Goal: Task Accomplishment & Management: Manage account settings

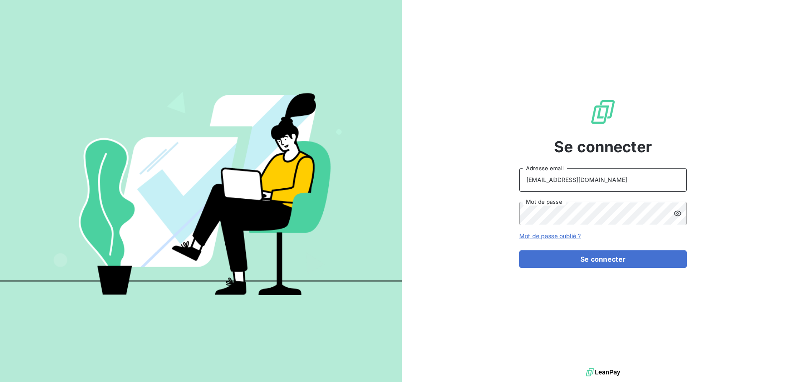
click at [602, 176] on input "[EMAIL_ADDRESS][DOMAIN_NAME]" at bounding box center [603, 179] width 168 height 23
click at [599, 182] on input "[EMAIL_ADDRESS][DOMAIN_NAME]" at bounding box center [603, 179] width 168 height 23
type input "[EMAIL_ADDRESS][DOMAIN_NAME]"
click at [626, 261] on button "Se connecter" at bounding box center [603, 259] width 168 height 18
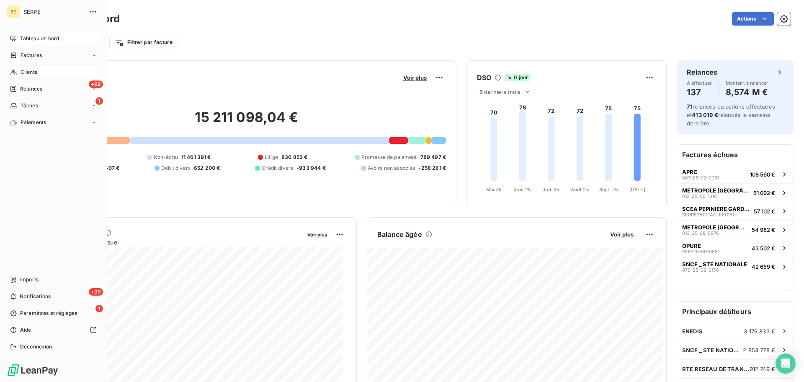
click at [17, 74] on div "Clients" at bounding box center [53, 71] width 93 height 13
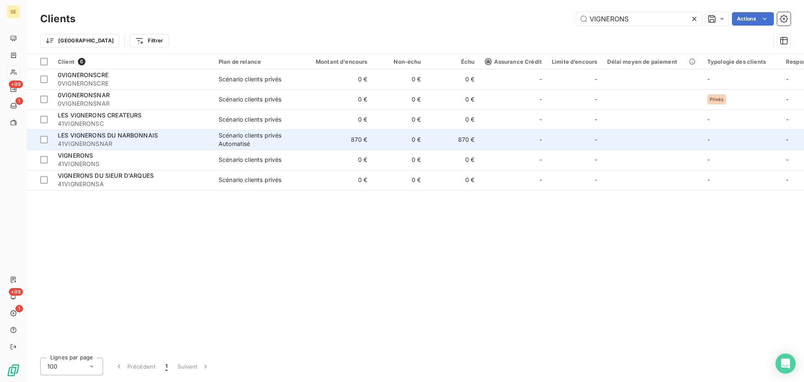
type input "VIGNERONS"
click at [235, 143] on div "Scénario clients privés Automatisé" at bounding box center [257, 139] width 77 height 17
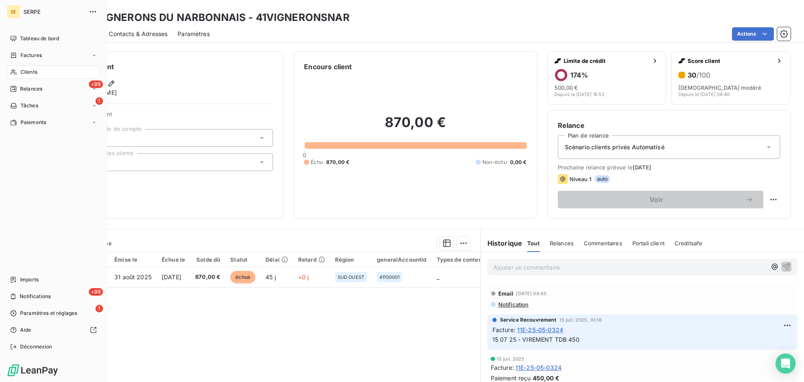
click at [49, 68] on div "Clients" at bounding box center [53, 71] width 93 height 13
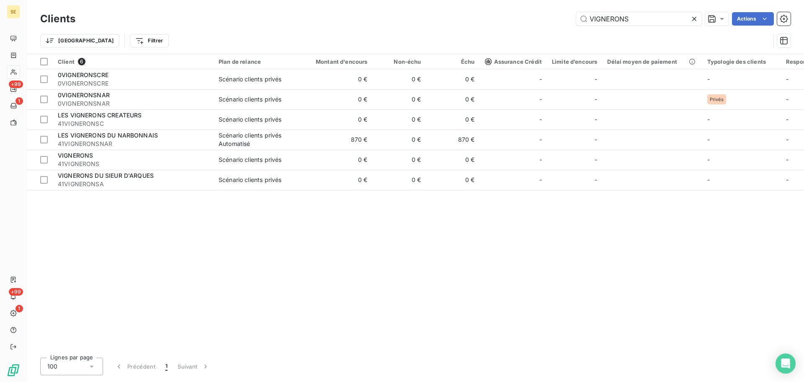
drag, startPoint x: 671, startPoint y: 22, endPoint x: 464, endPoint y: 18, distance: 207.0
click at [464, 18] on div "VIGNERONS Actions" at bounding box center [437, 18] width 705 height 13
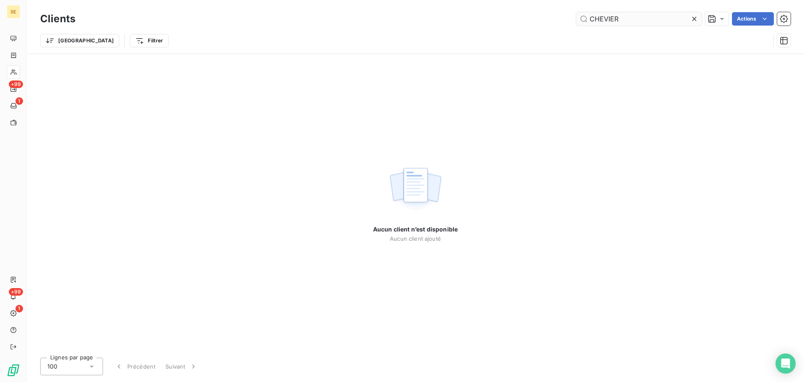
click at [608, 19] on input "CHEVIER" at bounding box center [639, 18] width 126 height 13
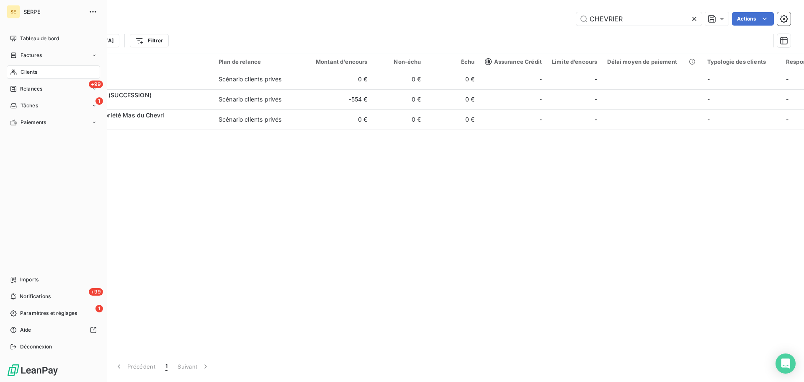
click at [26, 66] on div "Clients" at bounding box center [53, 71] width 93 height 13
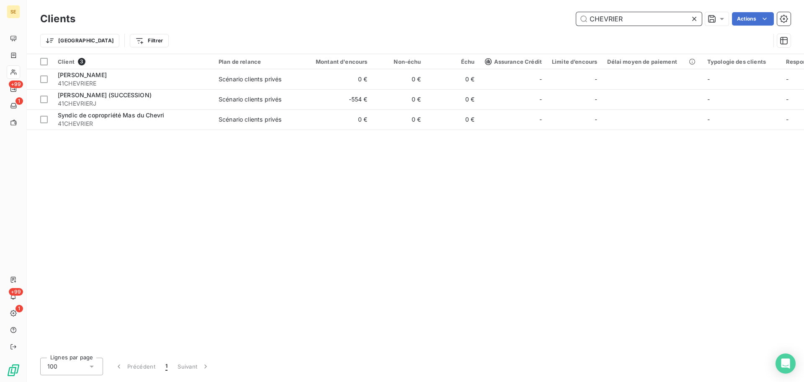
drag, startPoint x: 575, startPoint y: 21, endPoint x: 521, endPoint y: 16, distance: 54.7
click at [521, 16] on div "CHEVRIER Actions" at bounding box center [437, 18] width 705 height 13
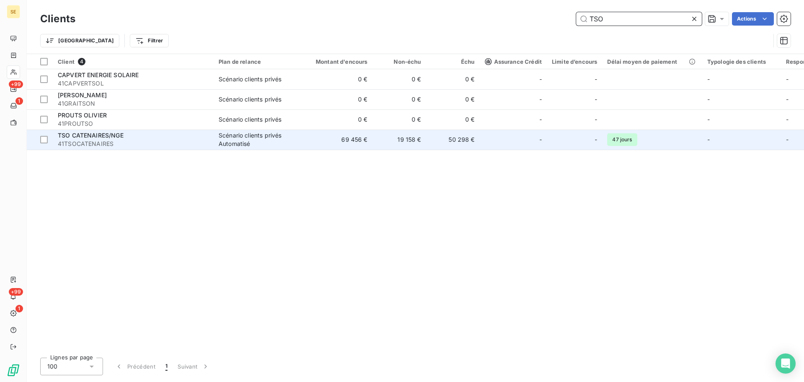
type input "TSO"
click at [320, 138] on td "69 456 €" at bounding box center [337, 139] width 72 height 20
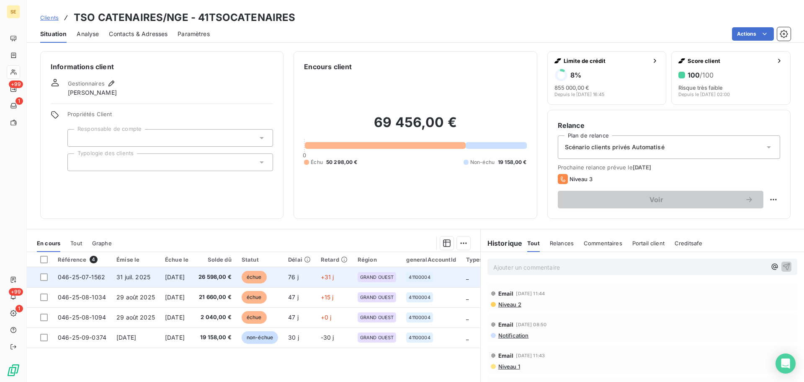
click at [224, 276] on span "26 598,00 €" at bounding box center [215, 277] width 33 height 8
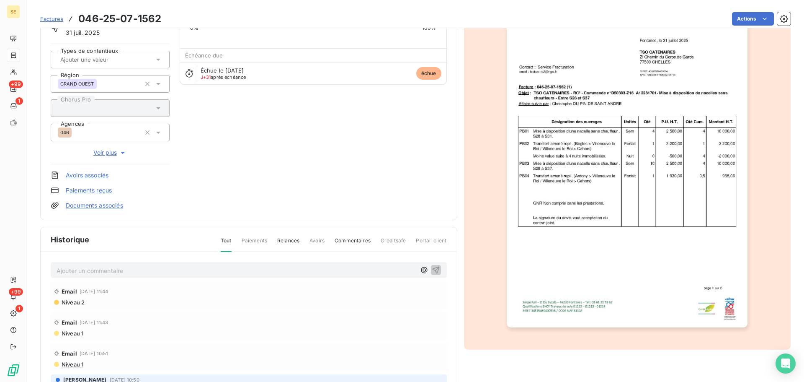
scroll to position [115, 0]
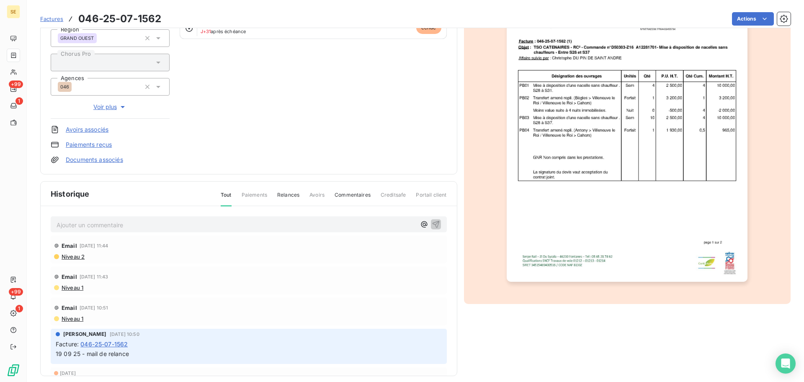
click at [139, 229] on p "Ajouter un commentaire ﻿" at bounding box center [236, 225] width 359 height 10
drag, startPoint x: 158, startPoint y: 221, endPoint x: 28, endPoint y: 209, distance: 130.8
click at [28, 209] on section "Factures 046-25-07-1562 Actions TSO CATENAIRES/NGE 41TSOCATENAIRES Montant init…" at bounding box center [416, 191] width 778 height 382
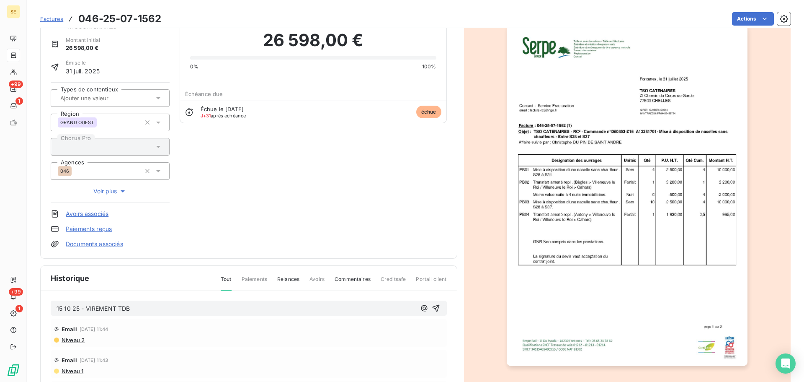
scroll to position [0, 0]
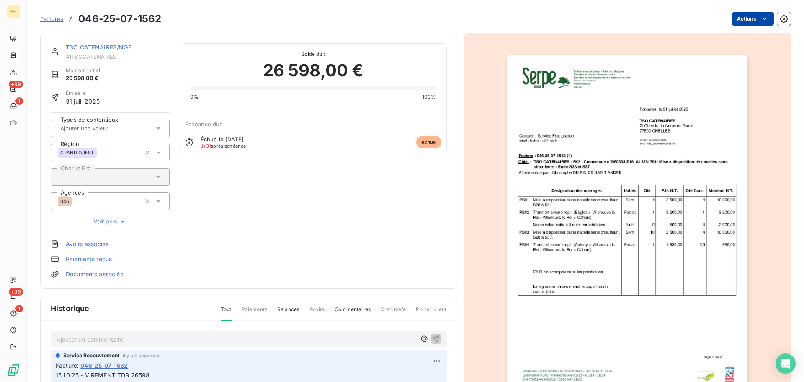
click at [747, 16] on html "SE +99 1 +99 1 Factures 046-25-07-1562 Actions TSO CATENAIRES/NGE 41TSOCATENAIR…" at bounding box center [402, 191] width 804 height 382
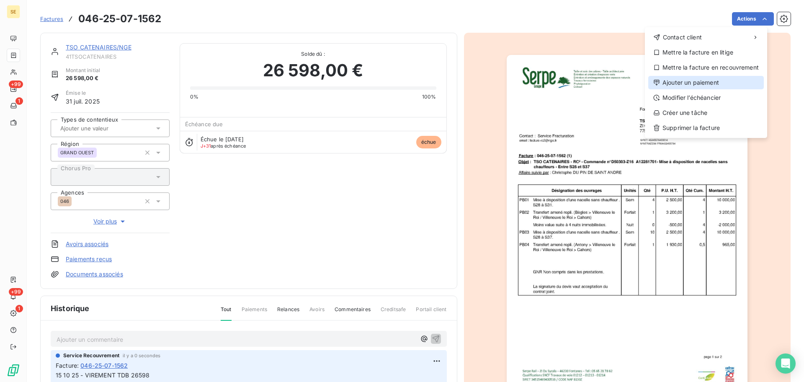
click at [700, 84] on div "Ajouter un paiement" at bounding box center [707, 82] width 116 height 13
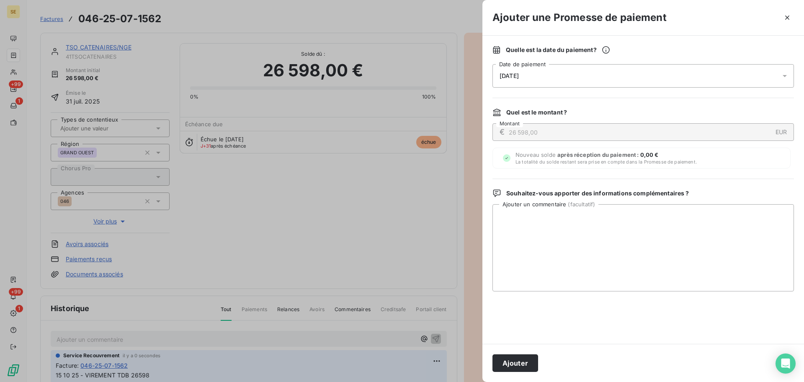
click at [606, 74] on div "[DATE]" at bounding box center [644, 75] width 302 height 23
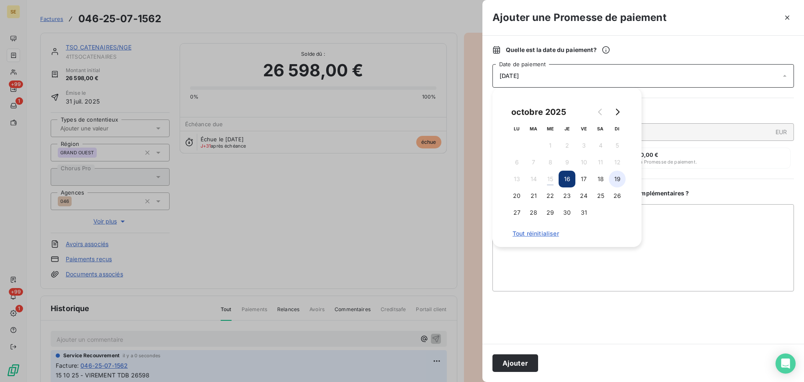
click at [615, 183] on button "19" at bounding box center [617, 179] width 17 height 17
click at [522, 360] on button "Ajouter" at bounding box center [516, 363] width 46 height 18
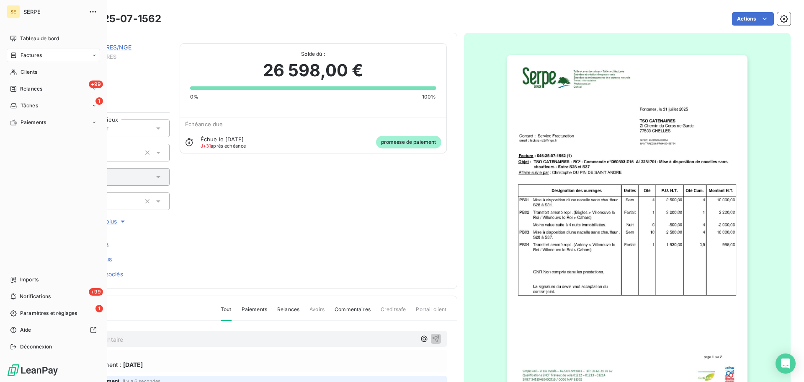
click at [7, 59] on div "Factures" at bounding box center [53, 55] width 93 height 13
click at [41, 57] on span "Factures" at bounding box center [31, 56] width 21 height 8
click at [46, 53] on div "Factures" at bounding box center [53, 55] width 93 height 13
click at [37, 72] on span "Factures" at bounding box center [30, 72] width 21 height 8
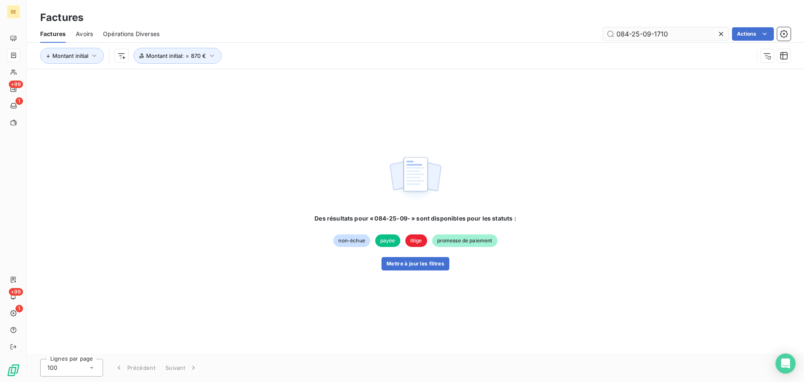
type input "084-25-09-1710"
click at [437, 267] on button "Mettre à jour les filtres" at bounding box center [416, 263] width 68 height 13
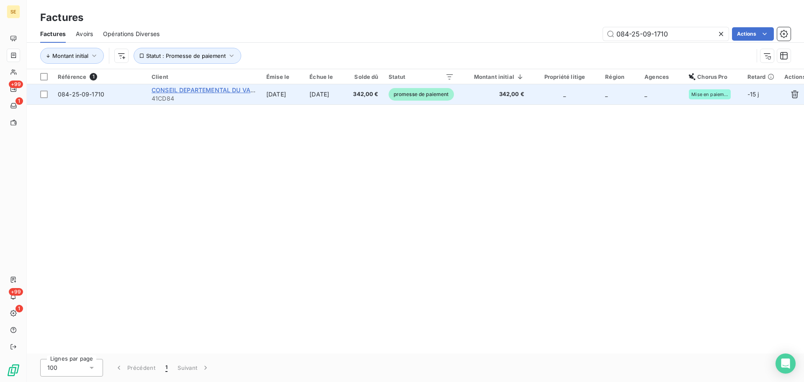
click at [202, 90] on span "CONSEIL DEPARTEMENTAL DU VAUCLUSE C" at bounding box center [216, 89] width 128 height 7
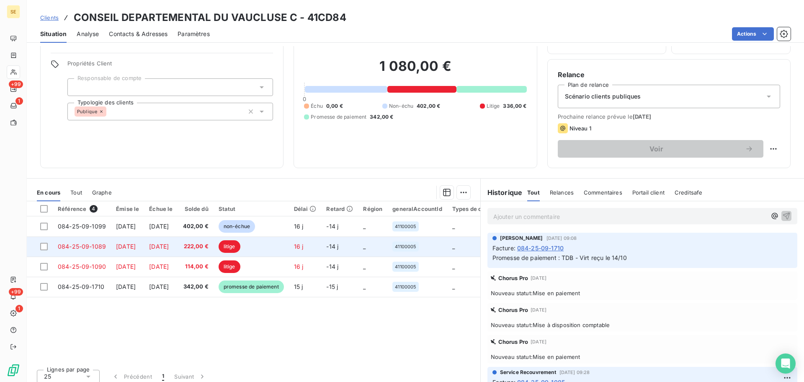
scroll to position [57, 0]
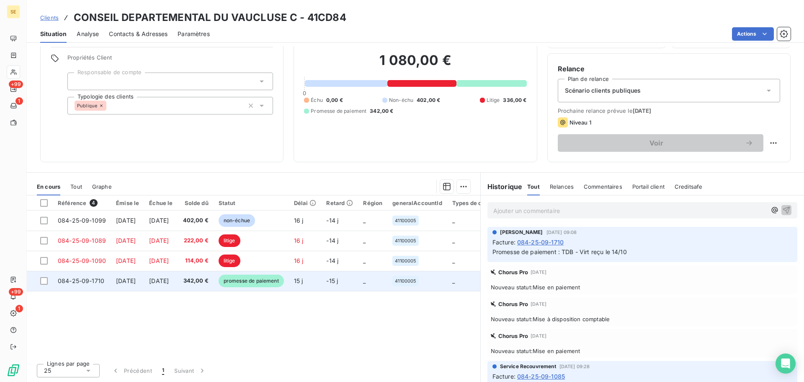
click at [209, 281] on span "342,00 €" at bounding box center [196, 280] width 26 height 8
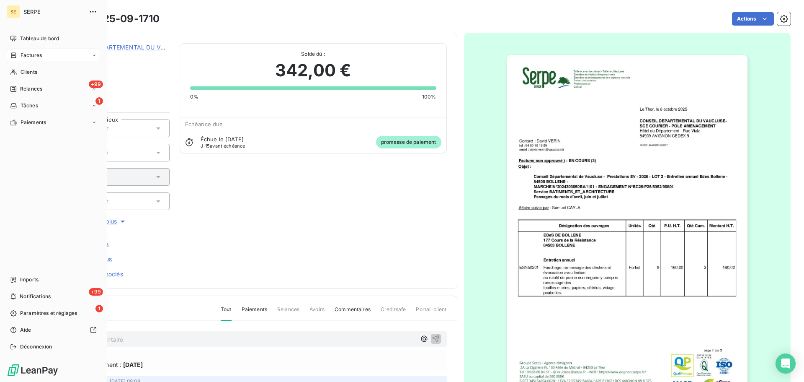
click at [16, 55] on icon at bounding box center [13, 54] width 5 height 5
click at [18, 57] on div "Factures" at bounding box center [26, 56] width 32 height 8
click at [22, 74] on span "Factures" at bounding box center [30, 72] width 21 height 8
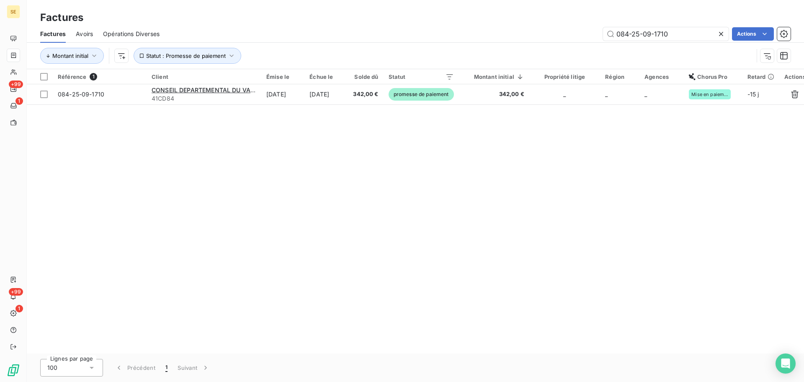
drag, startPoint x: 669, startPoint y: 34, endPoint x: 584, endPoint y: 39, distance: 86.0
click at [584, 39] on div "084-25-09-1710 Actions" at bounding box center [480, 33] width 621 height 13
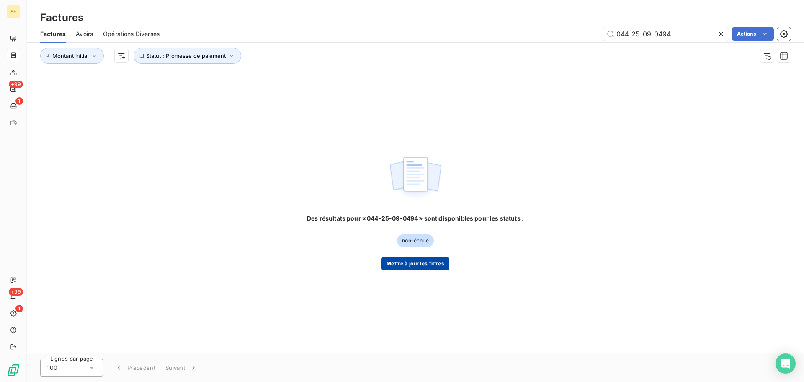
type input "044-25-09-0494"
click at [436, 261] on button "Mettre à jour les filtres" at bounding box center [416, 263] width 68 height 13
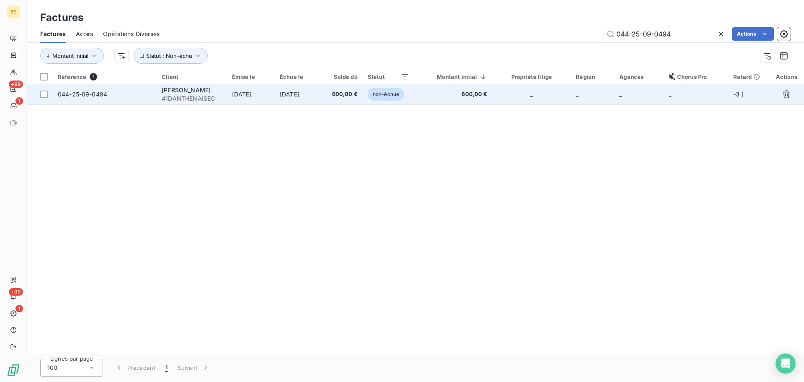
click at [263, 93] on td "[DATE]" at bounding box center [251, 94] width 48 height 20
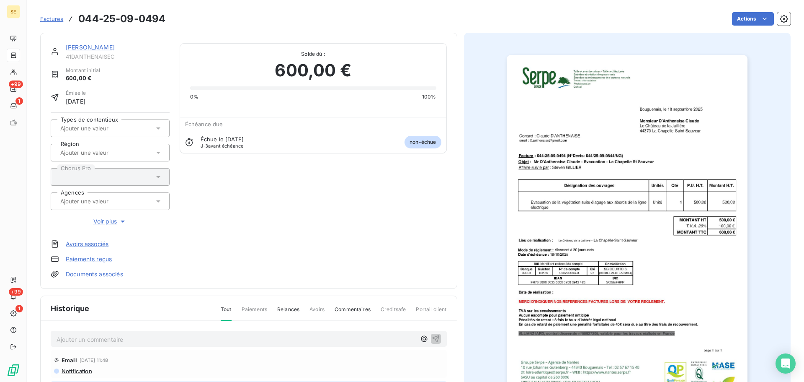
scroll to position [3, 0]
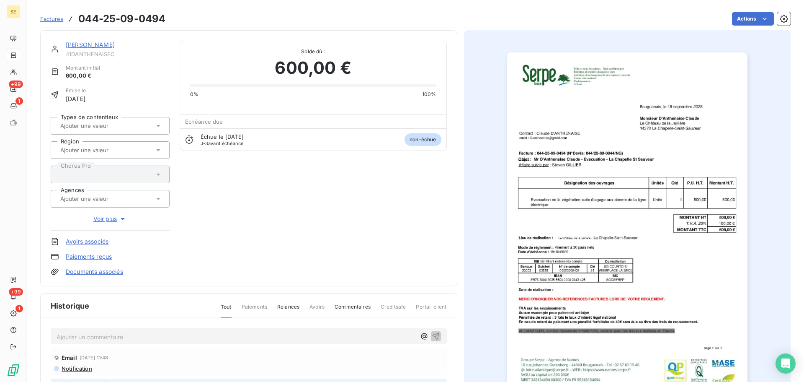
click at [215, 336] on p "Ajouter un commentaire ﻿" at bounding box center [236, 336] width 359 height 10
click at [437, 333] on button "button" at bounding box center [436, 336] width 10 height 10
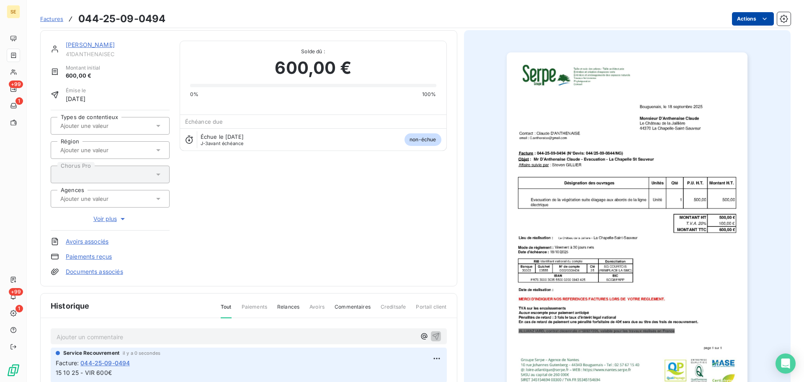
click at [745, 18] on html "SE +99 1 +99 1 Factures 044-25-09-0494 Actions [PERSON_NAME] 41DANTHENAISEC Mon…" at bounding box center [402, 191] width 804 height 382
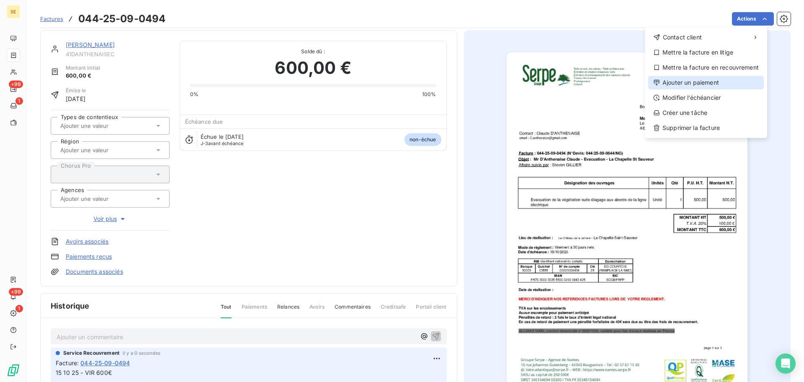
click at [703, 82] on div "Ajouter un paiement" at bounding box center [707, 82] width 116 height 13
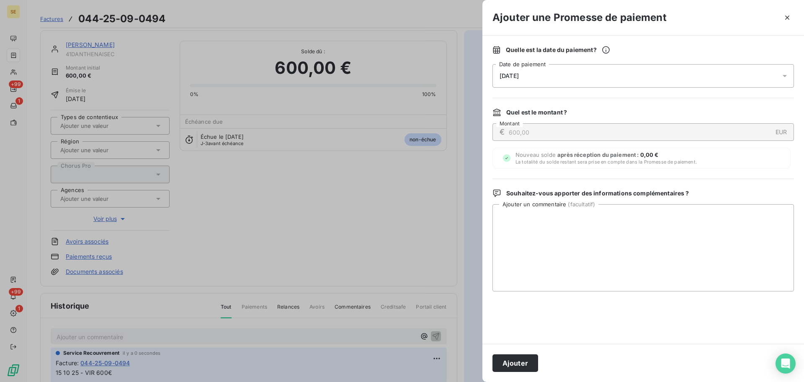
click at [624, 75] on div "[DATE]" at bounding box center [644, 75] width 302 height 23
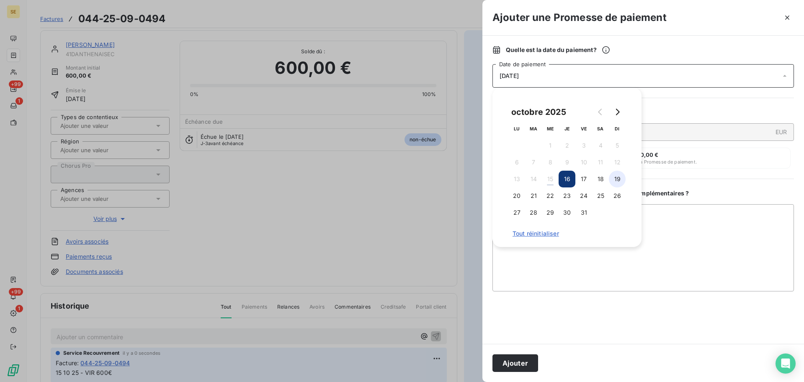
click at [615, 174] on button "19" at bounding box center [617, 179] width 17 height 17
click at [533, 198] on button "21" at bounding box center [533, 195] width 17 height 17
click at [514, 362] on button "Ajouter" at bounding box center [516, 363] width 46 height 18
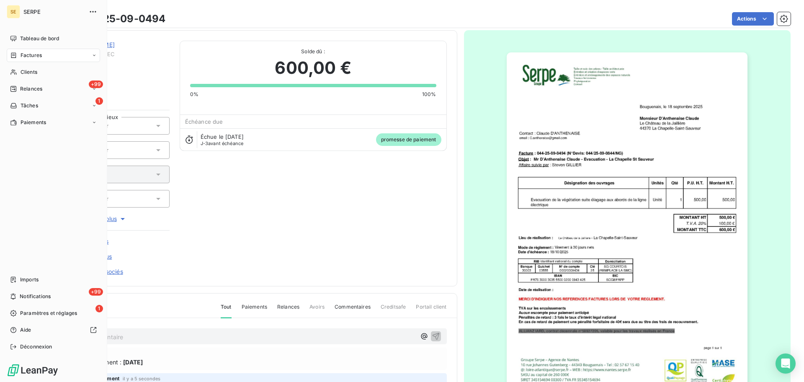
click at [35, 57] on span "Factures" at bounding box center [31, 56] width 21 height 8
click at [44, 70] on div "Factures" at bounding box center [58, 71] width 83 height 13
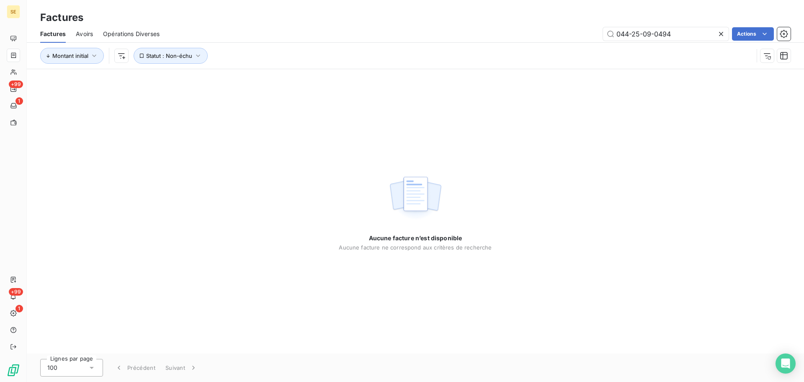
drag, startPoint x: 684, startPoint y: 34, endPoint x: 512, endPoint y: 33, distance: 171.8
click at [515, 33] on div "044-25-09-0494 Actions" at bounding box center [480, 33] width 621 height 13
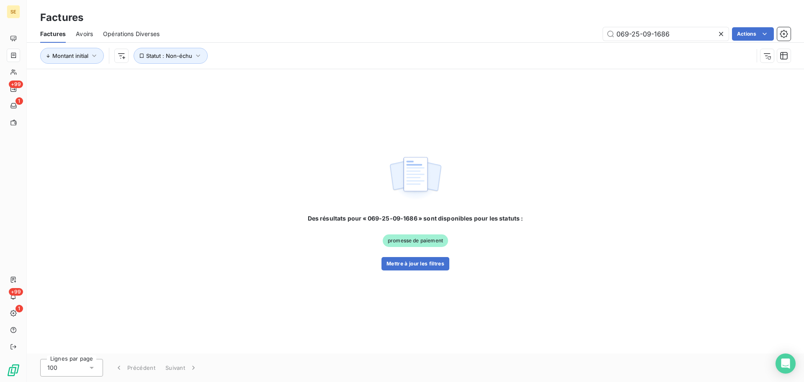
type input "069-25-09-1686"
click at [421, 266] on button "Mettre à jour les filtres" at bounding box center [416, 263] width 68 height 13
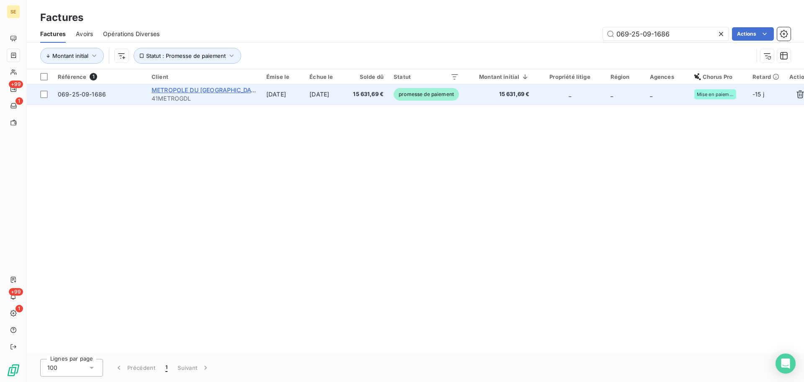
click at [183, 89] on span "METROPOLE DU [GEOGRAPHIC_DATA]" at bounding box center [206, 89] width 109 height 7
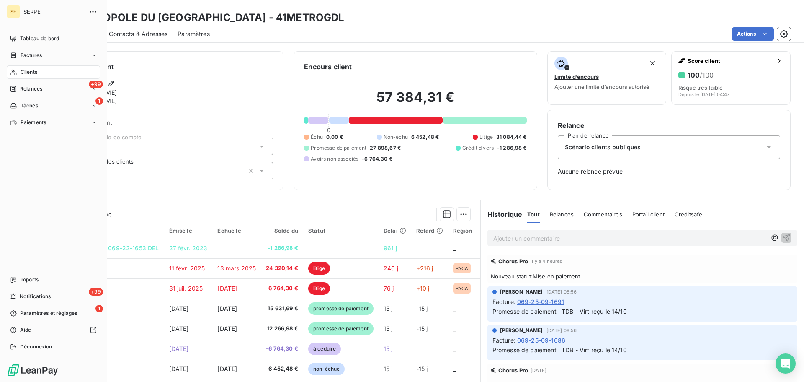
click at [30, 70] on span "Clients" at bounding box center [29, 72] width 17 height 8
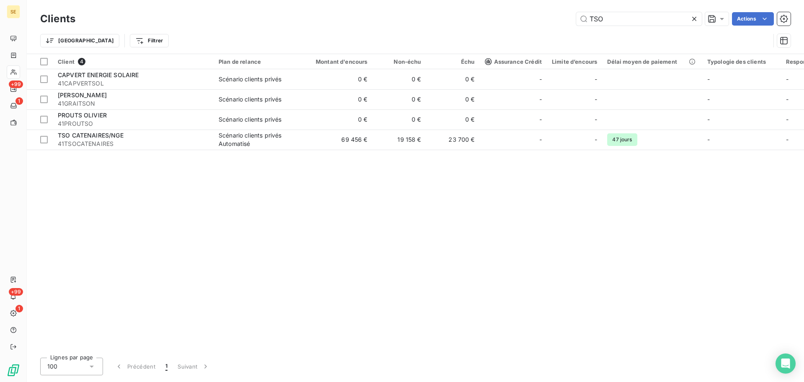
click at [652, 30] on div "Trier Filtrer" at bounding box center [415, 41] width 751 height 26
drag, startPoint x: 642, startPoint y: 21, endPoint x: 555, endPoint y: 23, distance: 87.2
click at [559, 23] on div "TSO Actions" at bounding box center [437, 18] width 705 height 13
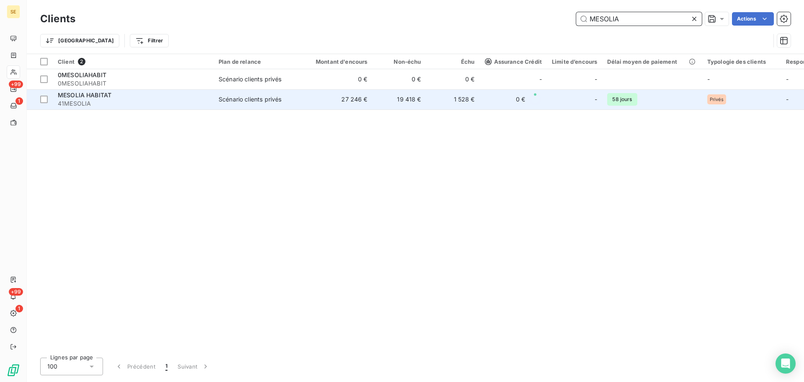
type input "MESOLIA"
click at [324, 101] on td "27 246 €" at bounding box center [337, 99] width 72 height 20
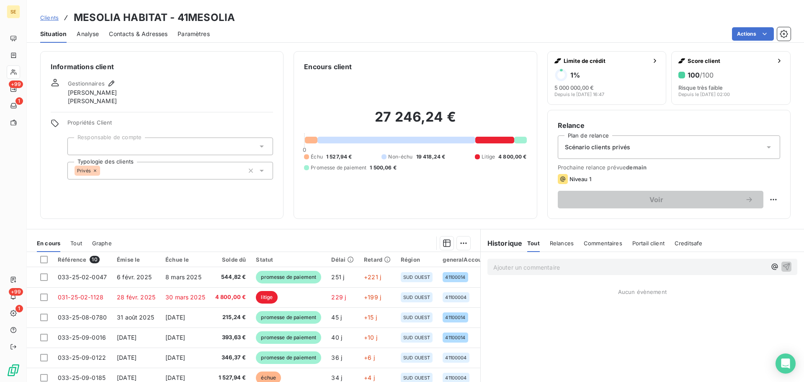
scroll to position [57, 0]
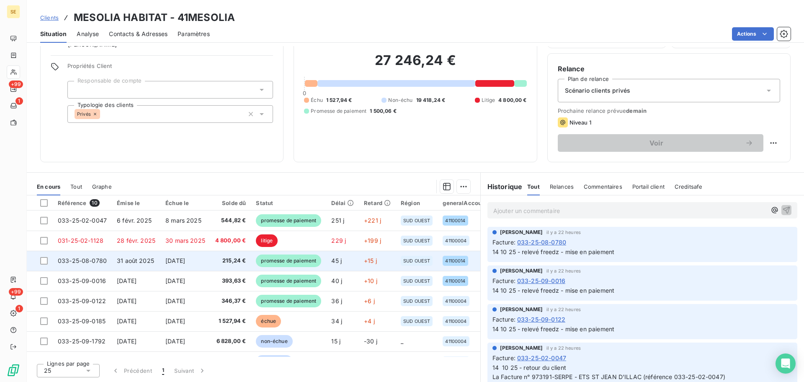
click at [176, 260] on span "[DATE]" at bounding box center [175, 260] width 20 height 7
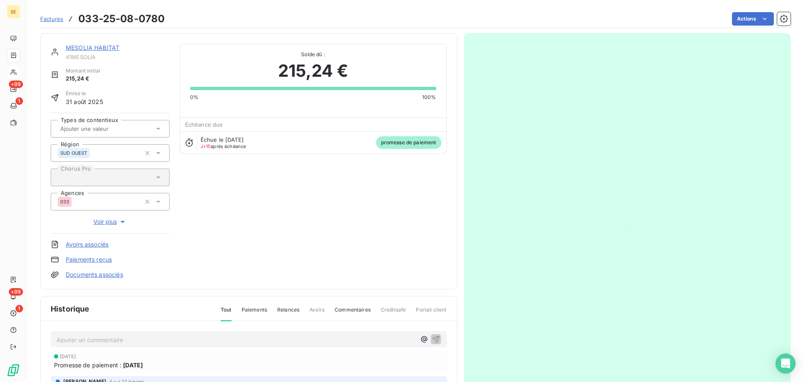
scroll to position [122, 0]
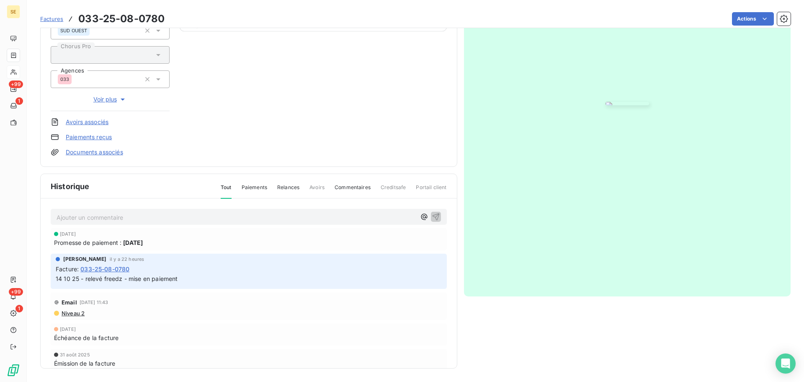
click at [154, 215] on p "Ajouter un commentaire ﻿" at bounding box center [236, 217] width 359 height 10
click at [432, 218] on icon "button" at bounding box center [436, 216] width 8 height 8
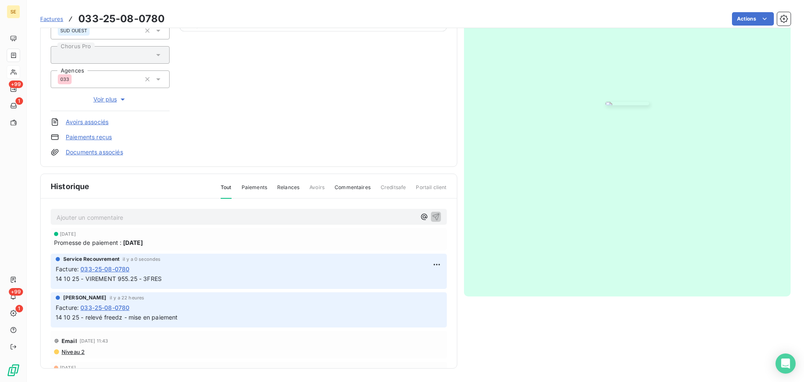
click at [153, 277] on span "14 10 25 - VIREMENT 955.25 - 3FRES" at bounding box center [109, 278] width 106 height 7
copy div "14 10 25 - VIREMENT 955.25 - 3FRES"
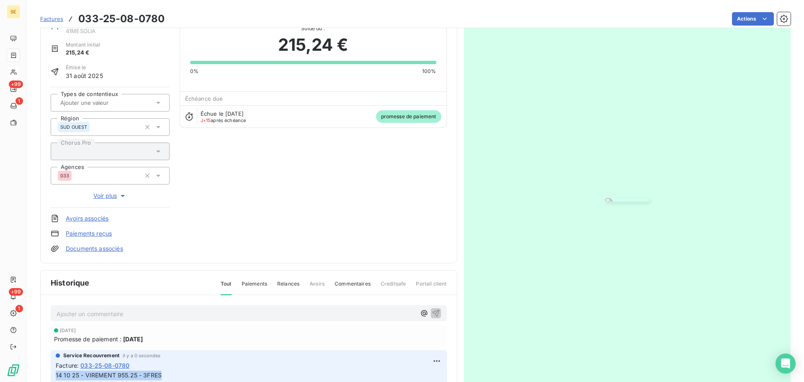
scroll to position [0, 0]
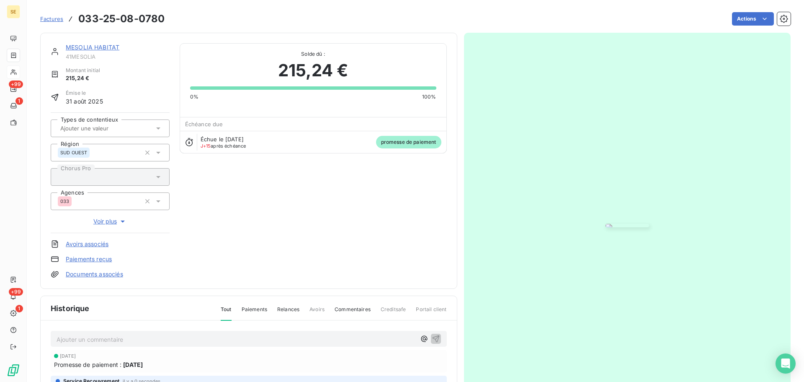
click at [112, 48] on link "MESOLIA HABITAT" at bounding box center [93, 47] width 54 height 7
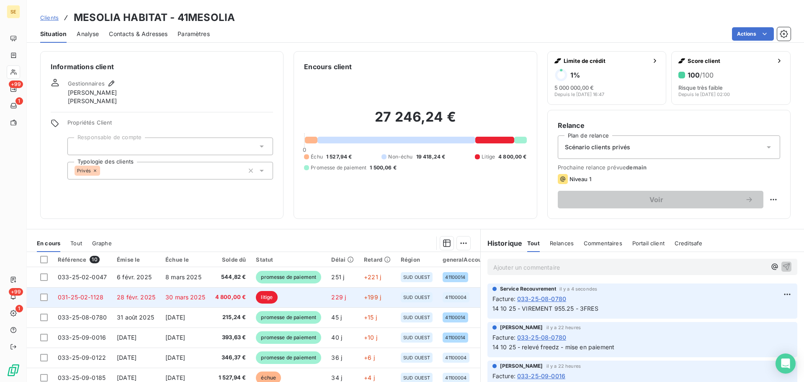
scroll to position [59, 0]
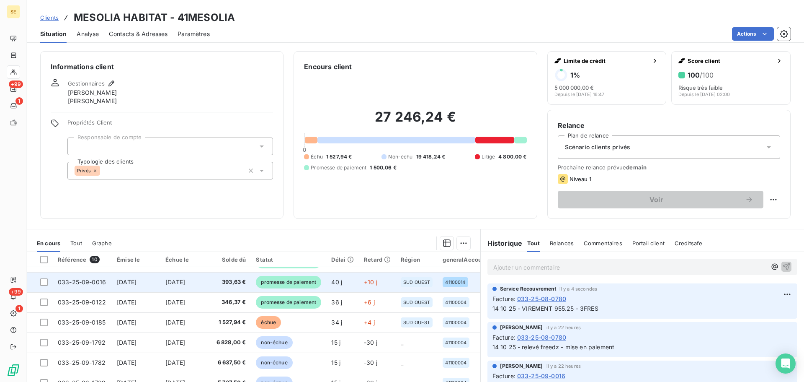
click at [203, 281] on td "[DATE]" at bounding box center [185, 282] width 50 height 20
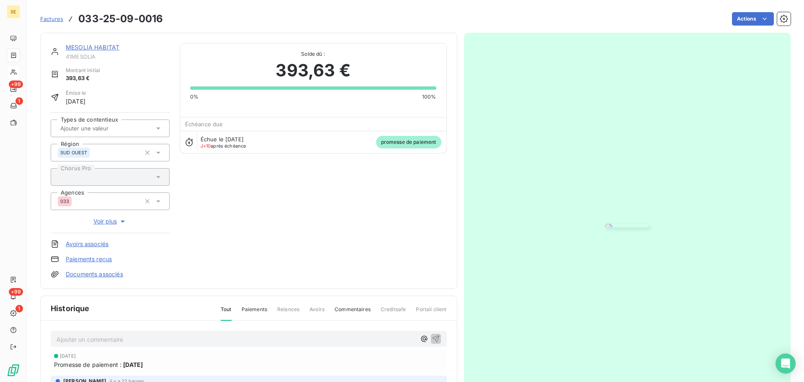
click at [155, 331] on div "Ajouter un commentaire ﻿" at bounding box center [249, 339] width 396 height 16
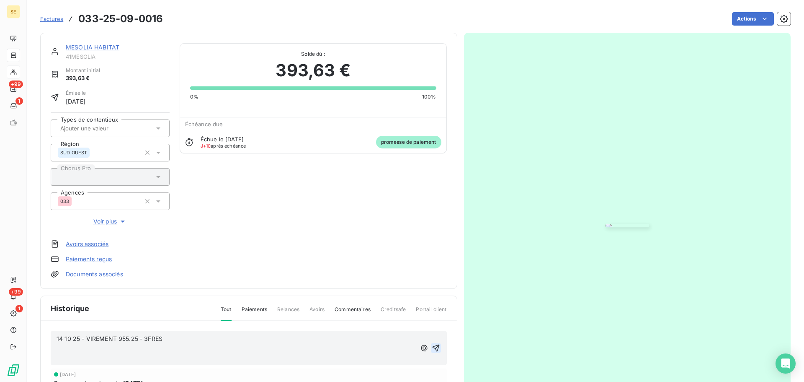
click at [434, 346] on icon "button" at bounding box center [436, 348] width 8 height 8
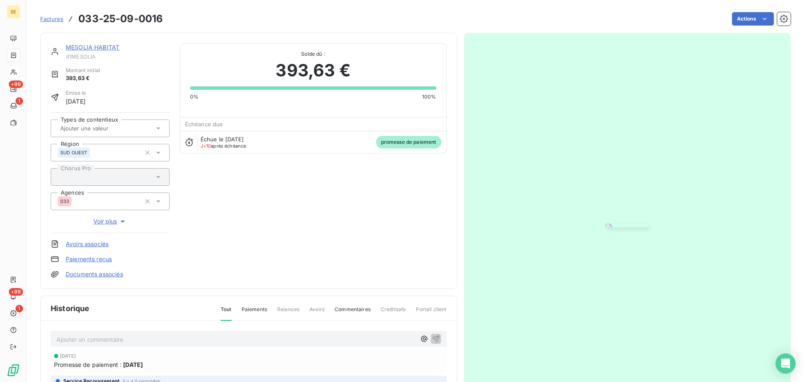
click at [111, 46] on link "MESOLIA HABITAT" at bounding box center [93, 47] width 54 height 7
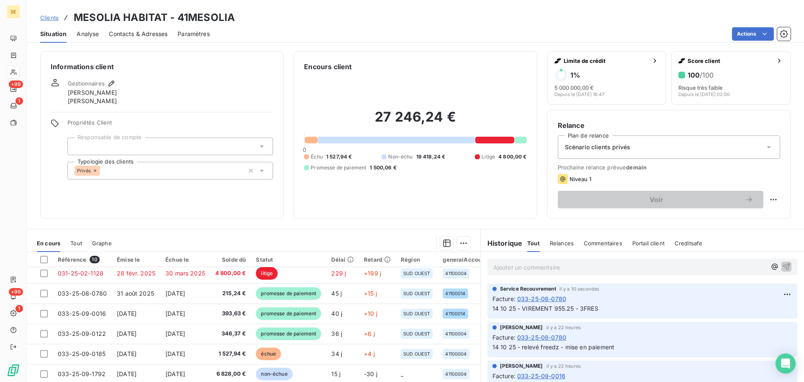
scroll to position [59, 0]
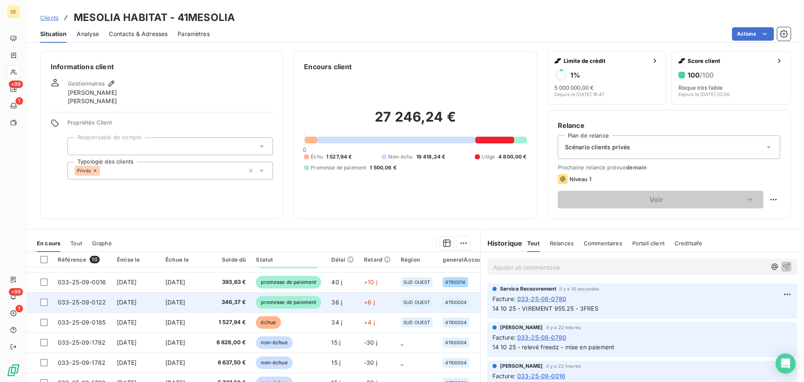
click at [223, 299] on span "346,37 €" at bounding box center [230, 302] width 31 height 8
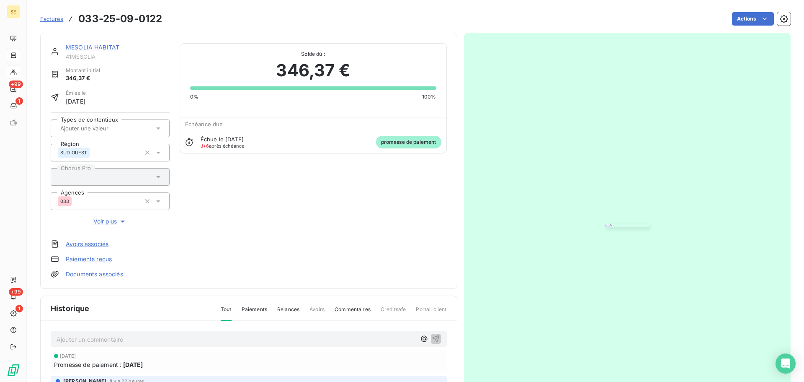
click at [160, 341] on p "Ajouter un commentaire ﻿" at bounding box center [236, 339] width 359 height 10
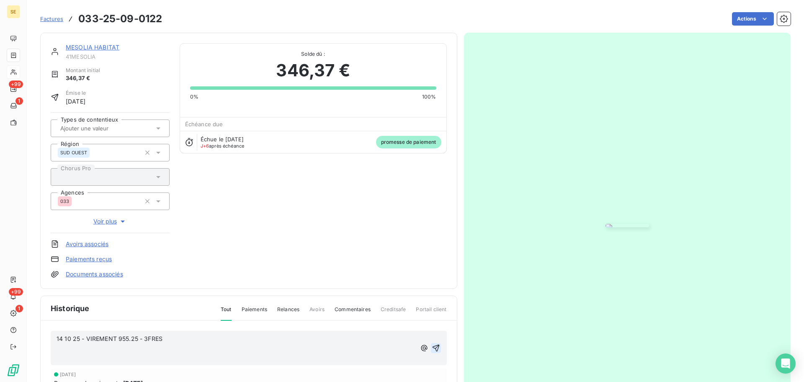
click at [432, 349] on icon "button" at bounding box center [436, 348] width 8 height 8
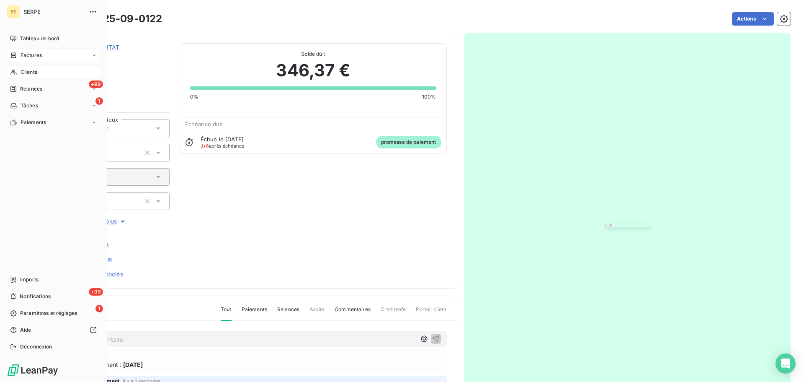
click at [25, 73] on span "Clients" at bounding box center [29, 72] width 17 height 8
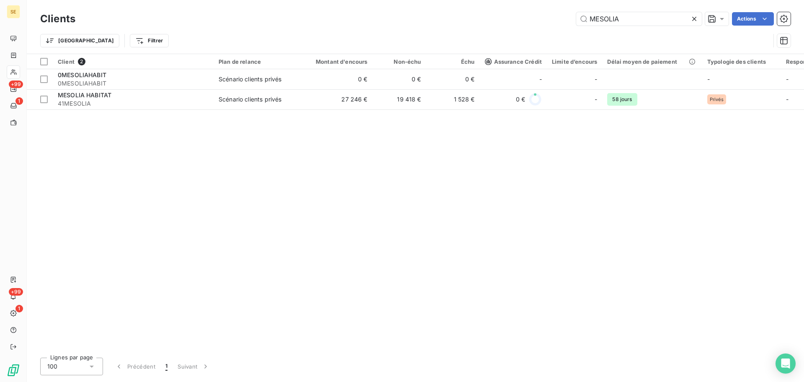
drag, startPoint x: 642, startPoint y: 16, endPoint x: 544, endPoint y: 20, distance: 98.1
click at [550, 19] on div "MESOLIA Actions" at bounding box center [437, 18] width 705 height 13
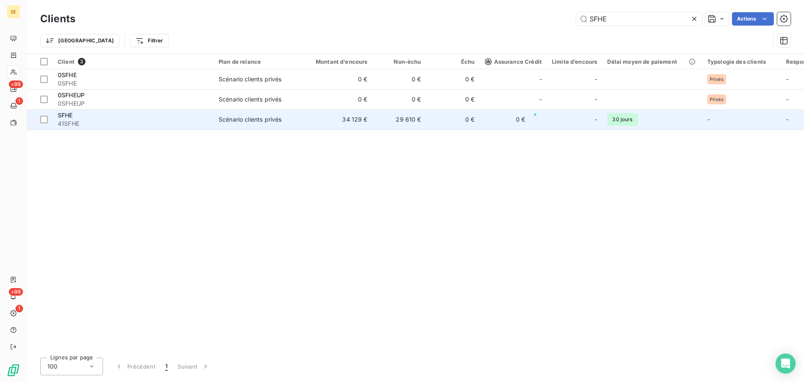
type input "SFHE"
click at [320, 113] on td "34 129 €" at bounding box center [337, 119] width 72 height 20
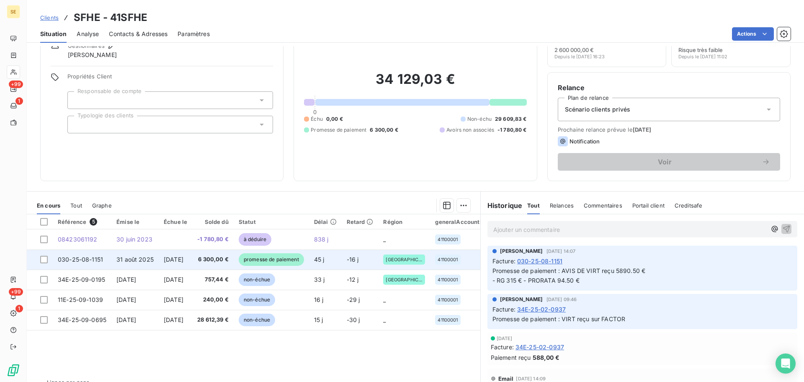
scroll to position [57, 0]
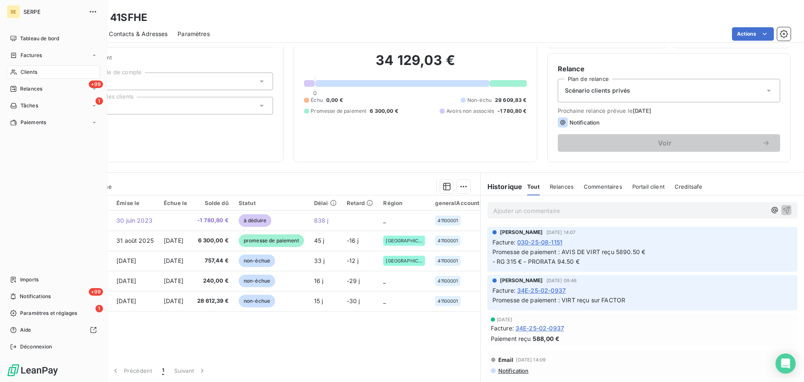
click at [26, 72] on span "Clients" at bounding box center [29, 72] width 17 height 8
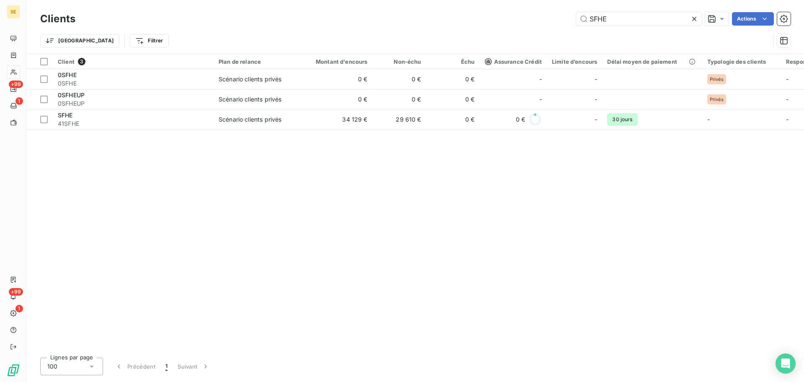
drag, startPoint x: 594, startPoint y: 17, endPoint x: 545, endPoint y: 21, distance: 48.7
click at [550, 17] on div "SFHE Actions" at bounding box center [437, 18] width 705 height 13
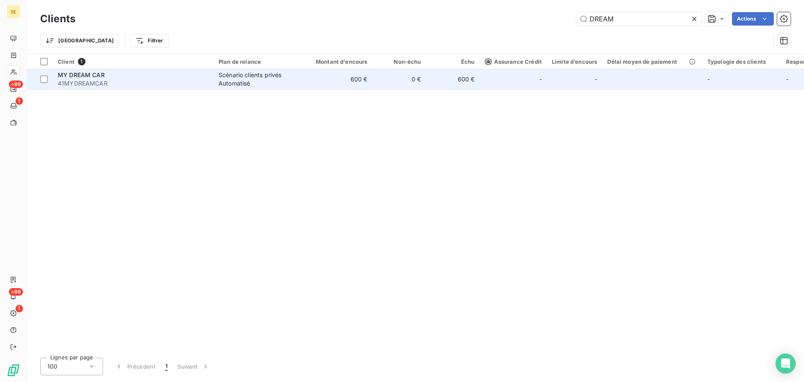
type input "DREAM"
click at [336, 80] on td "600 €" at bounding box center [337, 79] width 72 height 20
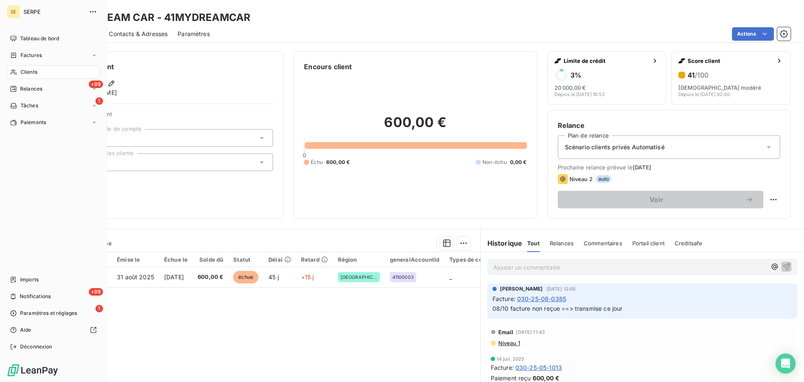
drag, startPoint x: 52, startPoint y: 70, endPoint x: 104, endPoint y: 50, distance: 55.7
click at [52, 70] on div "Clients" at bounding box center [53, 71] width 93 height 13
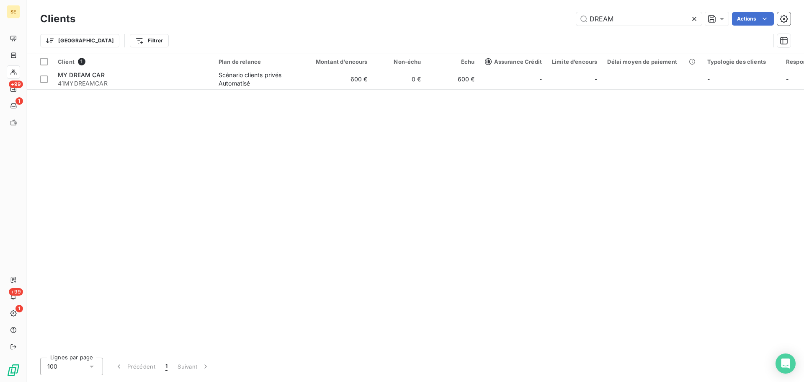
drag, startPoint x: 645, startPoint y: 21, endPoint x: 533, endPoint y: 22, distance: 111.9
click at [534, 22] on div "DREAM Actions" at bounding box center [437, 18] width 705 height 13
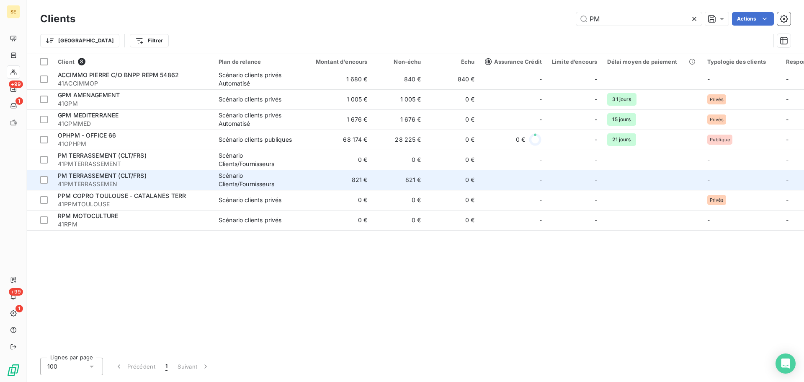
type input "PM"
click at [157, 173] on div "PM TERRASSEMENT (CLT/FRS)" at bounding box center [133, 175] width 151 height 8
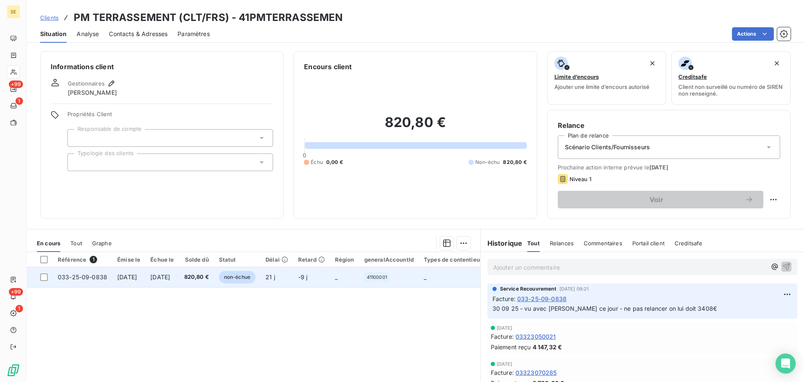
click at [170, 279] on span "[DATE]" at bounding box center [160, 276] width 20 height 7
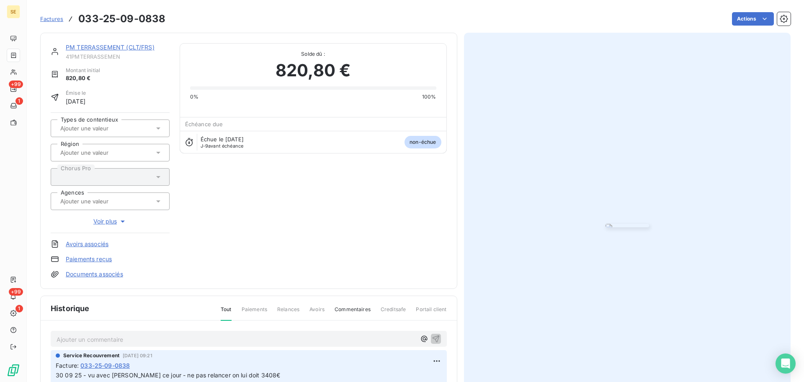
click at [164, 341] on p "Ajouter un commentaire ﻿" at bounding box center [236, 339] width 359 height 10
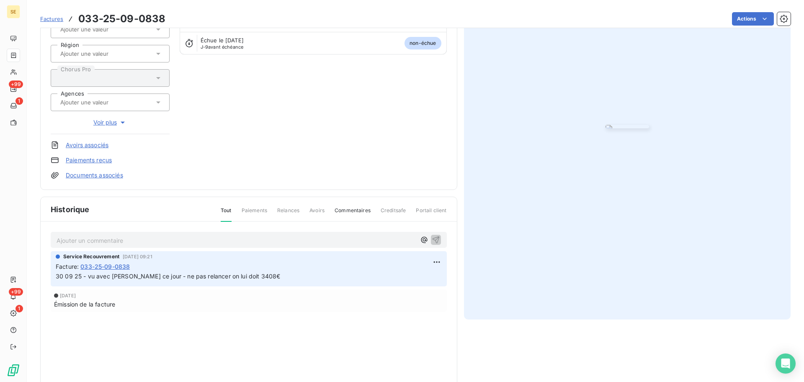
scroll to position [115, 0]
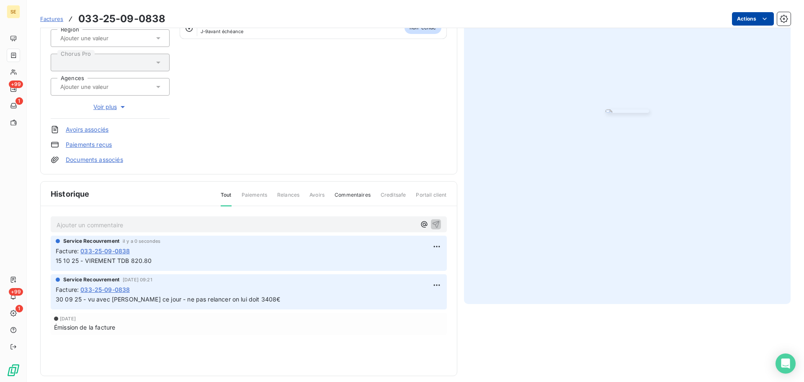
click at [743, 16] on html "SE +99 1 +99 1 Factures 033-25-09-0838 Actions PM TERRASSEMENT (CLT/FRS) 41PMTE…" at bounding box center [402, 191] width 804 height 382
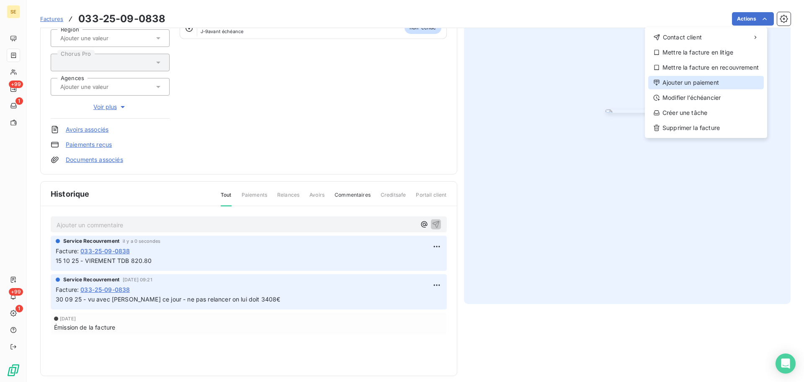
click at [686, 87] on div "Ajouter un paiement" at bounding box center [707, 82] width 116 height 13
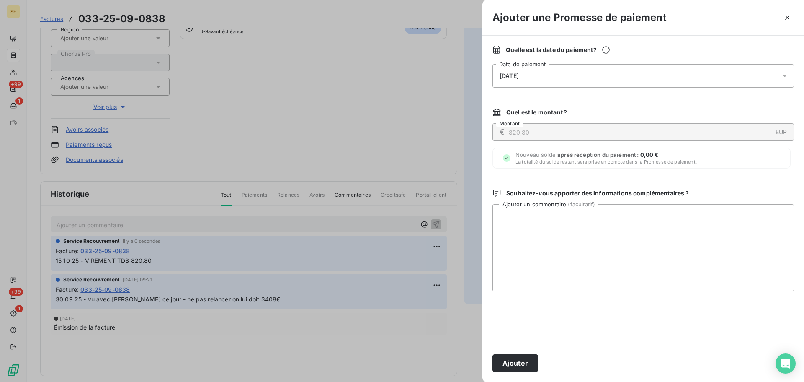
click at [638, 81] on div "[DATE]" at bounding box center [644, 75] width 302 height 23
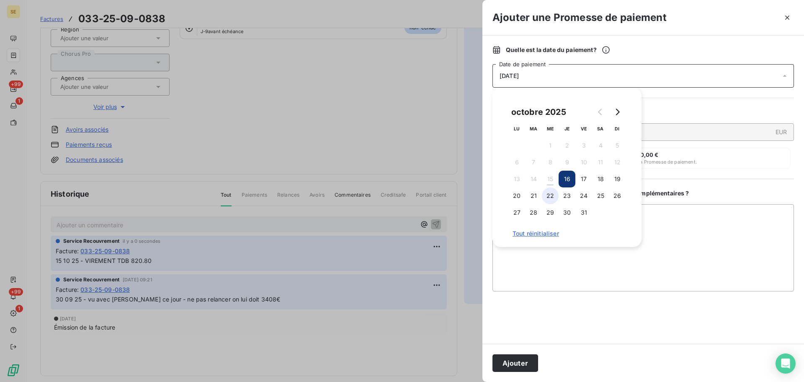
click at [549, 194] on button "22" at bounding box center [550, 195] width 17 height 17
click at [511, 364] on button "Ajouter" at bounding box center [516, 363] width 46 height 18
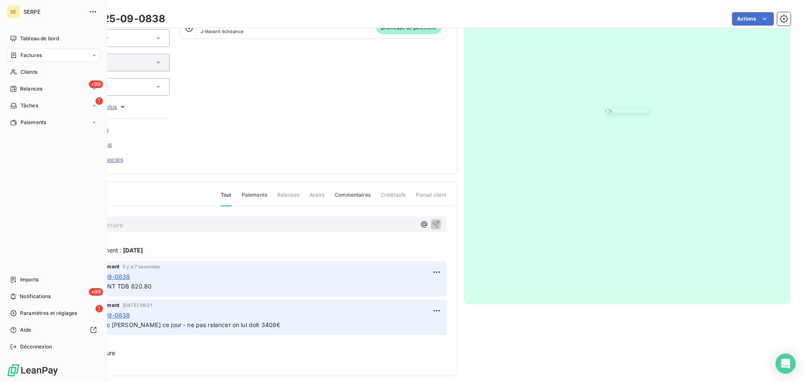
click at [44, 54] on div "Factures" at bounding box center [53, 55] width 93 height 13
click at [50, 78] on div "Factures" at bounding box center [58, 71] width 83 height 13
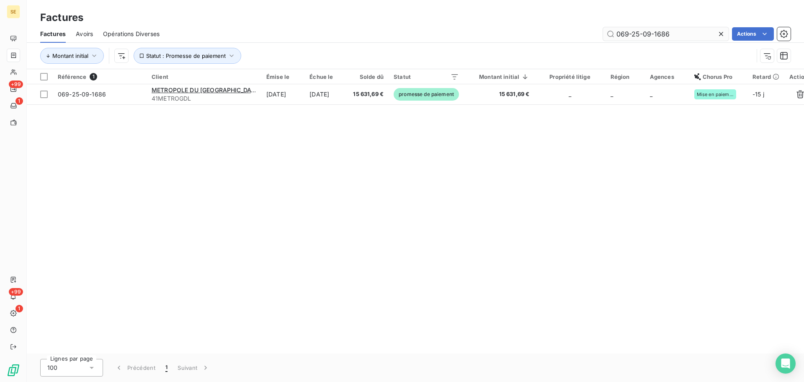
click at [697, 31] on input "069-25-09-1686" at bounding box center [666, 33] width 126 height 13
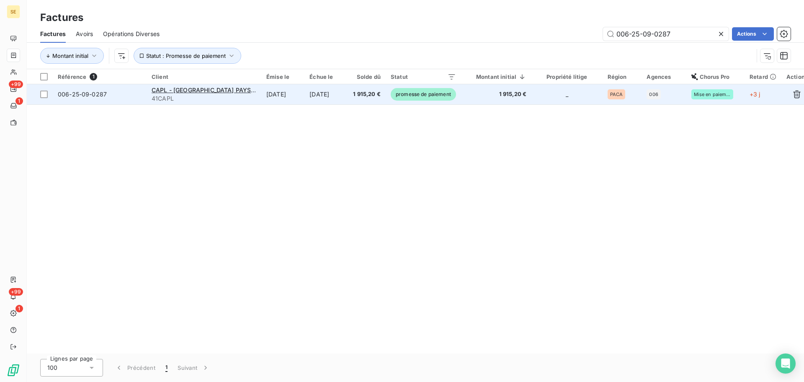
type input "006-25-09-0287"
click at [353, 93] on span "1 915,20 €" at bounding box center [367, 94] width 28 height 8
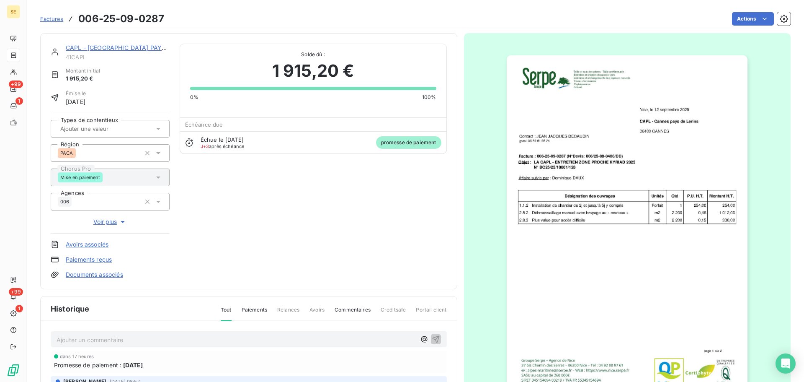
scroll to position [112, 0]
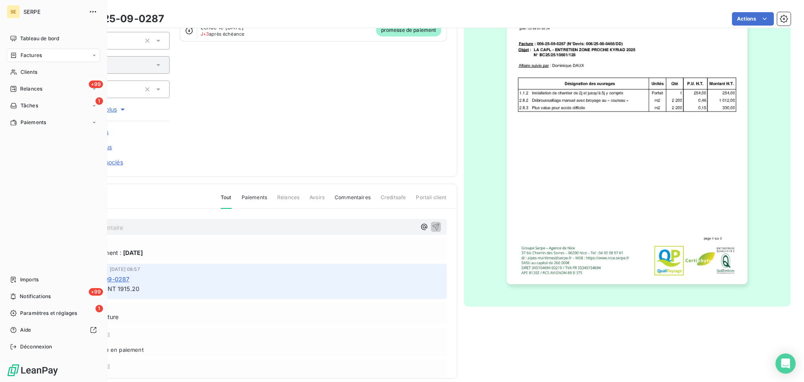
click at [19, 57] on div "Factures" at bounding box center [26, 56] width 32 height 8
click at [43, 72] on div "Factures" at bounding box center [58, 71] width 83 height 13
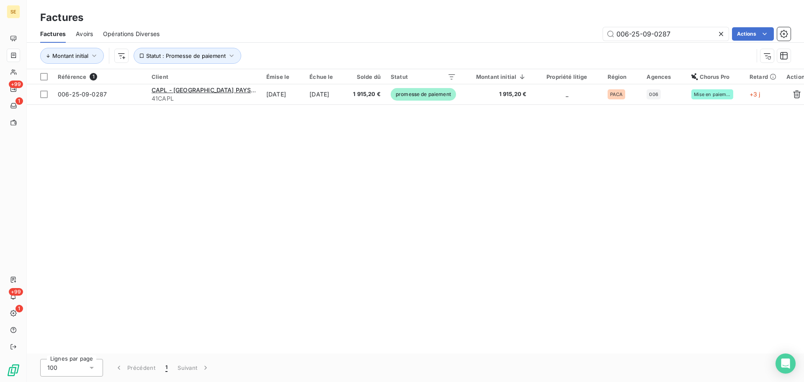
drag, startPoint x: 699, startPoint y: 33, endPoint x: 538, endPoint y: 36, distance: 160.9
click at [568, 35] on div "006-25-09-0287 Actions" at bounding box center [480, 33] width 621 height 13
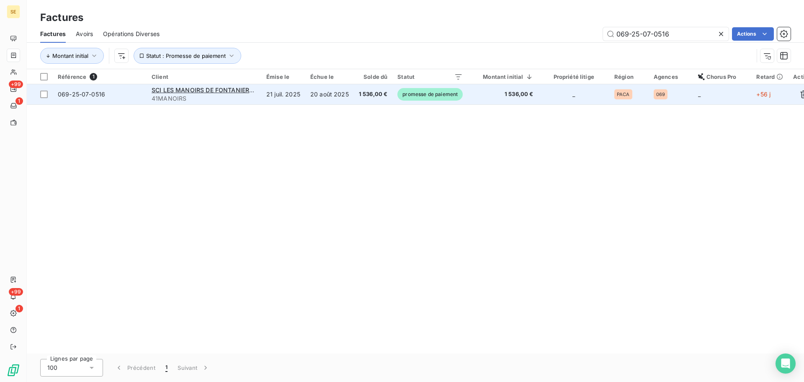
type input "069-25-07-0516"
click at [310, 100] on td "20 août 2025" at bounding box center [329, 94] width 49 height 20
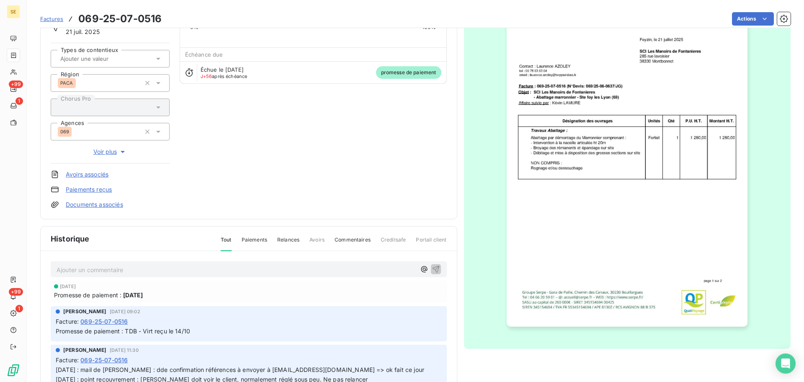
scroll to position [122, 0]
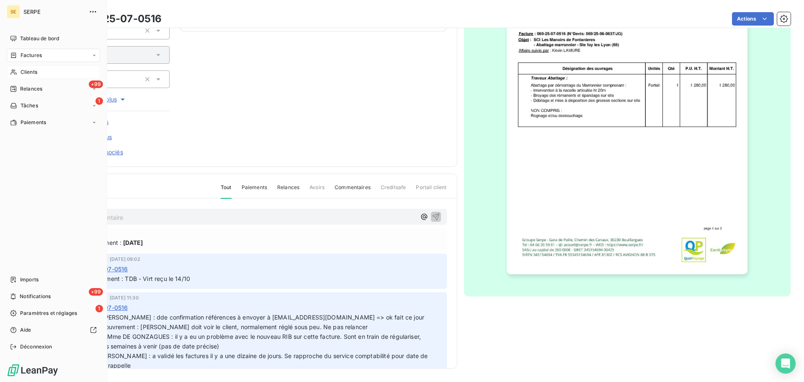
click at [32, 73] on span "Clients" at bounding box center [29, 72] width 17 height 8
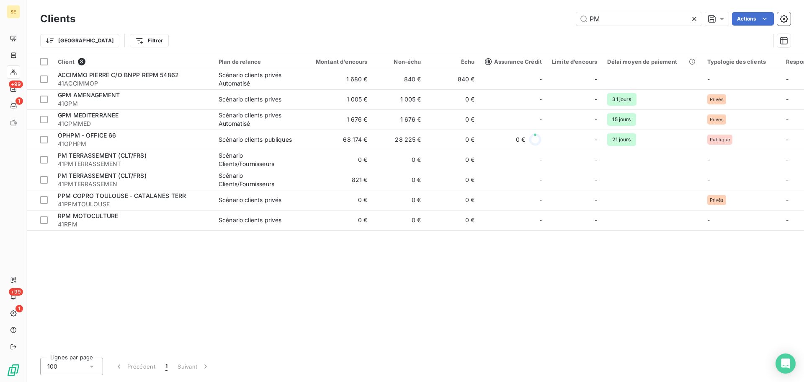
drag, startPoint x: 643, startPoint y: 18, endPoint x: 506, endPoint y: 19, distance: 137.4
click at [518, 18] on div "PM Actions" at bounding box center [437, 18] width 705 height 13
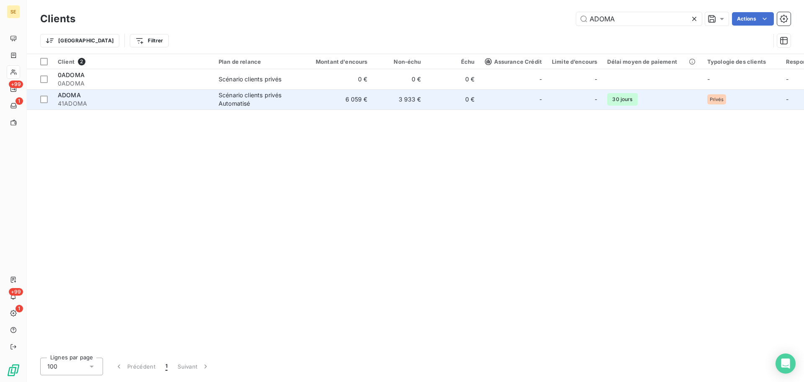
type input "ADOMA"
click at [258, 106] on div "Scénario clients privés Automatisé" at bounding box center [257, 99] width 77 height 17
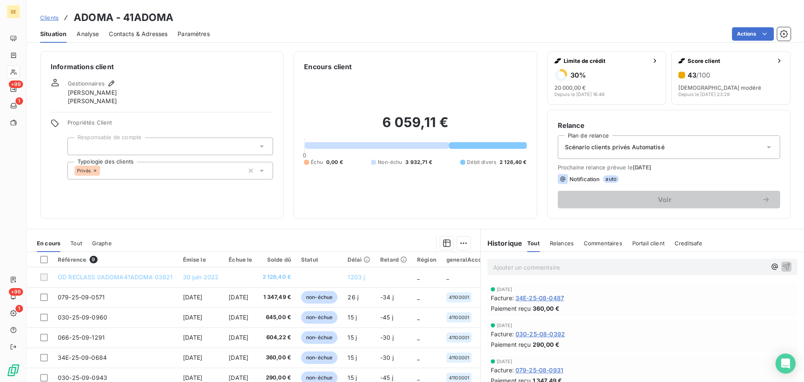
scroll to position [57, 0]
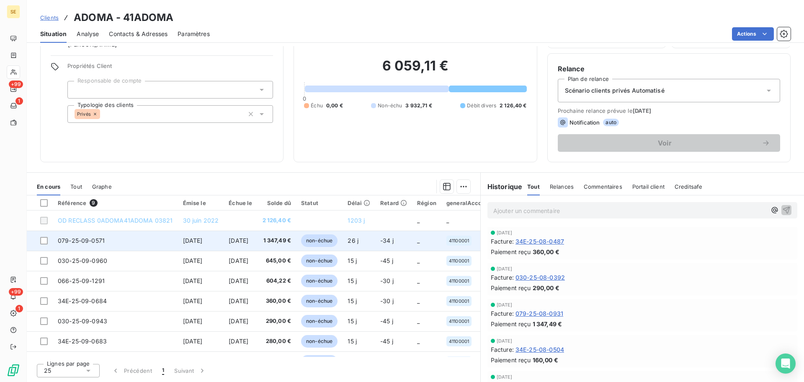
click at [235, 243] on span "[DATE]" at bounding box center [239, 240] width 20 height 7
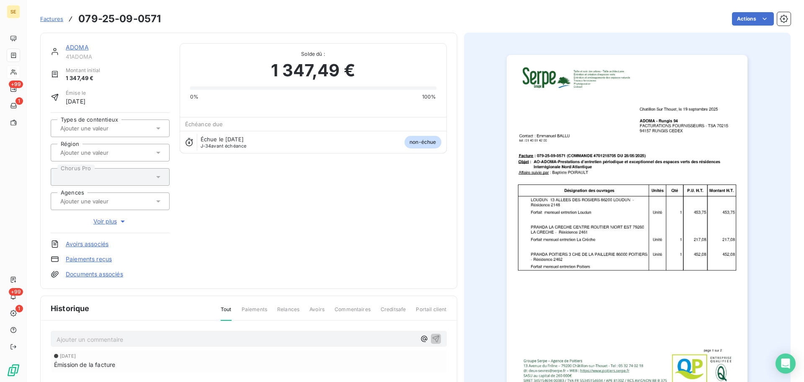
click at [313, 345] on div "Ajouter un commentaire ﻿" at bounding box center [249, 339] width 396 height 16
click at [315, 340] on p "Ajouter un commentaire ﻿" at bounding box center [236, 339] width 359 height 10
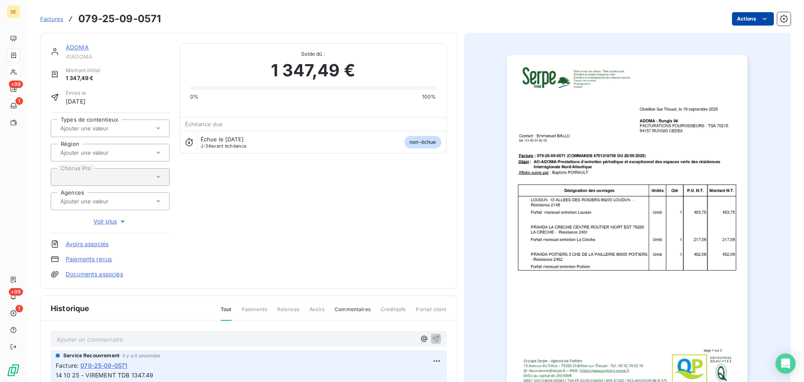
click at [755, 23] on html "SE +99 1 +99 1 Factures 079-25-09-0571 Actions ADOMA 41ADOMA Montant initial 1 …" at bounding box center [402, 191] width 804 height 382
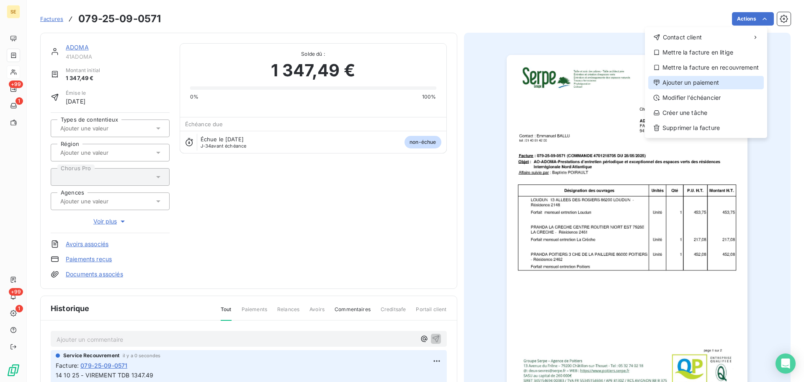
click at [726, 87] on div "Ajouter un paiement" at bounding box center [707, 82] width 116 height 13
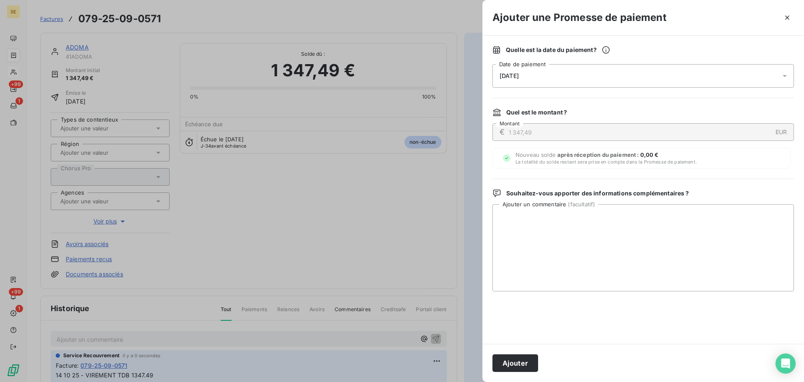
click at [627, 82] on div "[DATE]" at bounding box center [644, 75] width 302 height 23
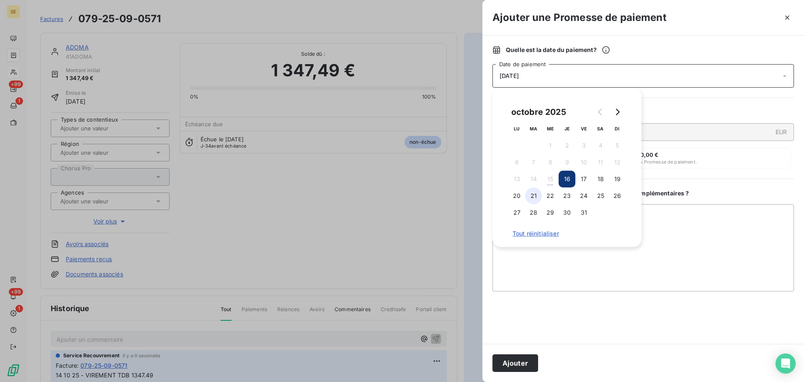
click at [535, 193] on button "21" at bounding box center [533, 195] width 17 height 17
click at [506, 366] on button "Ajouter" at bounding box center [516, 363] width 46 height 18
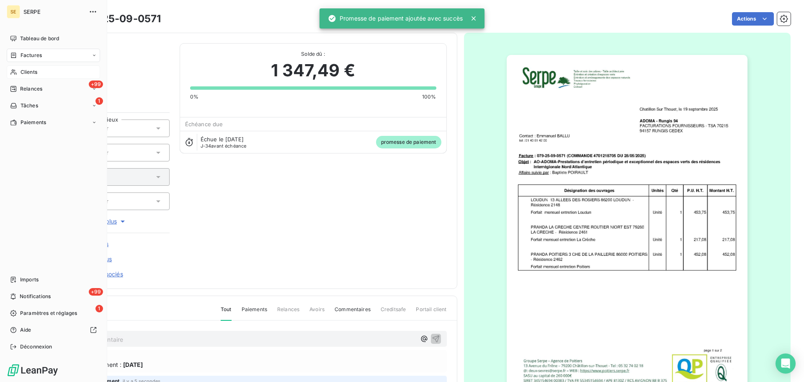
click at [22, 51] on div "Factures" at bounding box center [53, 55] width 93 height 13
click at [51, 77] on div "Factures" at bounding box center [58, 71] width 83 height 13
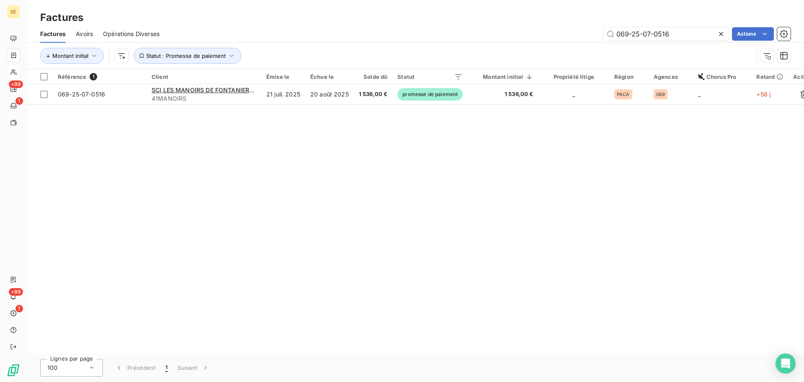
drag, startPoint x: 679, startPoint y: 33, endPoint x: 569, endPoint y: 30, distance: 109.8
click at [574, 30] on div "069-25-07-0516 Actions" at bounding box center [480, 33] width 621 height 13
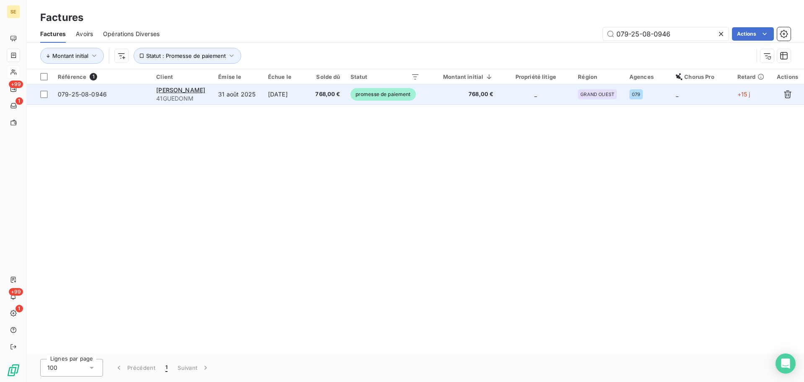
type input "079-25-08-0946"
click at [251, 101] on td "31 août 2025" at bounding box center [237, 94] width 49 height 20
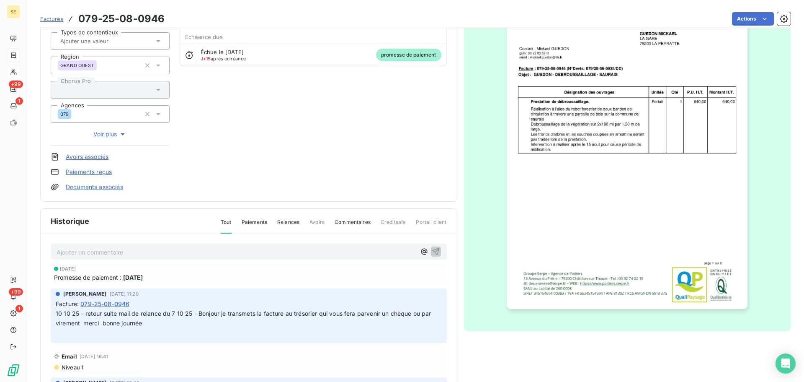
scroll to position [122, 0]
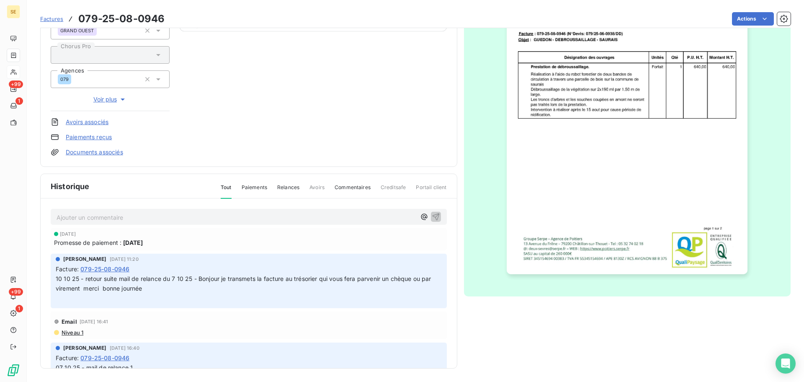
click at [209, 216] on p "Ajouter un commentaire ﻿" at bounding box center [236, 217] width 359 height 10
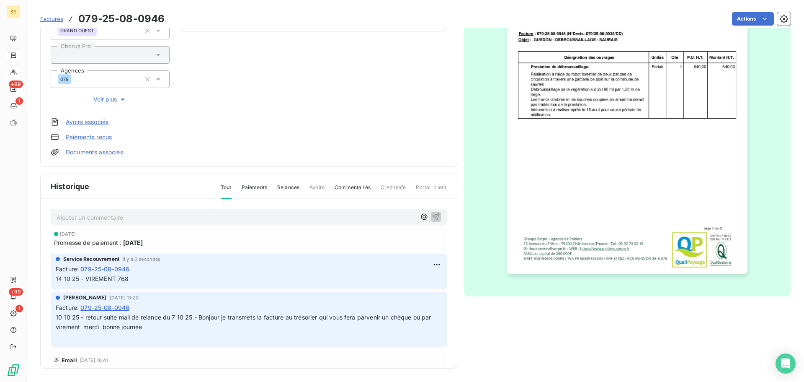
scroll to position [0, 0]
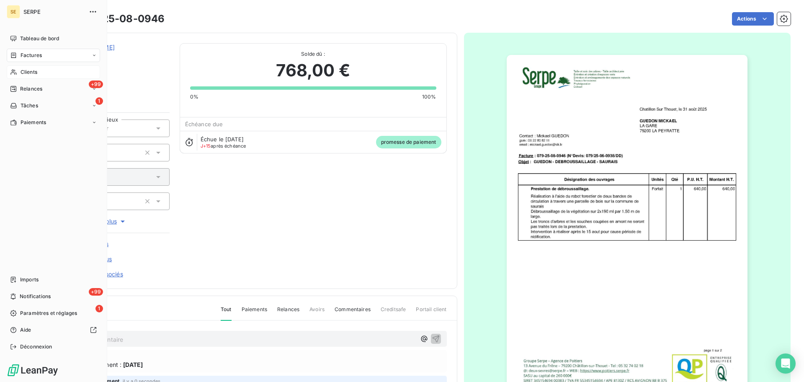
click at [43, 51] on div "Factures" at bounding box center [53, 55] width 93 height 13
click at [60, 74] on div "Factures" at bounding box center [58, 71] width 83 height 13
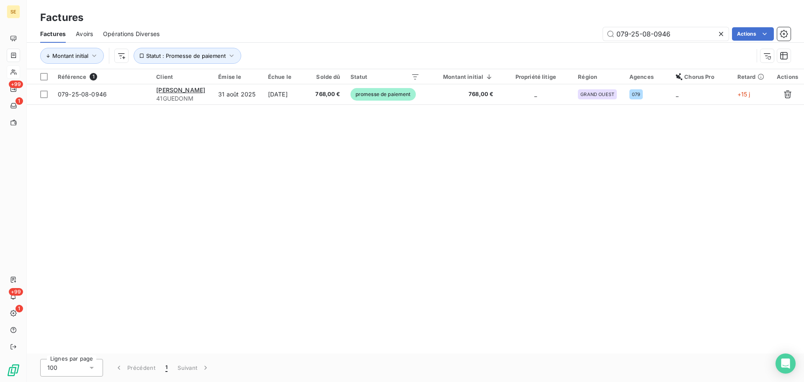
click at [720, 34] on icon at bounding box center [721, 34] width 4 height 4
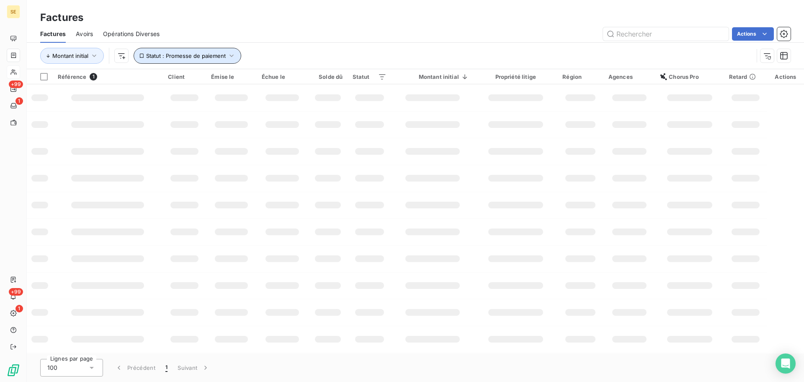
click at [220, 56] on span "Statut : Promesse de paiement" at bounding box center [186, 55] width 80 height 7
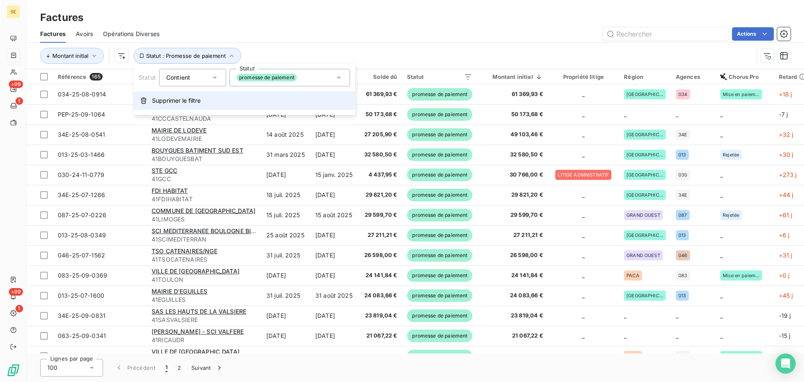
click at [194, 103] on span "Supprimer le filtre" at bounding box center [176, 100] width 49 height 8
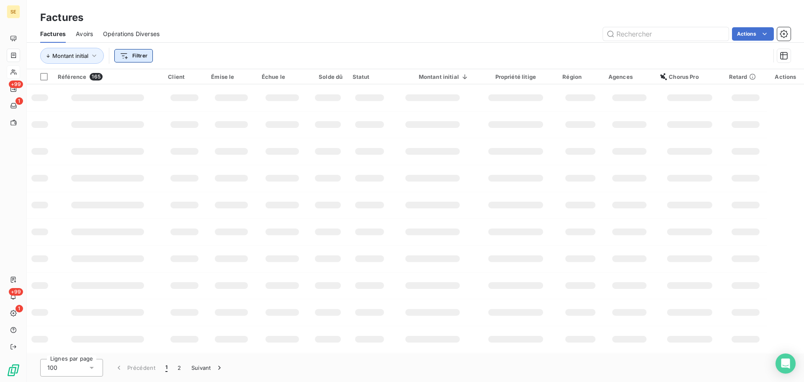
click at [140, 59] on html "SE +99 1 +99 1 Factures Factures Avoirs Opérations Diverses Actions Montant ini…" at bounding box center [402, 191] width 804 height 382
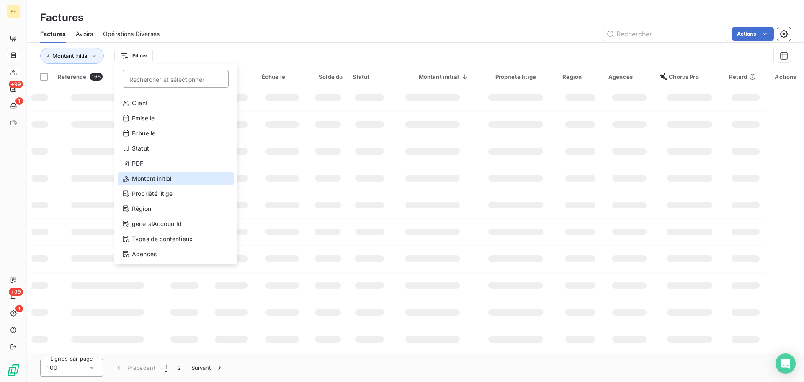
click at [162, 177] on div "Montant initial" at bounding box center [176, 178] width 116 height 13
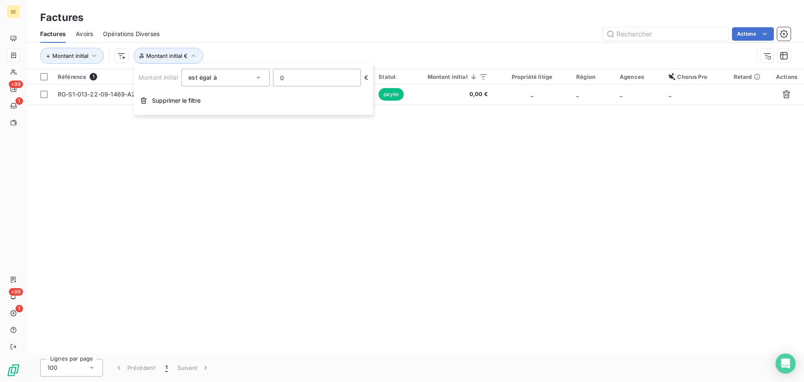
drag, startPoint x: 304, startPoint y: 73, endPoint x: 292, endPoint y: 74, distance: 12.2
click at [292, 74] on input "0" at bounding box center [317, 77] width 87 height 17
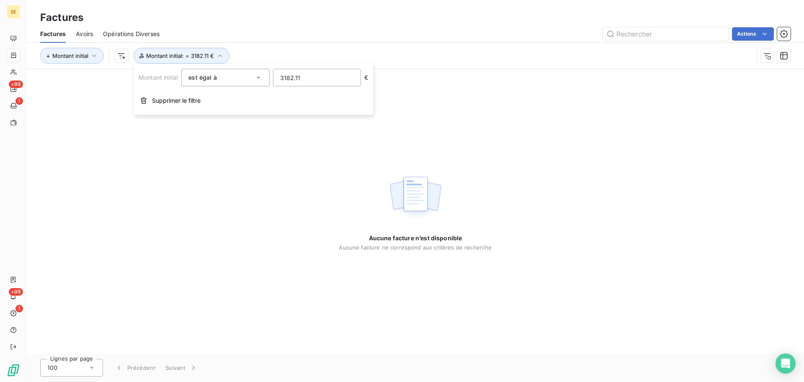
type input "3182.11"
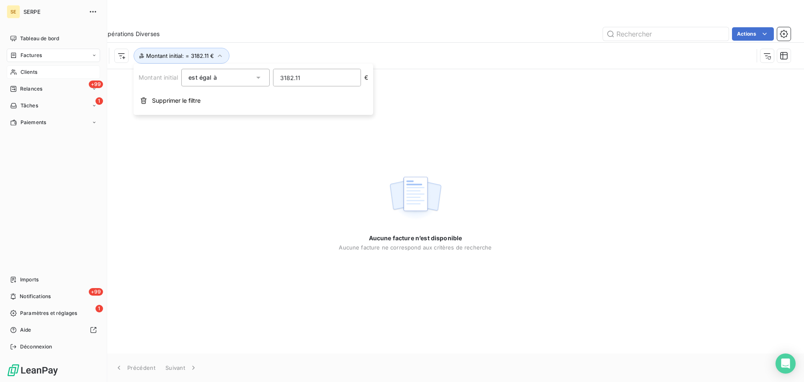
click at [34, 72] on span "Clients" at bounding box center [29, 72] width 17 height 8
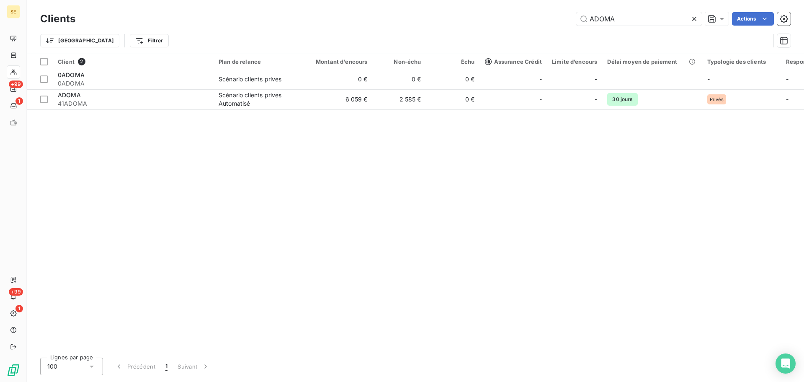
drag, startPoint x: 551, startPoint y: 14, endPoint x: 497, endPoint y: 11, distance: 54.1
click at [503, 11] on div "Clients ADOMA Actions" at bounding box center [415, 19] width 751 height 18
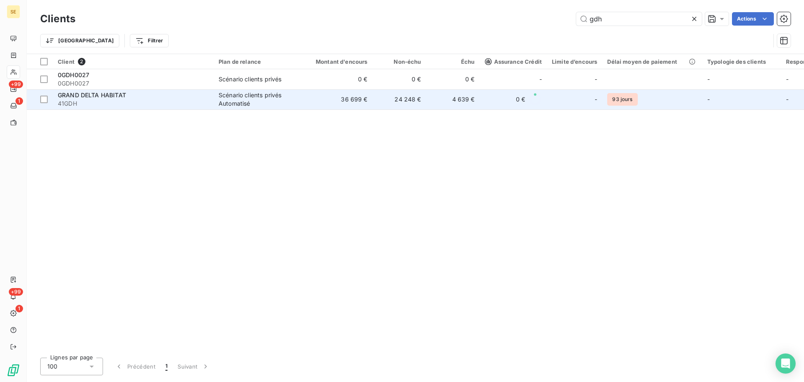
type input "gdh"
click at [197, 98] on div "GRAND DELTA HABITAT" at bounding box center [133, 95] width 151 height 8
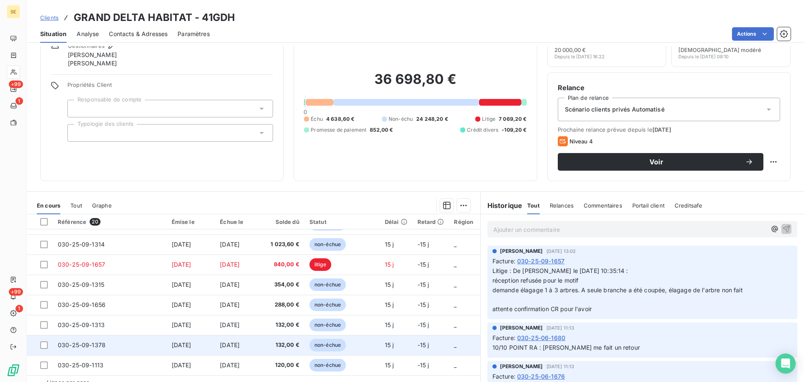
scroll to position [57, 0]
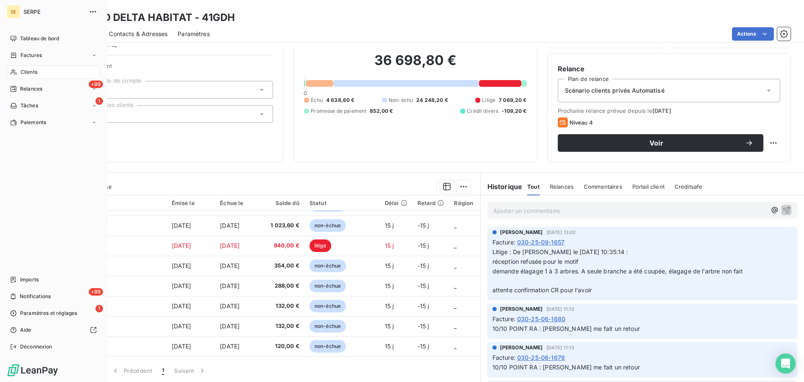
click at [26, 74] on span "Clients" at bounding box center [29, 72] width 17 height 8
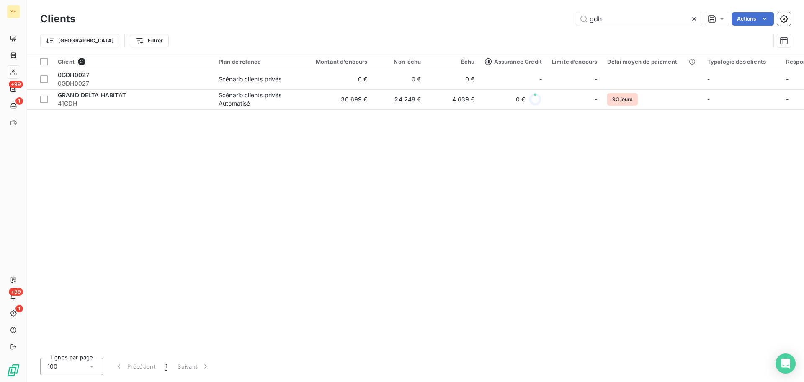
drag, startPoint x: 618, startPoint y: 21, endPoint x: 534, endPoint y: 28, distance: 84.9
click at [538, 28] on div "Clients gdh Actions Trier Filtrer" at bounding box center [415, 32] width 751 height 44
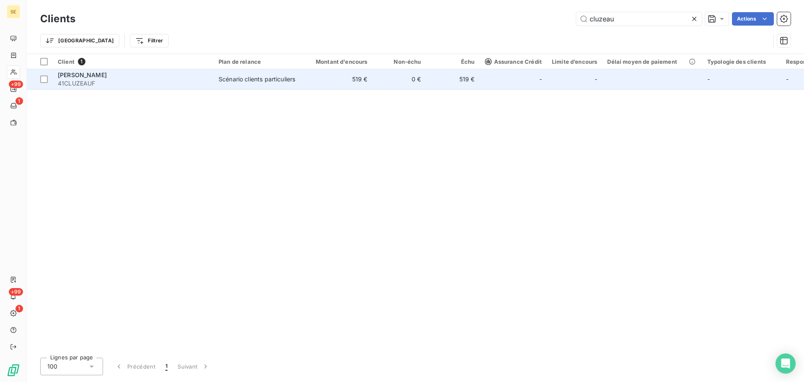
type input "cluzeau"
click at [206, 72] on div "[PERSON_NAME]" at bounding box center [133, 75] width 151 height 8
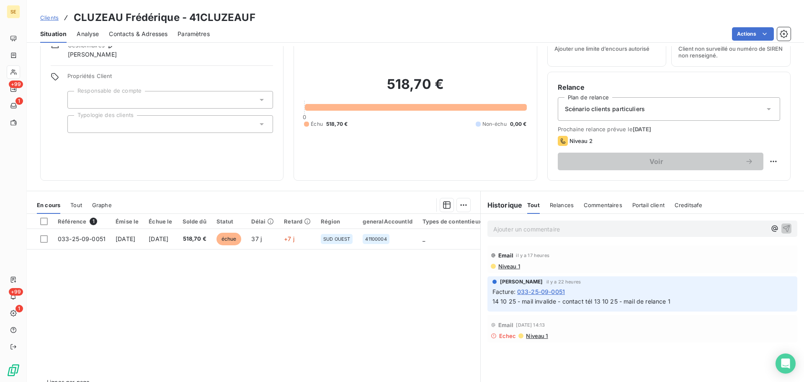
scroll to position [57, 0]
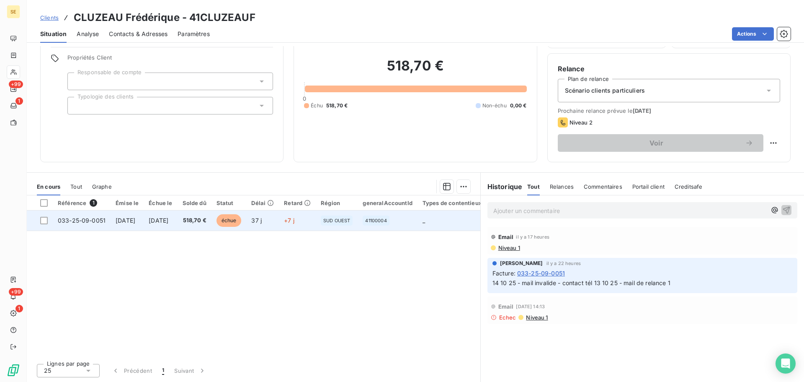
click at [238, 217] on span "échue" at bounding box center [229, 220] width 25 height 13
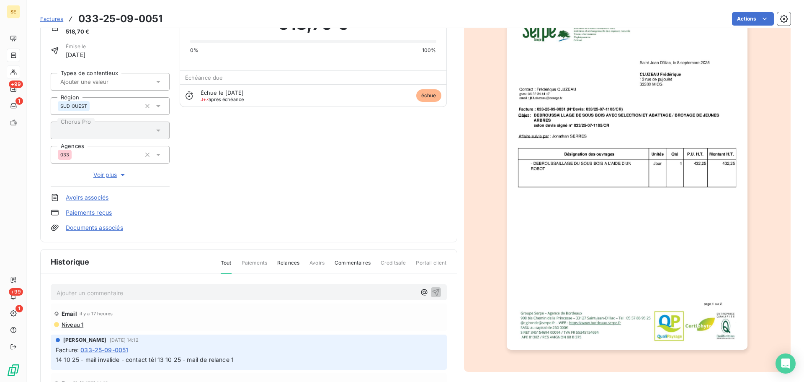
scroll to position [115, 0]
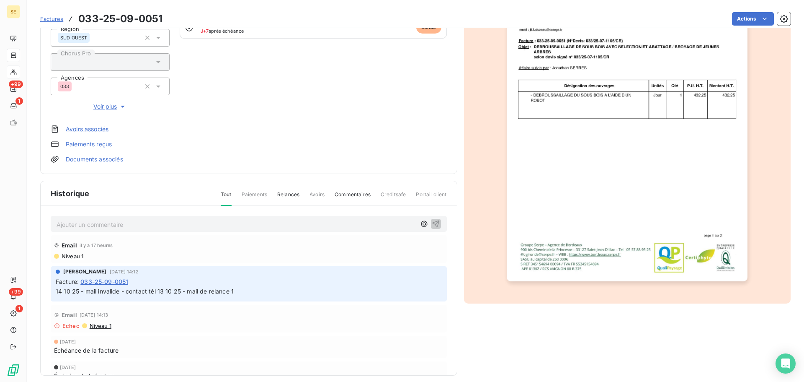
click at [183, 224] on p "Ajouter un commentaire ﻿" at bounding box center [236, 224] width 359 height 10
click at [200, 224] on p "15 10 25 - retour suite mail de relance" at bounding box center [236, 224] width 359 height 10
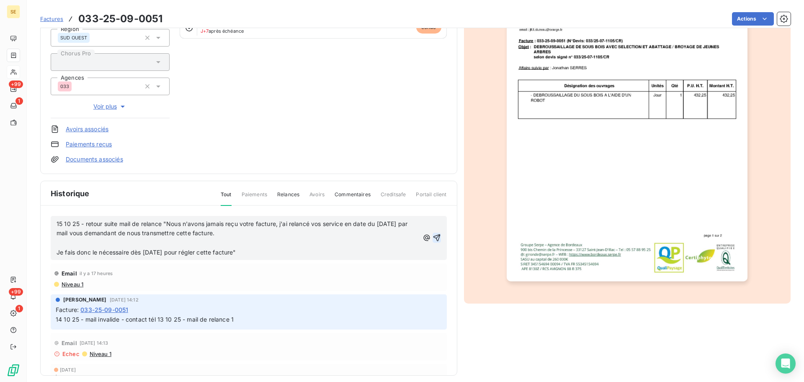
click at [433, 236] on icon "button" at bounding box center [436, 237] width 7 height 7
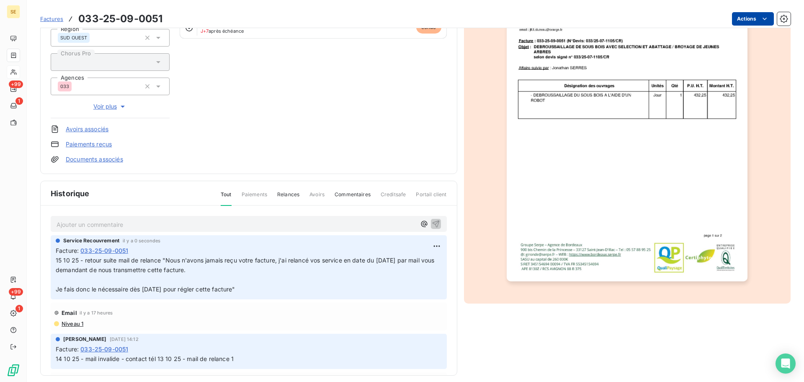
click at [735, 16] on html "SE +99 1 +99 1 Factures 033-25-09-0051 Actions [PERSON_NAME] 41CLUZEAUF Montant…" at bounding box center [402, 191] width 804 height 382
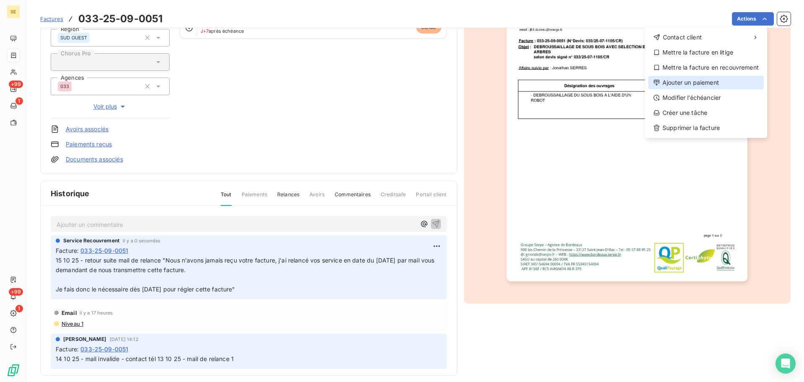
click at [696, 83] on div "Ajouter un paiement" at bounding box center [707, 82] width 116 height 13
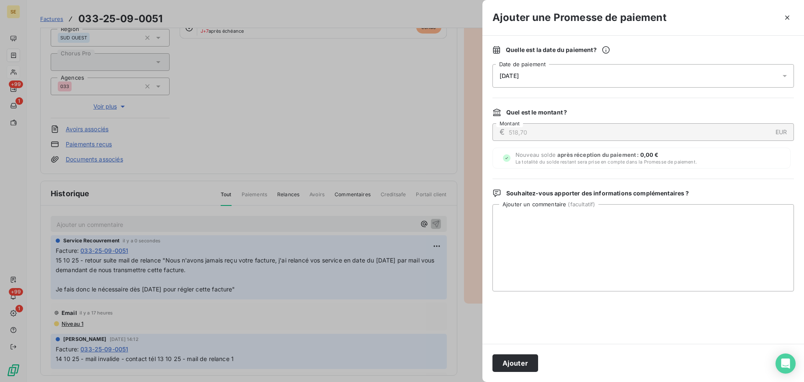
click at [631, 75] on div "[DATE]" at bounding box center [644, 75] width 302 height 23
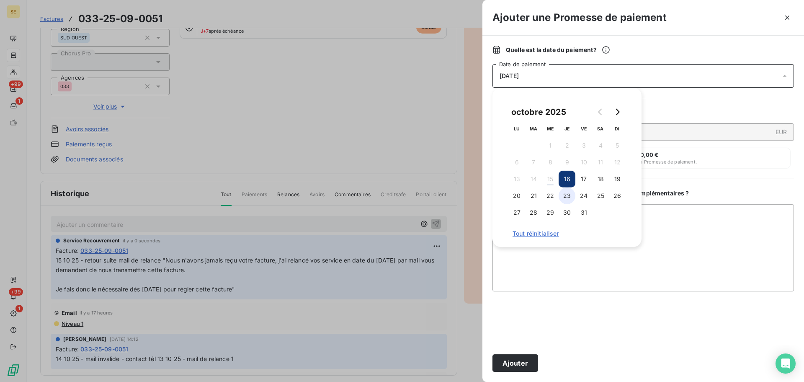
click at [560, 198] on button "23" at bounding box center [567, 195] width 17 height 17
click at [530, 362] on button "Ajouter" at bounding box center [516, 363] width 46 height 18
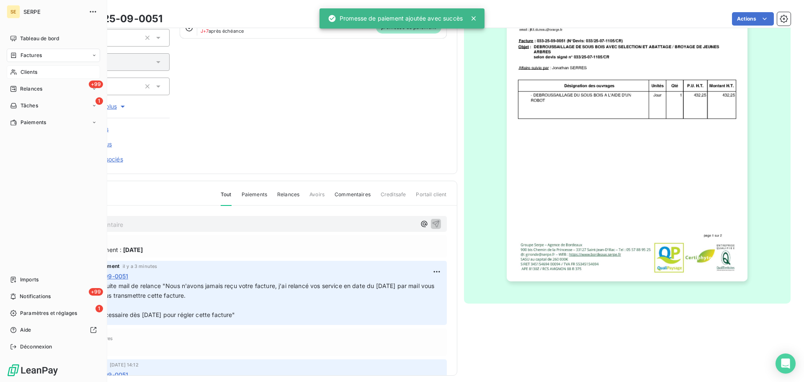
click at [16, 70] on icon at bounding box center [13, 72] width 7 height 7
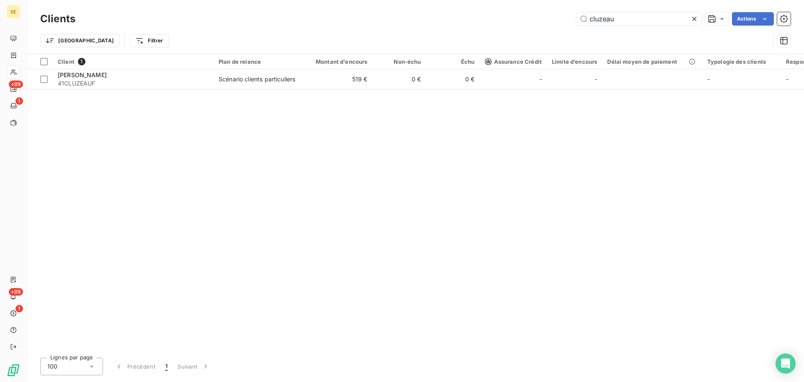
drag, startPoint x: 624, startPoint y: 23, endPoint x: 519, endPoint y: 21, distance: 105.6
click at [522, 21] on div "cluzeau Actions" at bounding box center [437, 18] width 705 height 13
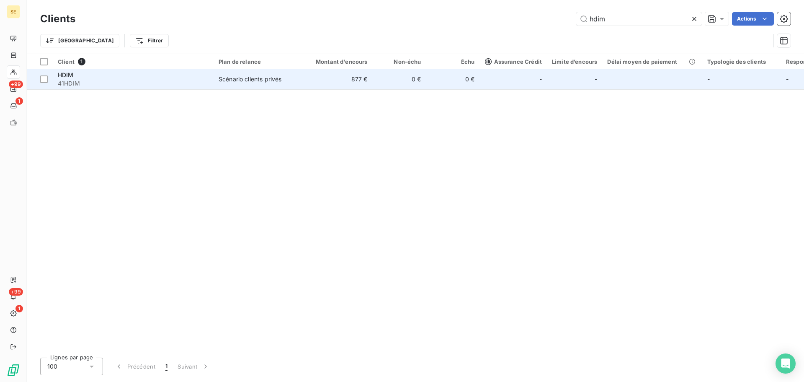
type input "hdim"
click at [307, 89] on td "877 €" at bounding box center [337, 79] width 72 height 20
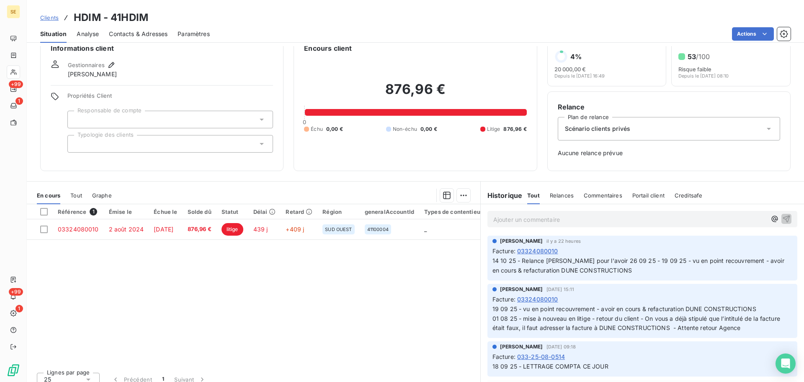
scroll to position [27, 0]
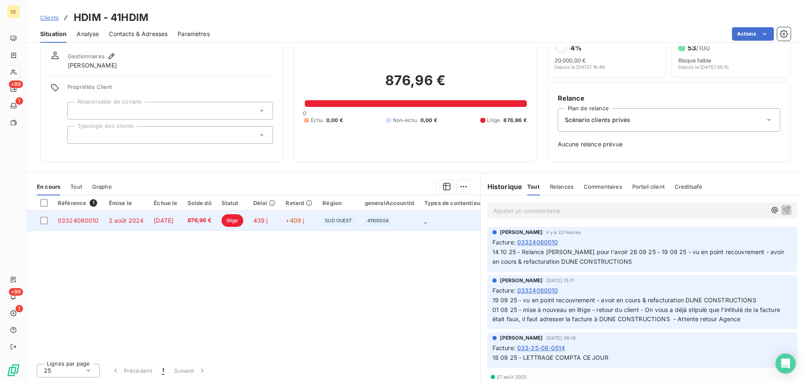
click at [182, 216] on td "[DATE]" at bounding box center [166, 220] width 34 height 20
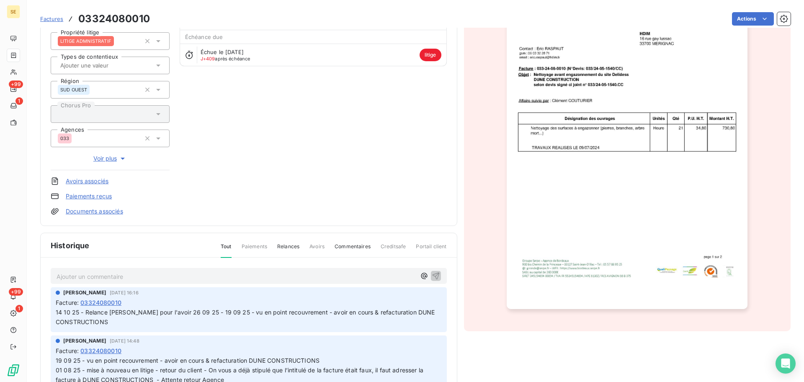
scroll to position [147, 0]
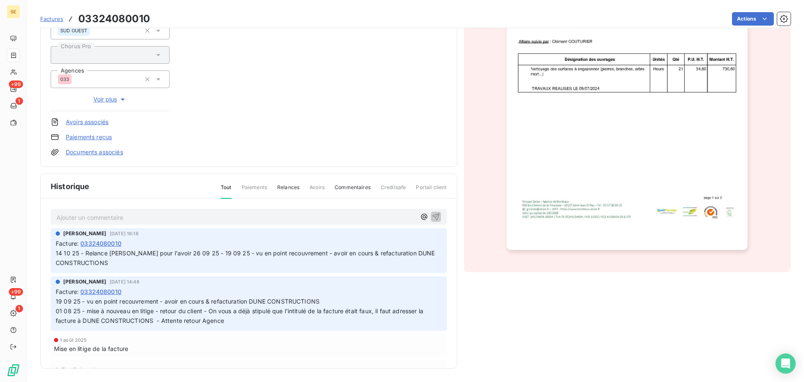
click at [155, 215] on p "Ajouter un commentaire ﻿" at bounding box center [236, 217] width 359 height 10
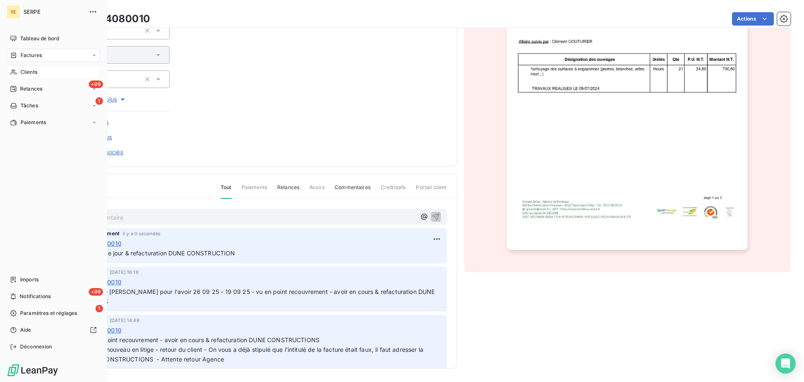
click at [39, 72] on div "Clients" at bounding box center [53, 71] width 93 height 13
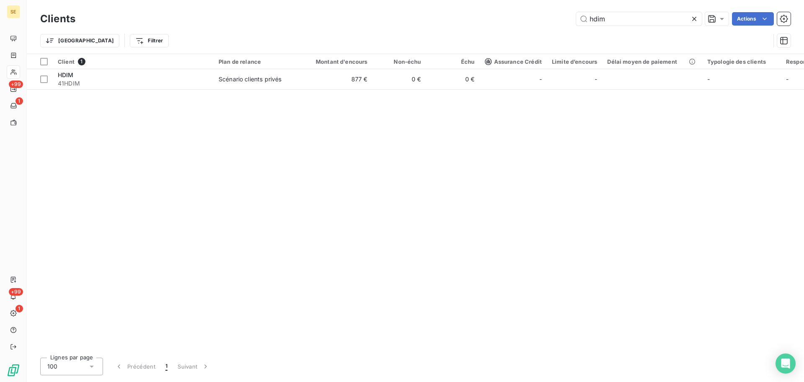
drag, startPoint x: 618, startPoint y: 20, endPoint x: 522, endPoint y: 28, distance: 96.2
click at [526, 28] on div "Clients hdim Actions Trier Filtrer" at bounding box center [415, 32] width 751 height 44
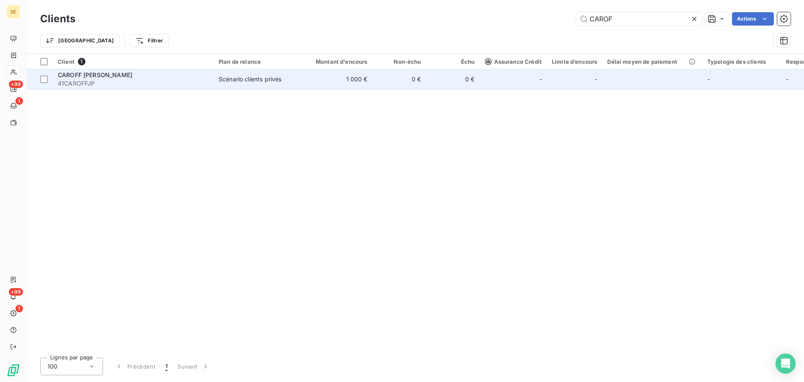
type input "CAROF"
click at [113, 78] on span "CAROFF [PERSON_NAME]" at bounding box center [95, 74] width 75 height 7
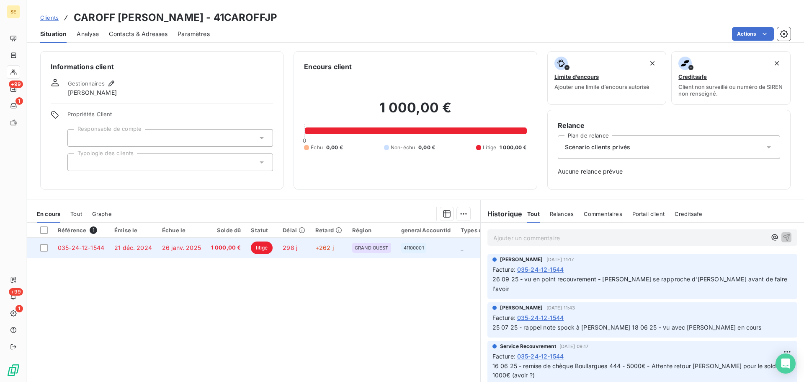
click at [177, 248] on span "26 janv. 2025" at bounding box center [181, 247] width 39 height 7
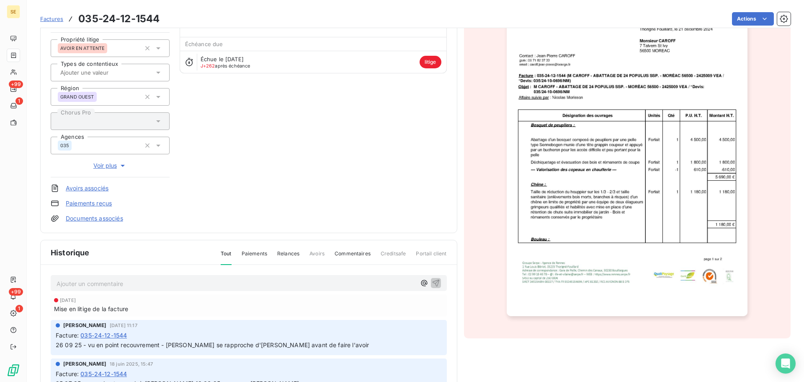
scroll to position [112, 0]
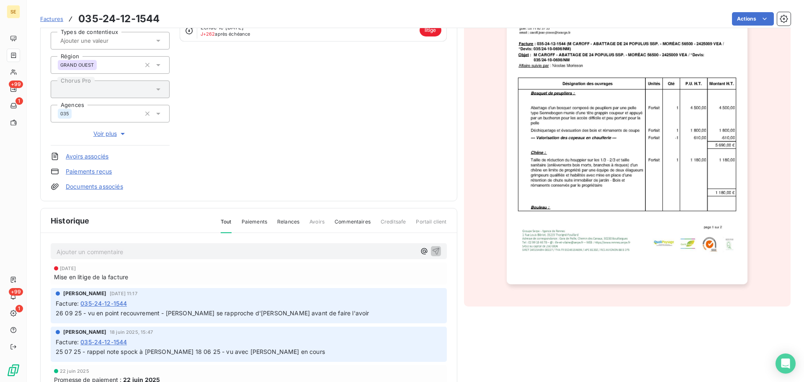
click at [149, 251] on p "Ajouter un commentaire ﻿" at bounding box center [236, 251] width 359 height 10
click at [150, 251] on span "14 10 25 - Vu à l'agence de bouillargues [PERSON_NAME] à relancé [PERSON_NAME]" at bounding box center [178, 250] width 242 height 7
click at [208, 256] on div "14 10 25 - Vu à l'agence de Bouillargues [PERSON_NAME] à relancé [PERSON_NAME]" at bounding box center [249, 251] width 396 height 16
click at [279, 252] on p "14 10 25 - Vu à l'agence de Bouillargues [PERSON_NAME] à relancé [PERSON_NAME]" at bounding box center [236, 251] width 359 height 10
click at [432, 248] on icon "button" at bounding box center [435, 250] width 7 height 7
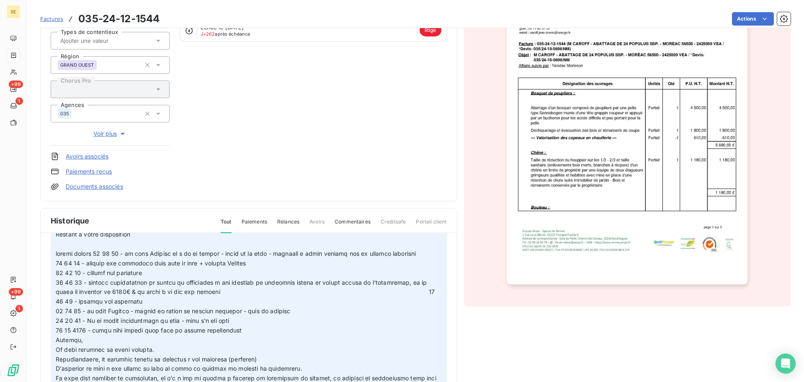
scroll to position [0, 0]
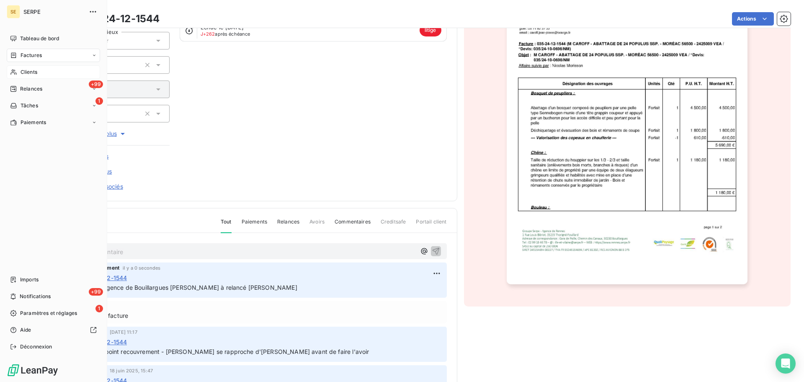
click at [34, 74] on span "Clients" at bounding box center [29, 72] width 17 height 8
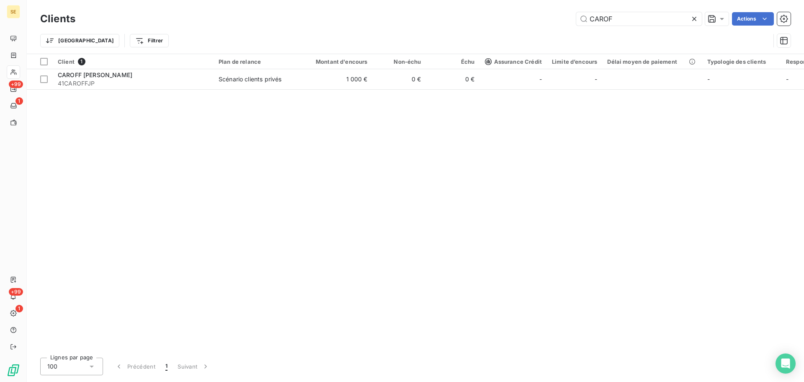
drag, startPoint x: 623, startPoint y: 16, endPoint x: 564, endPoint y: 22, distance: 58.9
click at [576, 20] on input "CAROF" at bounding box center [639, 18] width 126 height 13
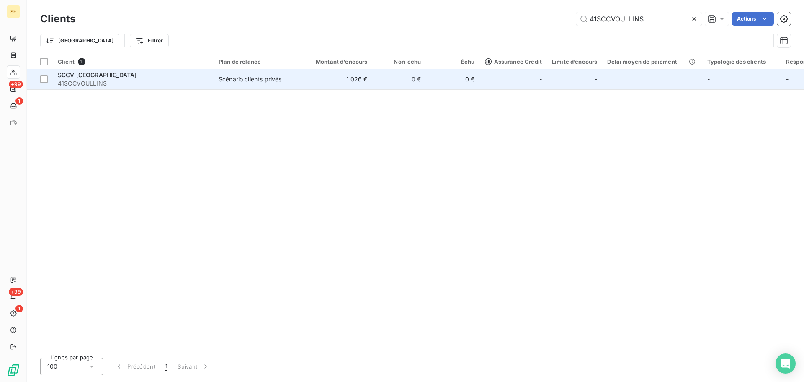
type input "41SCCVOULLINS"
click at [277, 85] on td "Scénario clients privés" at bounding box center [257, 79] width 87 height 20
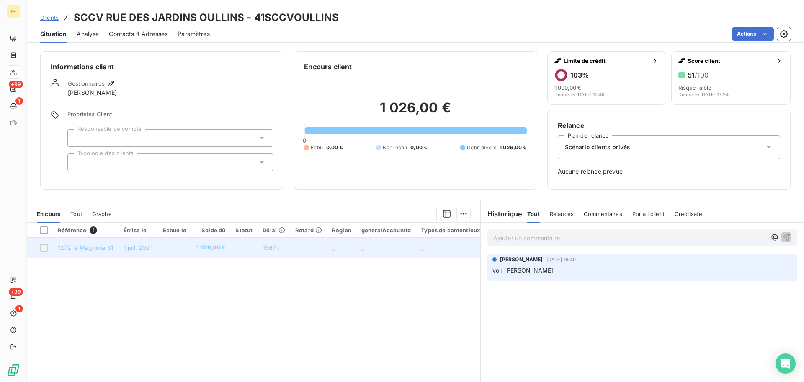
click at [246, 250] on td at bounding box center [243, 248] width 27 height 20
click at [179, 253] on td at bounding box center [175, 248] width 34 height 20
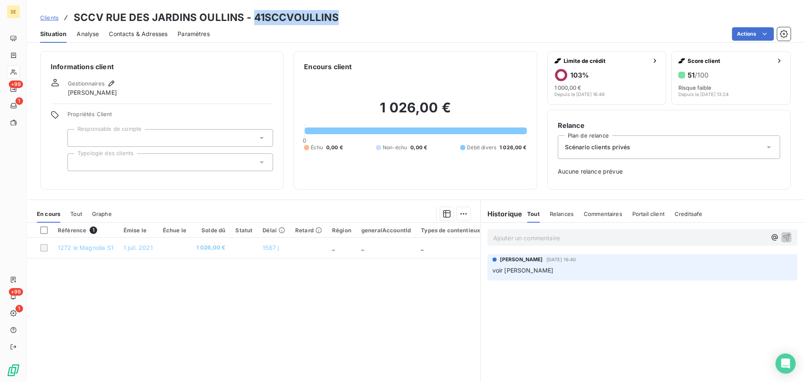
drag, startPoint x: 335, startPoint y: 16, endPoint x: 253, endPoint y: 16, distance: 81.7
click at [253, 16] on div "Clients SCCV RUE DES JARDINS OULLINS - 41SCCVOULLINS" at bounding box center [416, 17] width 778 height 15
copy h3 "41SCCVOULLINS"
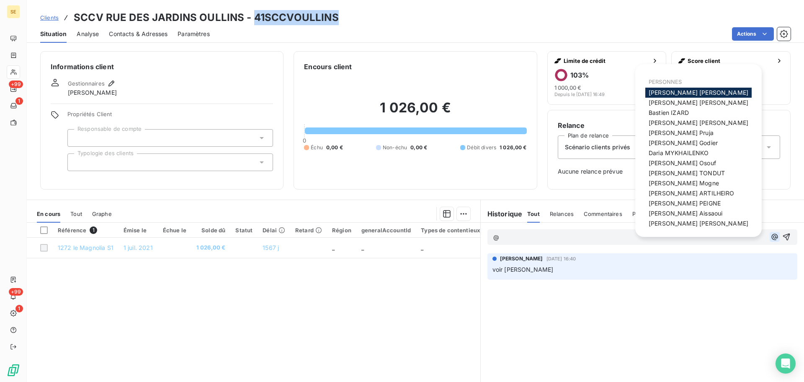
click at [772, 235] on icon "button" at bounding box center [775, 237] width 6 height 6
click at [772, 238] on icon "button" at bounding box center [775, 237] width 6 height 6
click at [499, 240] on span "@s @" at bounding box center [501, 236] width 17 height 7
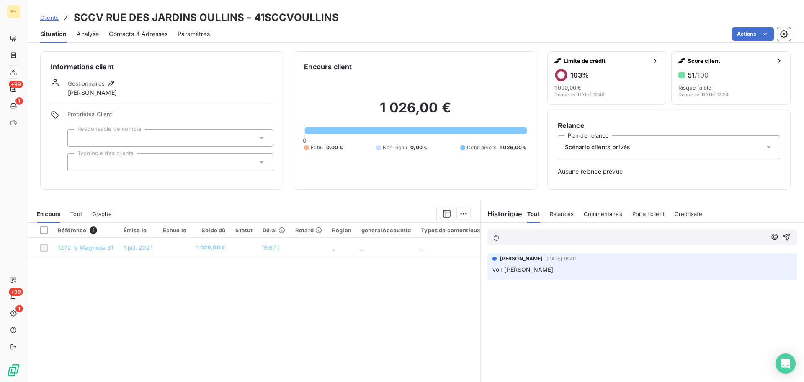
click at [493, 236] on span "@" at bounding box center [496, 236] width 6 height 7
click at [771, 238] on icon "button" at bounding box center [775, 237] width 8 height 8
click at [771, 237] on icon "button" at bounding box center [775, 237] width 8 height 8
drag, startPoint x: 334, startPoint y: 19, endPoint x: 266, endPoint y: 16, distance: 67.9
click at [258, 16] on h3 "SCCV RUE DES JARDINS OULLINS - 41SCCVOULLINS" at bounding box center [206, 17] width 265 height 15
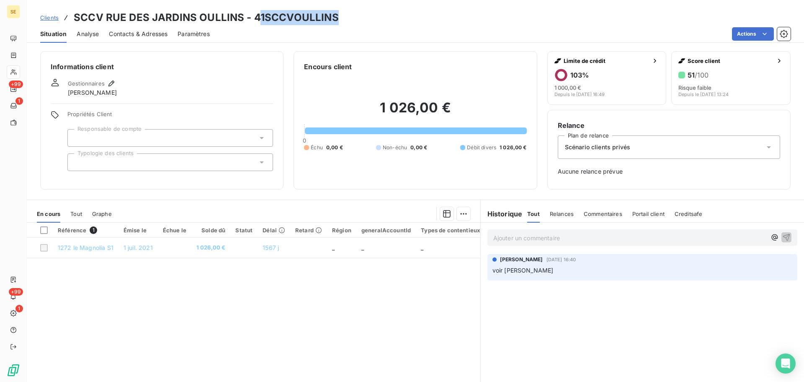
click at [342, 16] on div "Clients SCCV RUE DES JARDINS OULLINS - 41SCCVOULLINS" at bounding box center [416, 17] width 778 height 15
drag, startPoint x: 342, startPoint y: 17, endPoint x: 251, endPoint y: 22, distance: 91.9
click at [251, 22] on div "Clients SCCV RUE DES JARDINS OULLINS - 41SCCVOULLINS" at bounding box center [416, 17] width 778 height 15
copy h3 "41SCCVOULLINS"
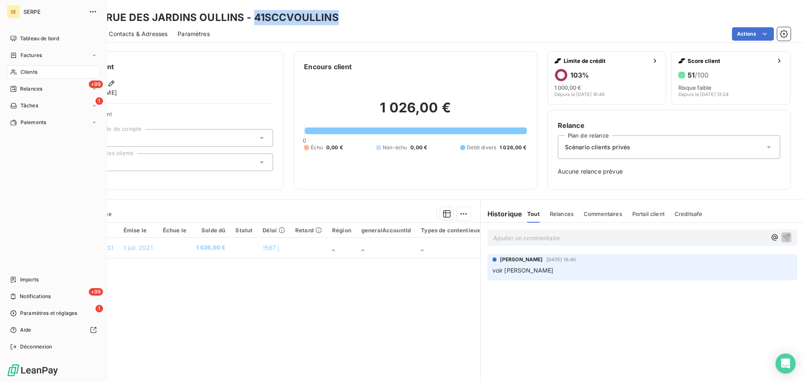
click at [42, 72] on div "Clients" at bounding box center [53, 71] width 93 height 13
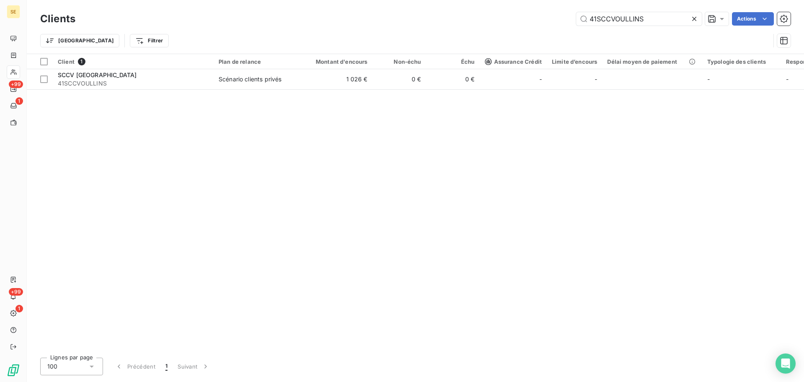
drag, startPoint x: 653, startPoint y: 19, endPoint x: 499, endPoint y: 21, distance: 153.8
click at [510, 21] on div "41SCCVOULLINS Actions" at bounding box center [437, 18] width 705 height 13
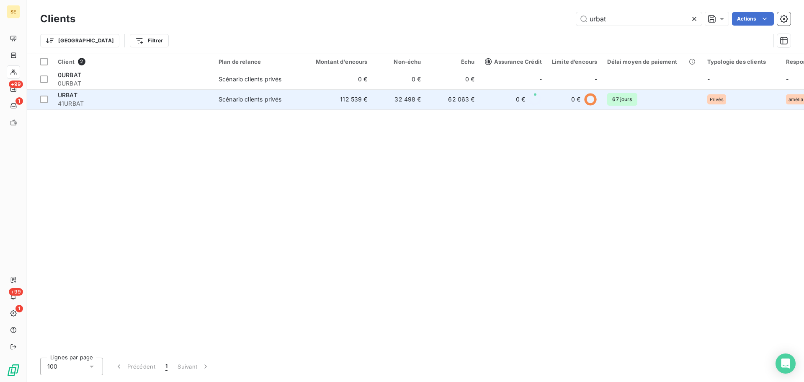
type input "urbat"
click at [206, 105] on span "41URBAT" at bounding box center [133, 103] width 151 height 8
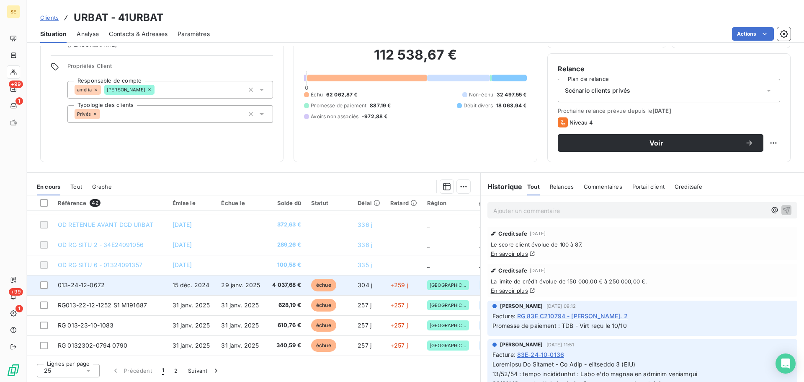
scroll to position [360, 0]
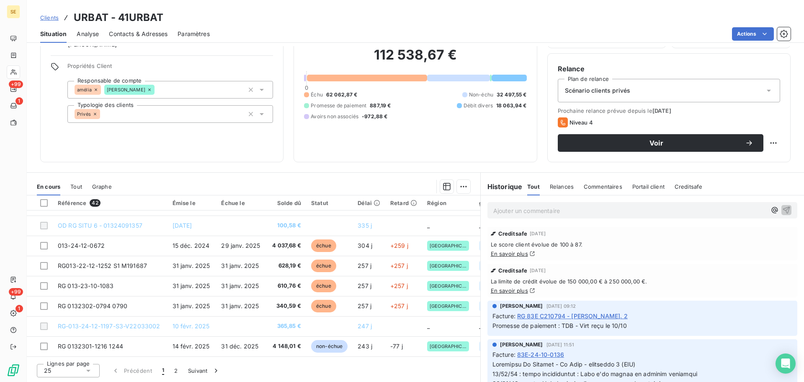
click at [147, 32] on span "Contacts & Adresses" at bounding box center [138, 34] width 59 height 8
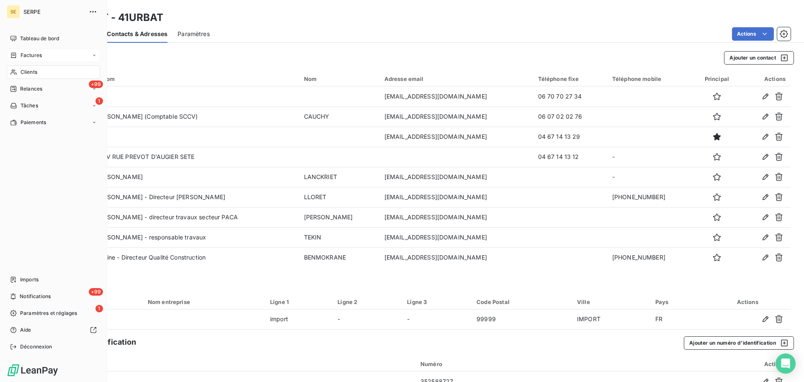
click at [33, 50] on div "Factures" at bounding box center [53, 55] width 93 height 13
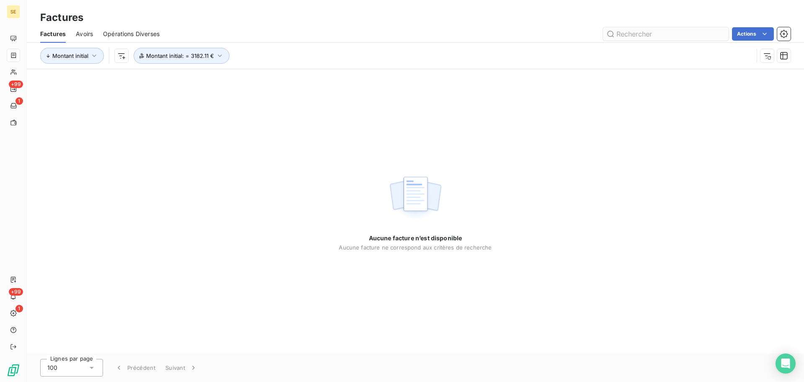
click at [643, 35] on input "text" at bounding box center [666, 33] width 126 height 13
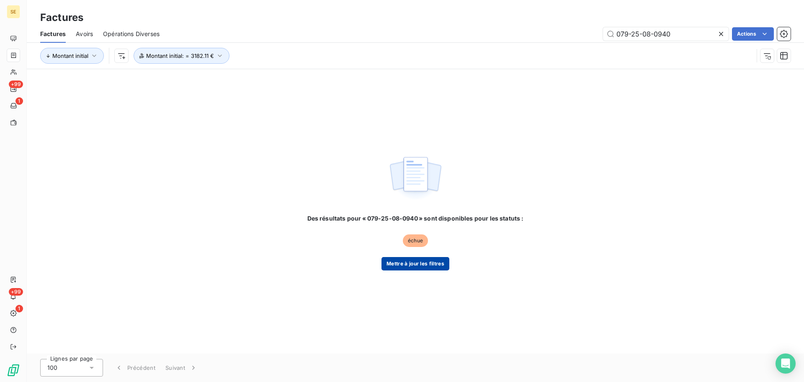
type input "079-25-08-0940"
click at [426, 262] on button "Mettre à jour les filtres" at bounding box center [416, 263] width 68 height 13
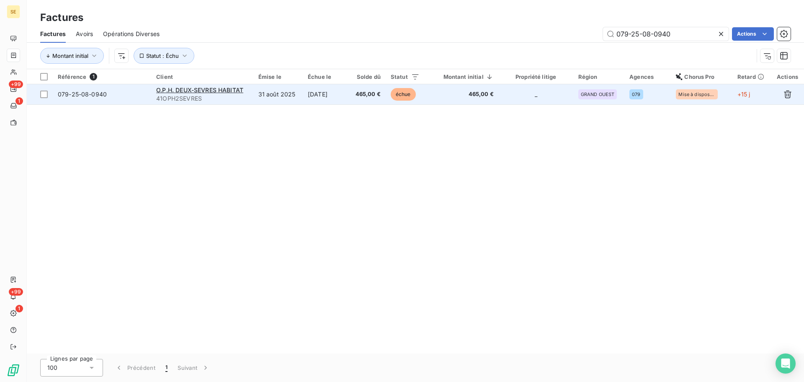
click at [258, 100] on td "31 août 2025" at bounding box center [277, 94] width 49 height 20
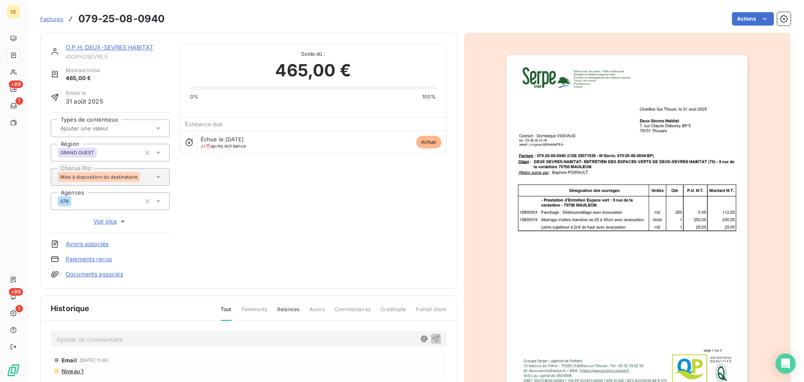
click at [99, 46] on link "O.P.H. DEUX-SEVRES HABITAT" at bounding box center [110, 47] width 88 height 7
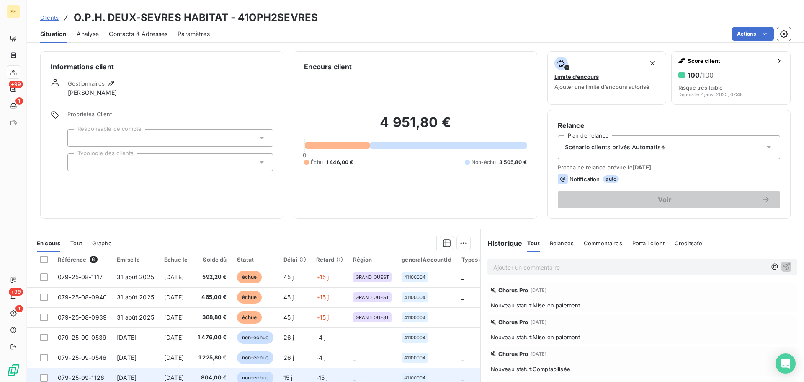
click at [227, 375] on span "804,00 €" at bounding box center [212, 377] width 29 height 8
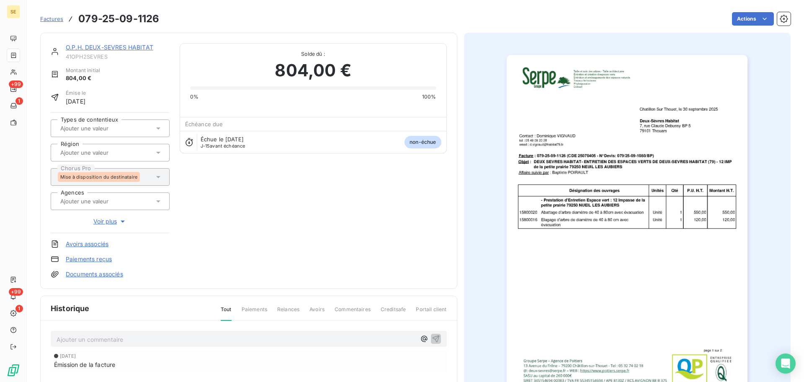
click at [116, 47] on link "O.P.H. DEUX-SEVRES HABITAT" at bounding box center [110, 47] width 88 height 7
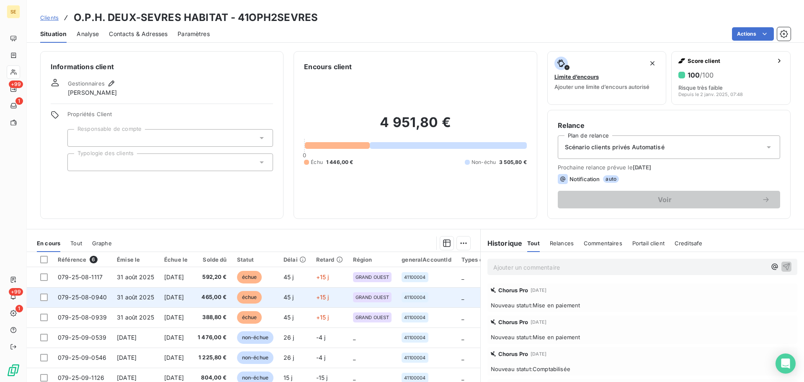
click at [177, 295] on span "[DATE]" at bounding box center [174, 296] width 20 height 7
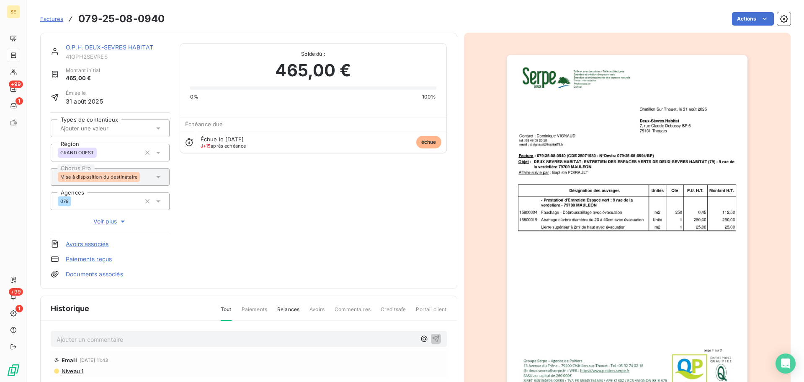
scroll to position [3, 0]
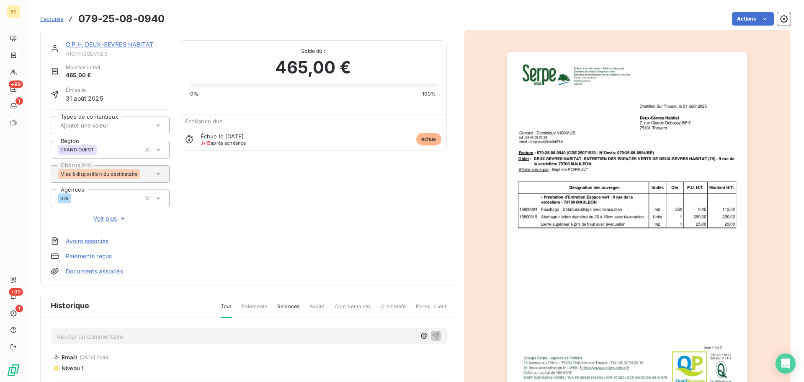
click at [78, 336] on p "Ajouter un commentaire ﻿" at bounding box center [236, 336] width 359 height 10
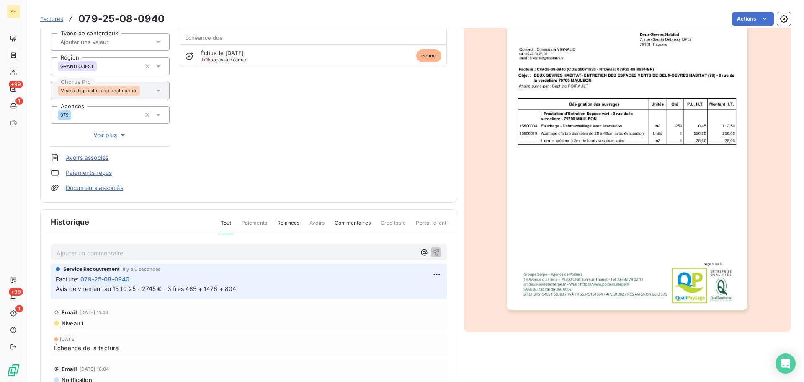
scroll to position [122, 0]
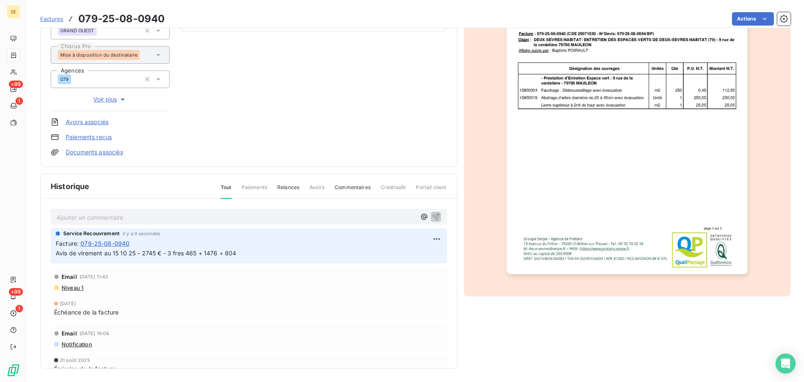
click at [209, 254] on span "Avis de virement au 15 10 25 - 2745 € - 3 fres 465 + 1476 + 804" at bounding box center [146, 252] width 181 height 7
copy div "Avis de virement au 15 10 25 - 2745 € - 3 fres 465 + 1476 + 804"
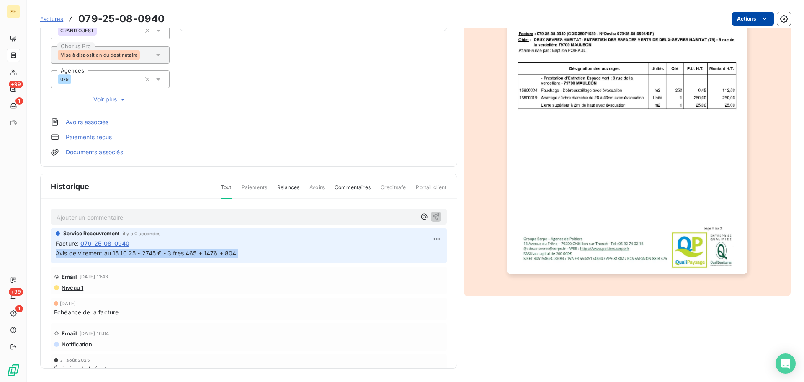
click at [734, 22] on html "SE +99 1 +99 1 Factures 079-25-08-0940 Actions O.P.H. DEUX-SEVRES HABITAT 41OPH…" at bounding box center [402, 191] width 804 height 382
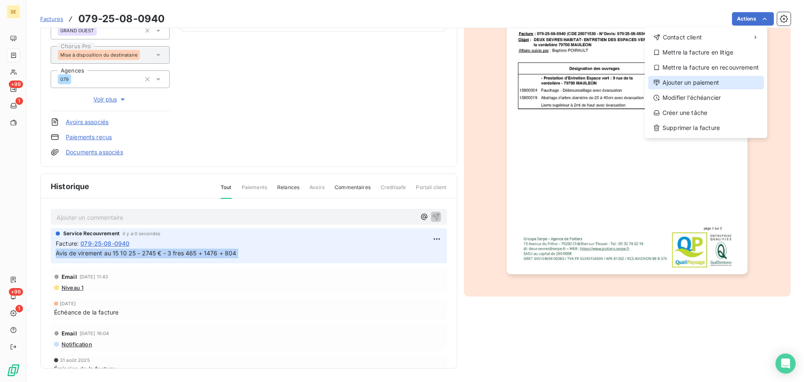
click at [698, 82] on div "Ajouter un paiement" at bounding box center [707, 82] width 116 height 13
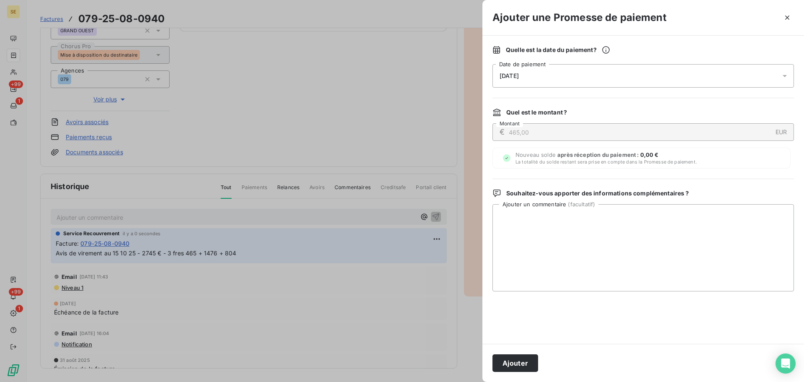
click at [622, 78] on div "[DATE]" at bounding box center [644, 75] width 302 height 23
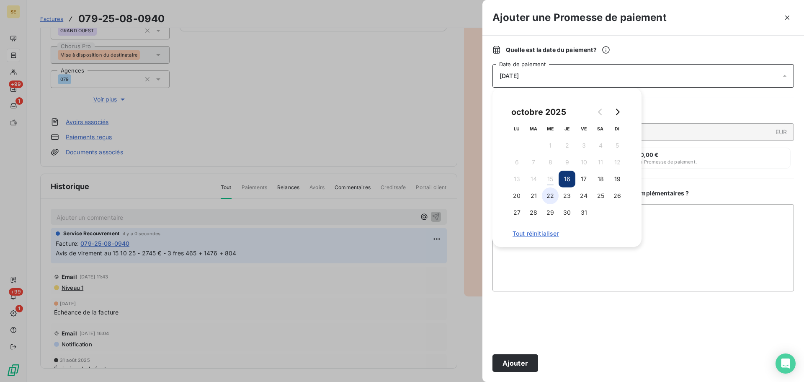
click at [554, 194] on button "22" at bounding box center [550, 195] width 17 height 17
click at [516, 358] on button "Ajouter" at bounding box center [516, 363] width 46 height 18
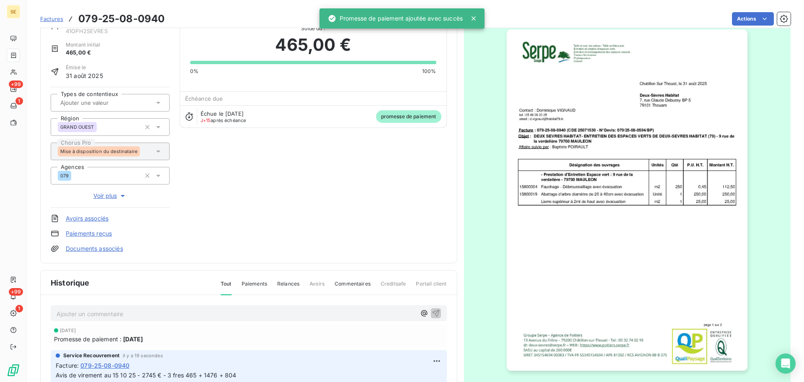
scroll to position [0, 0]
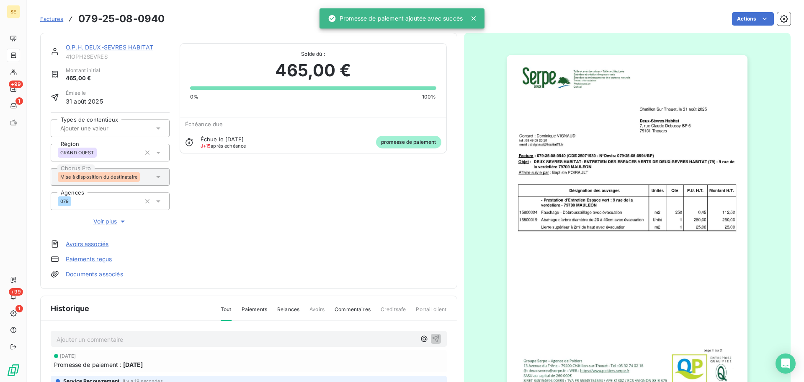
click at [140, 42] on div "O.P.H. DEUX-SEVRES HABITAT 41OPH2SEVRES Montant initial 465,00 € Émise le [DATE…" at bounding box center [248, 161] width 417 height 256
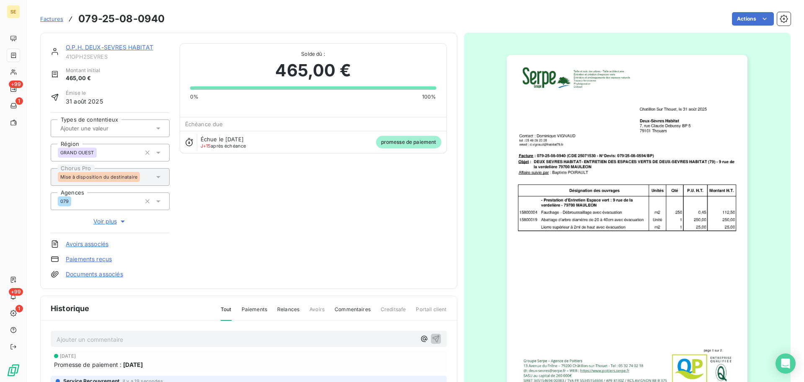
click at [137, 46] on link "O.P.H. DEUX-SEVRES HABITAT" at bounding box center [110, 47] width 88 height 7
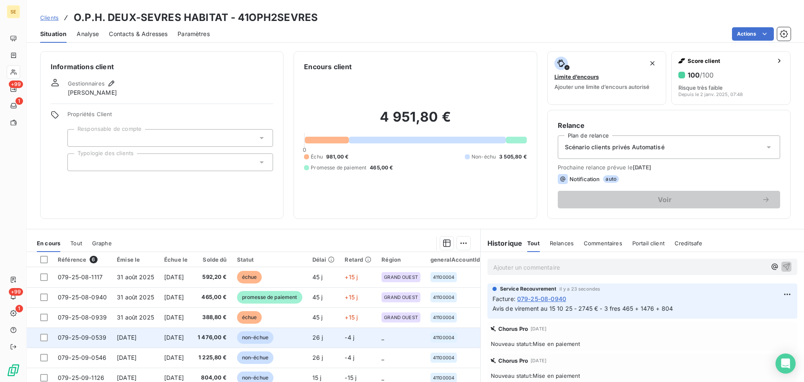
click at [184, 337] on span "[DATE]" at bounding box center [174, 336] width 20 height 7
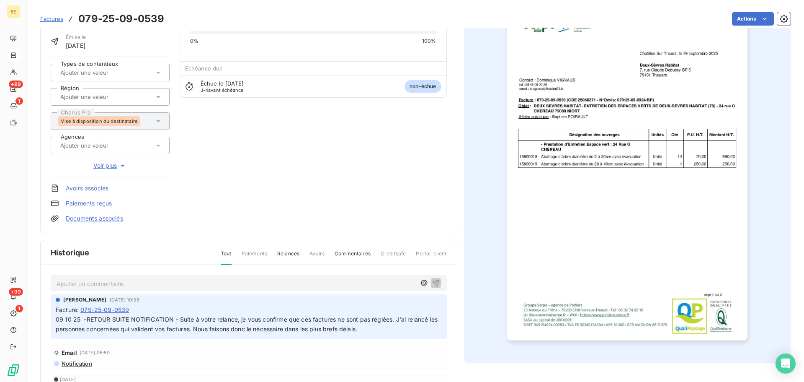
scroll to position [122, 0]
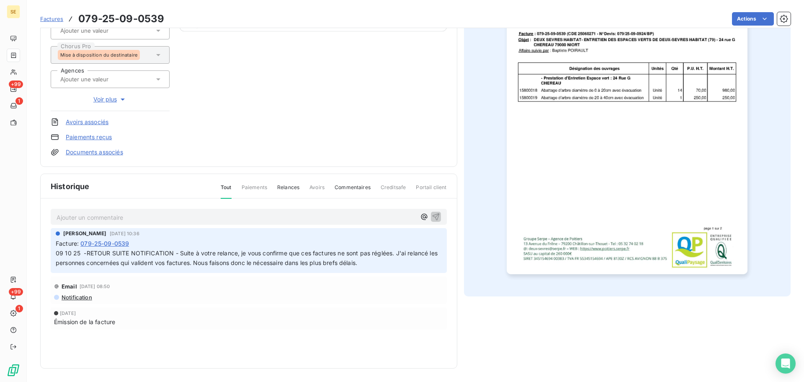
click at [180, 218] on p "Ajouter un commentaire ﻿" at bounding box center [236, 217] width 359 height 10
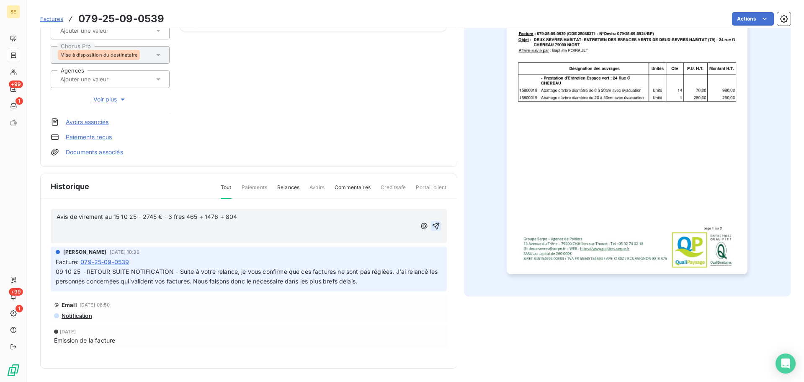
click at [434, 227] on icon "button" at bounding box center [436, 226] width 8 height 8
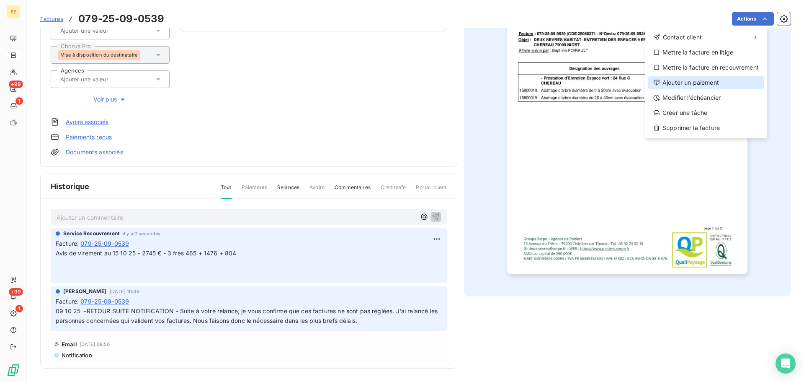
click at [702, 88] on div "Ajouter un paiement" at bounding box center [707, 82] width 116 height 13
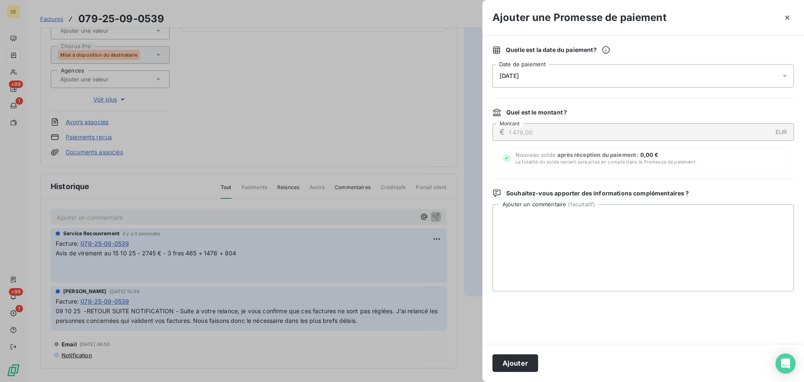
click at [636, 78] on div "[DATE]" at bounding box center [644, 75] width 302 height 23
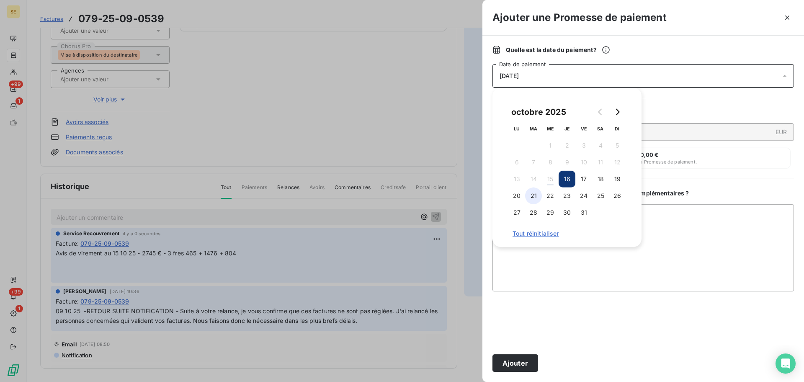
click at [538, 196] on button "21" at bounding box center [533, 195] width 17 height 17
click at [529, 361] on button "Ajouter" at bounding box center [516, 363] width 46 height 18
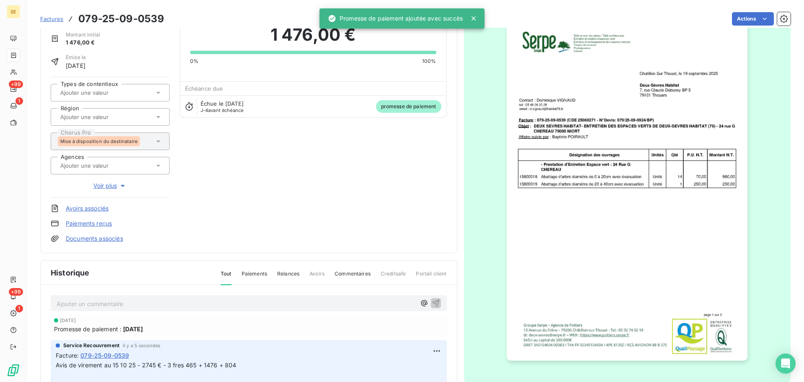
scroll to position [0, 0]
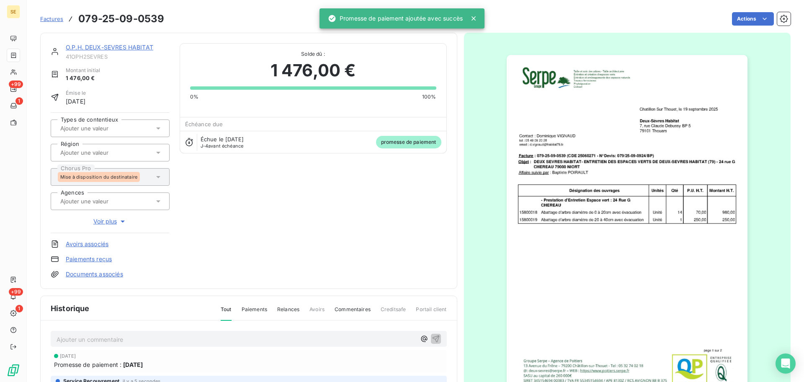
click at [134, 49] on link "O.P.H. DEUX-SEVRES HABITAT" at bounding box center [110, 47] width 88 height 7
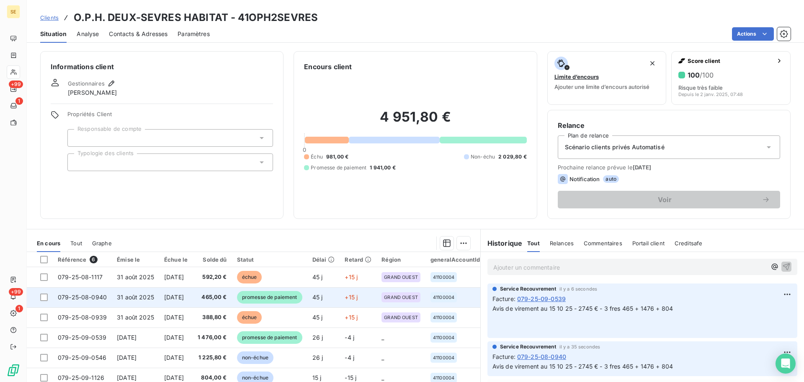
scroll to position [57, 0]
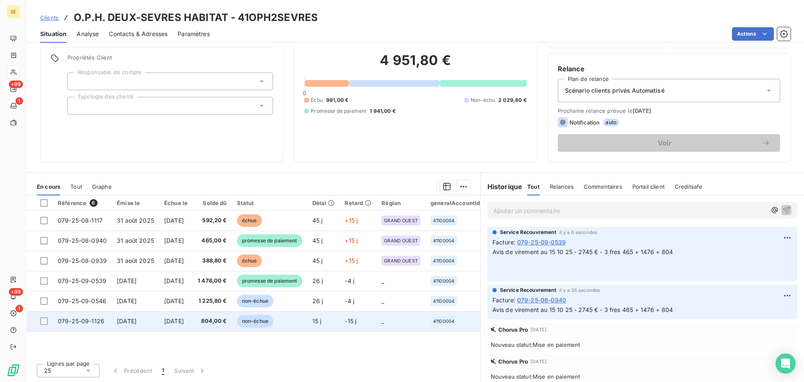
click at [193, 325] on td "[DATE]" at bounding box center [176, 321] width 34 height 20
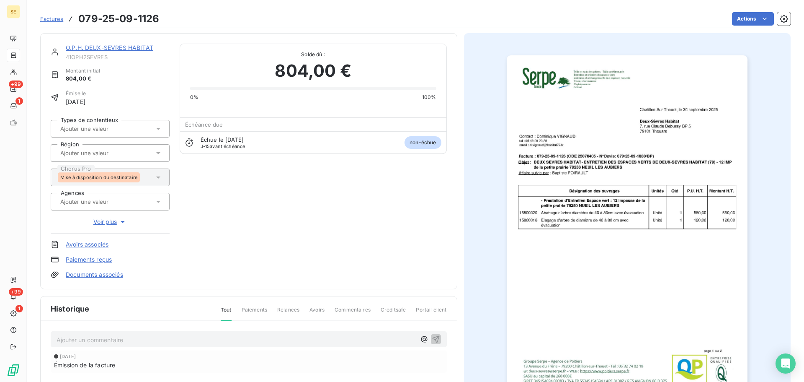
scroll to position [122, 0]
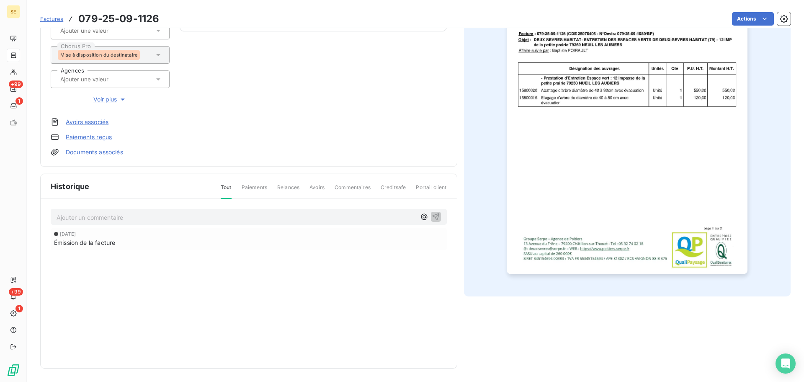
click at [142, 218] on p "Ajouter un commentaire ﻿" at bounding box center [236, 217] width 359 height 10
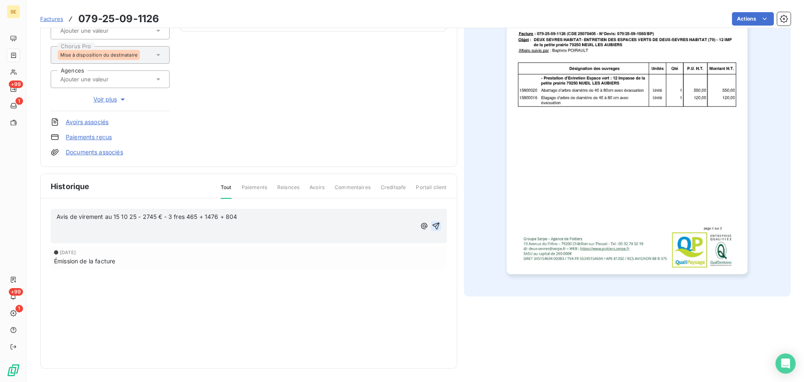
click at [435, 227] on icon "button" at bounding box center [436, 226] width 8 height 8
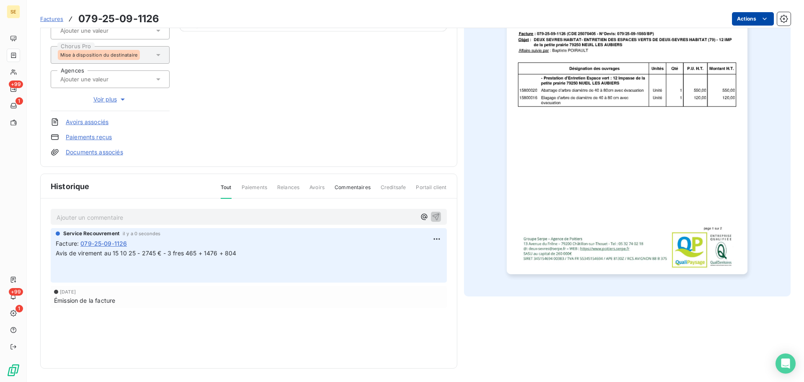
click at [750, 15] on html "SE +99 1 +99 1 Factures 079-25-09-1126 Actions O.P.H. DEUX-SEVRES HABITAT 41OPH…" at bounding box center [402, 191] width 804 height 382
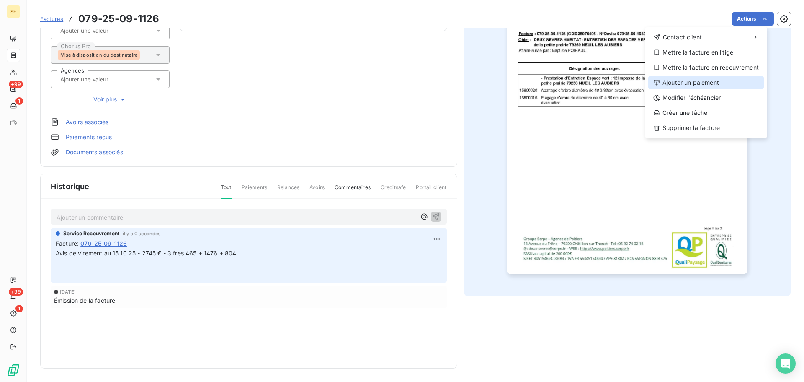
click at [710, 83] on div "Ajouter un paiement" at bounding box center [707, 82] width 116 height 13
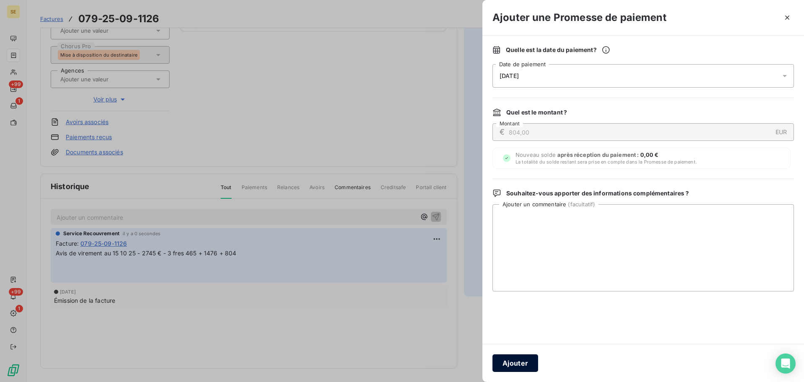
click at [525, 364] on button "Ajouter" at bounding box center [516, 363] width 46 height 18
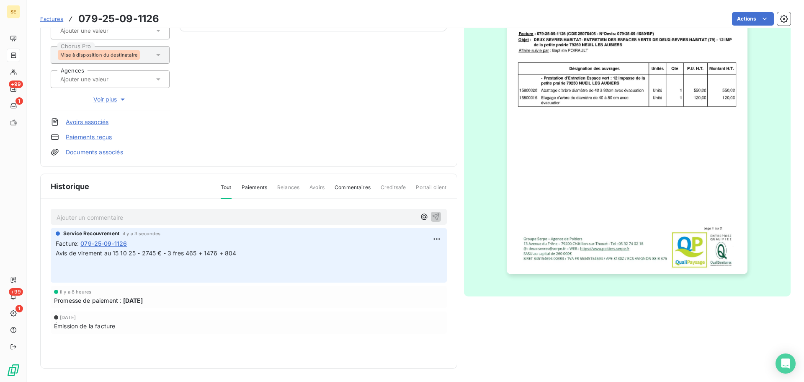
click at [108, 152] on link "Documents associés" at bounding box center [94, 152] width 57 height 8
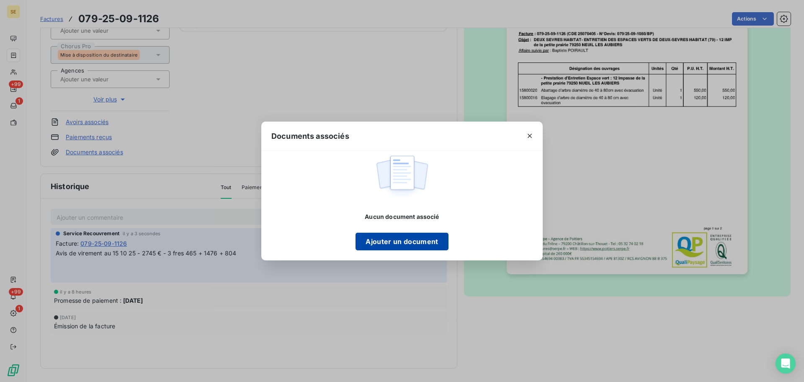
click at [434, 240] on button "Ajouter un document" at bounding box center [402, 242] width 93 height 18
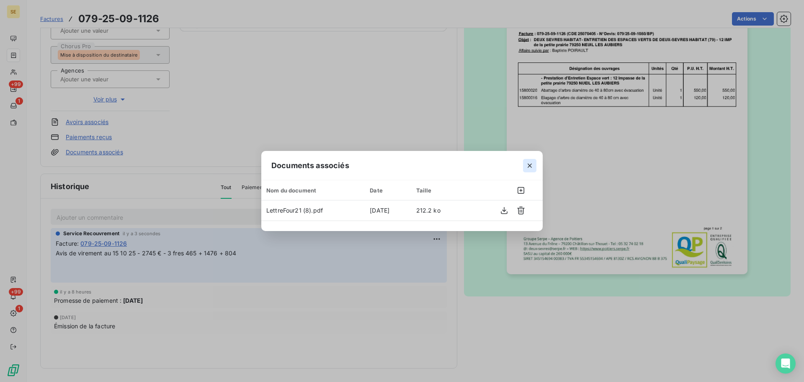
click at [527, 164] on icon "button" at bounding box center [530, 165] width 8 height 8
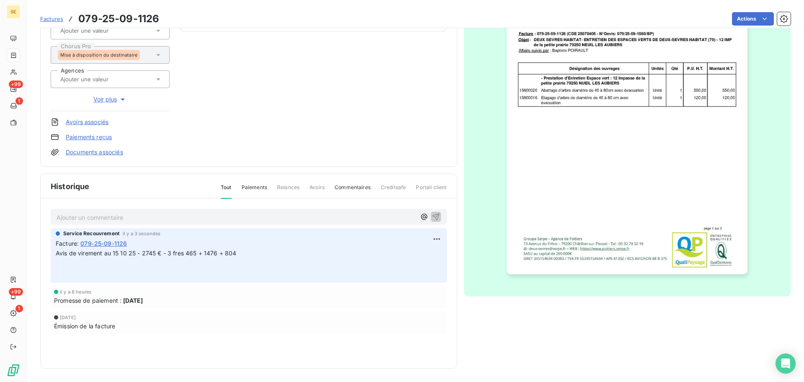
scroll to position [0, 0]
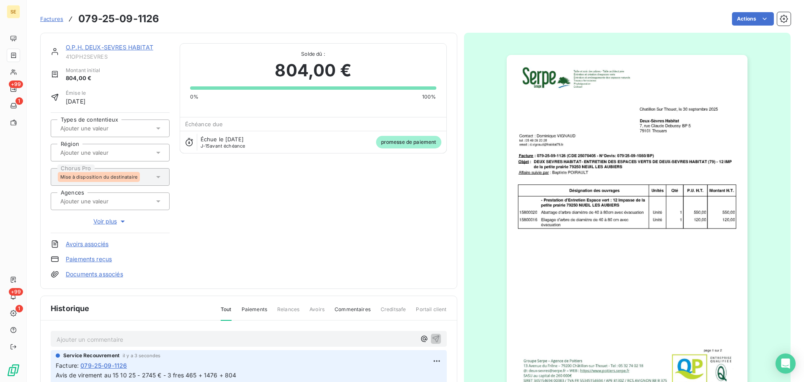
click at [138, 42] on div "O.P.H. DEUX-SEVRES HABITAT 41OPH2SEVRES Montant initial 804,00 € Émise le [DATE…" at bounding box center [248, 161] width 417 height 256
click at [139, 46] on link "O.P.H. DEUX-SEVRES HABITAT" at bounding box center [110, 47] width 88 height 7
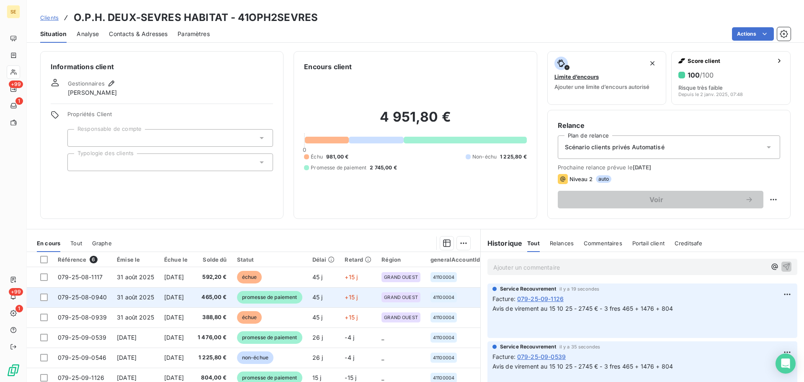
click at [220, 300] on span "465,00 €" at bounding box center [212, 297] width 29 height 8
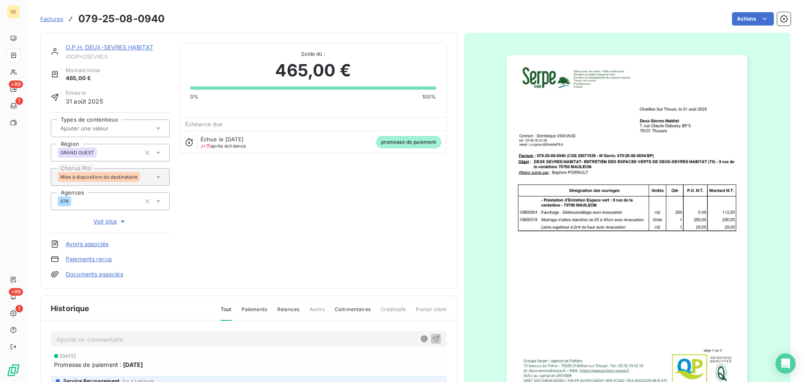
click at [119, 275] on link "Documents associés" at bounding box center [94, 274] width 57 height 8
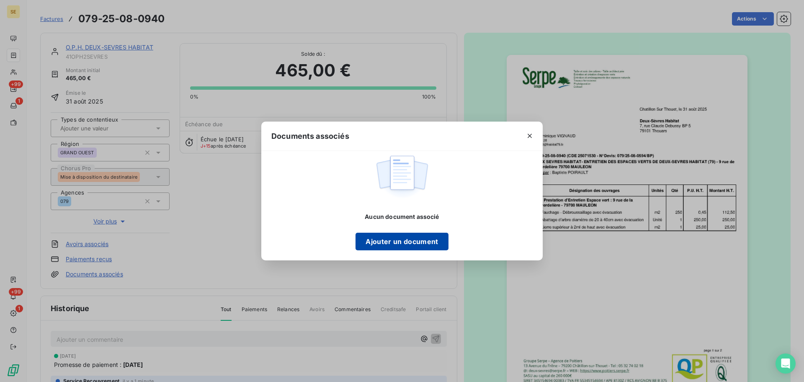
click at [385, 242] on button "Ajouter un document" at bounding box center [402, 242] width 93 height 18
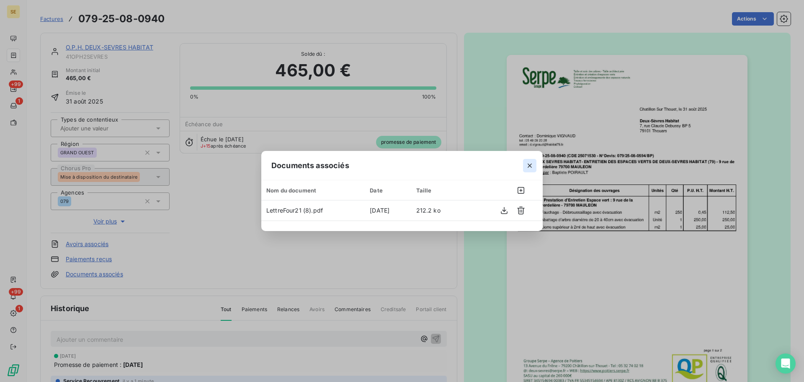
click at [532, 168] on icon "button" at bounding box center [530, 165] width 8 height 8
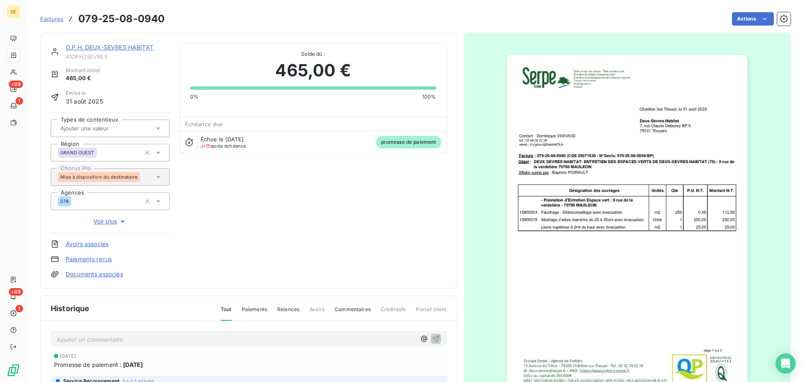
click at [92, 49] on link "O.P.H. DEUX-SEVRES HABITAT" at bounding box center [110, 47] width 88 height 7
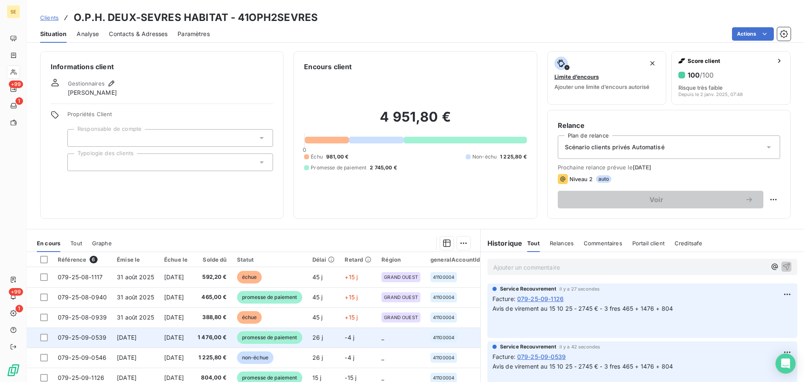
click at [189, 341] on td "[DATE]" at bounding box center [176, 337] width 34 height 20
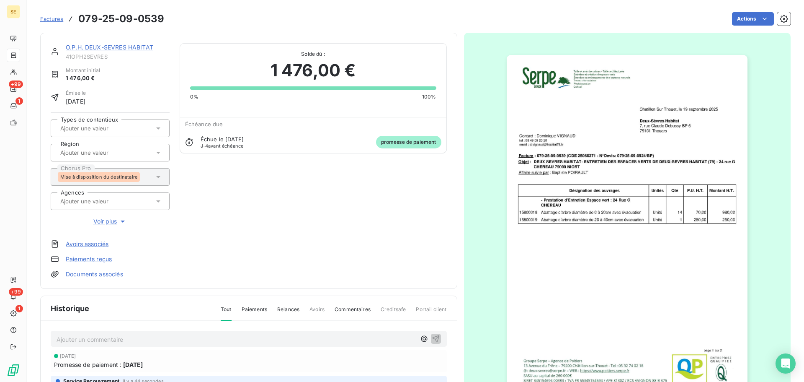
click at [103, 275] on link "Documents associés" at bounding box center [94, 274] width 57 height 8
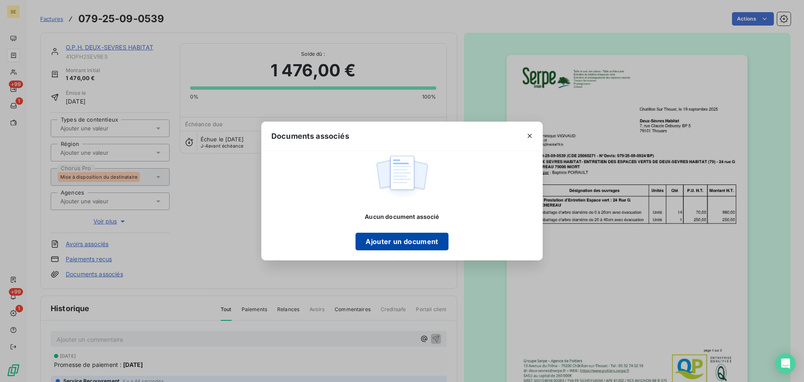
click at [416, 245] on button "Ajouter un document" at bounding box center [402, 242] width 93 height 18
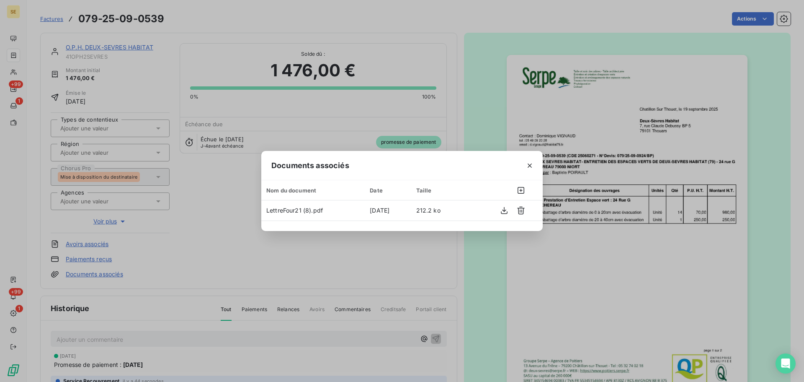
click at [18, 54] on div "Documents associés Nom du document Date Taille LettreFour21 (8).pdf [DATE] 212.…" at bounding box center [402, 191] width 804 height 382
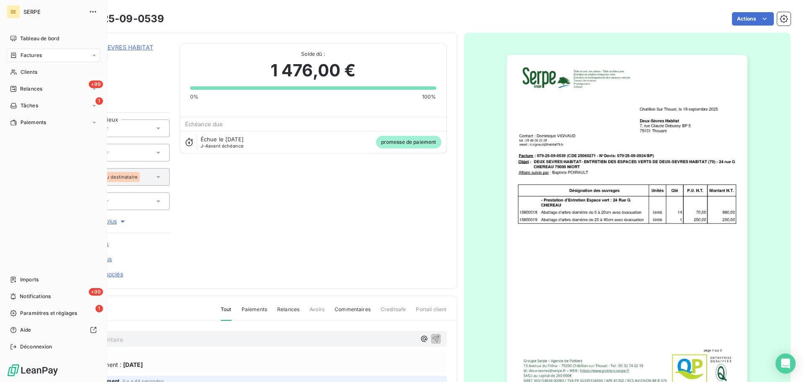
click at [18, 54] on div "Factures" at bounding box center [26, 56] width 32 height 8
click at [36, 75] on span "Clients" at bounding box center [29, 72] width 17 height 8
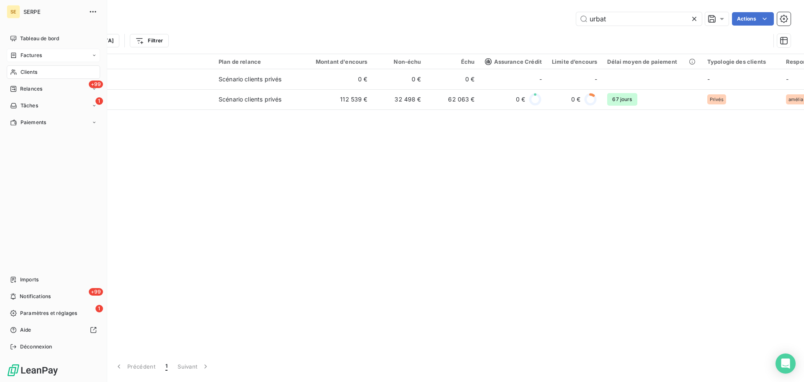
click at [37, 54] on span "Factures" at bounding box center [31, 56] width 21 height 8
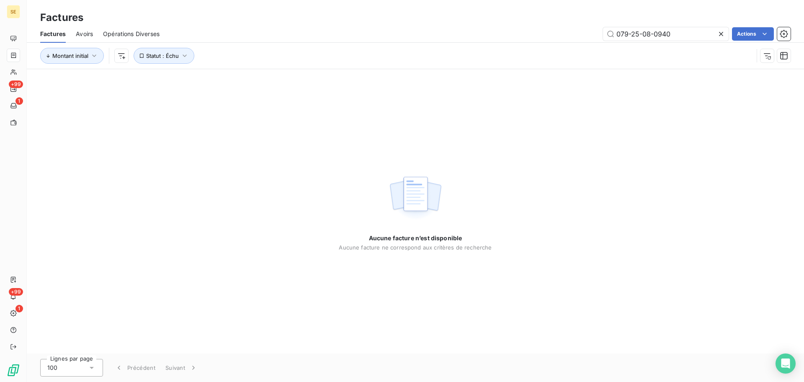
drag, startPoint x: 678, startPoint y: 33, endPoint x: 586, endPoint y: 41, distance: 92.1
click at [592, 39] on div "079-25-08-0940 Actions" at bounding box center [480, 33] width 621 height 13
click at [181, 51] on button "Statut : Échu" at bounding box center [164, 56] width 61 height 16
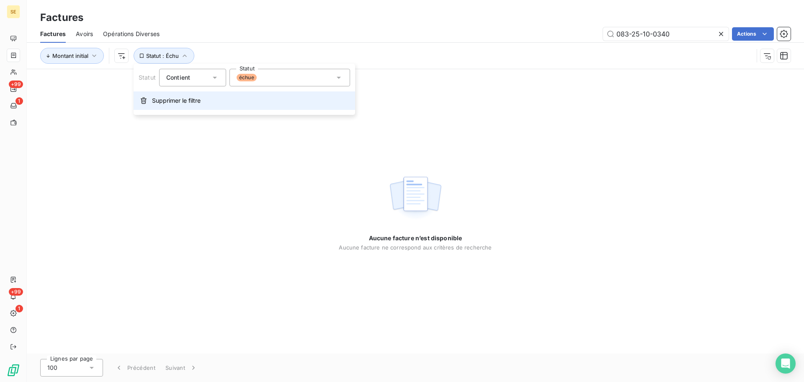
click at [179, 102] on span "Supprimer le filtre" at bounding box center [176, 100] width 49 height 8
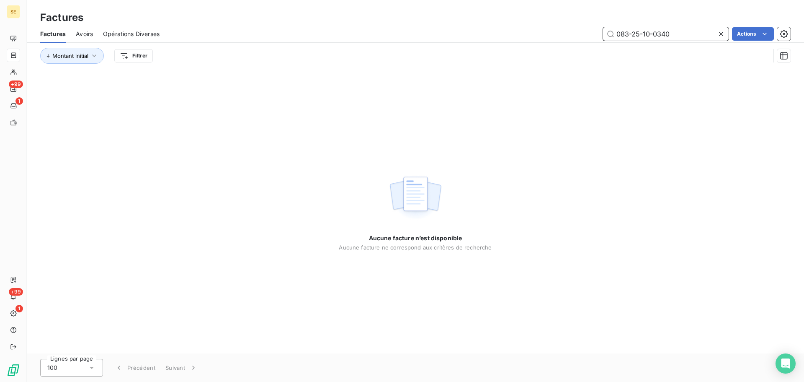
click at [689, 40] on input "083-25-10-0340" at bounding box center [666, 33] width 126 height 13
type input "083-25-10-0339"
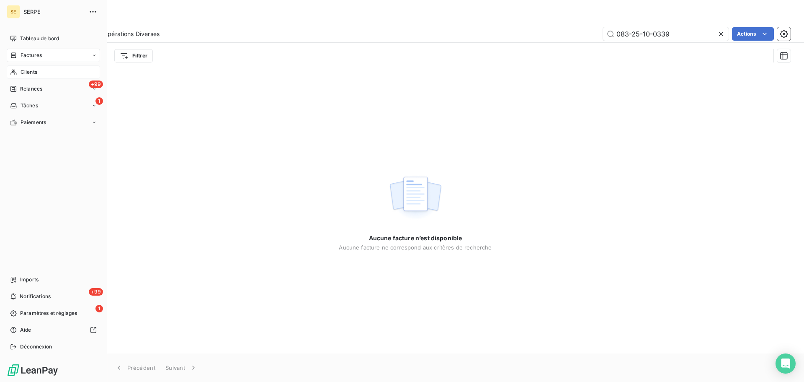
click at [18, 76] on div "Clients" at bounding box center [53, 71] width 93 height 13
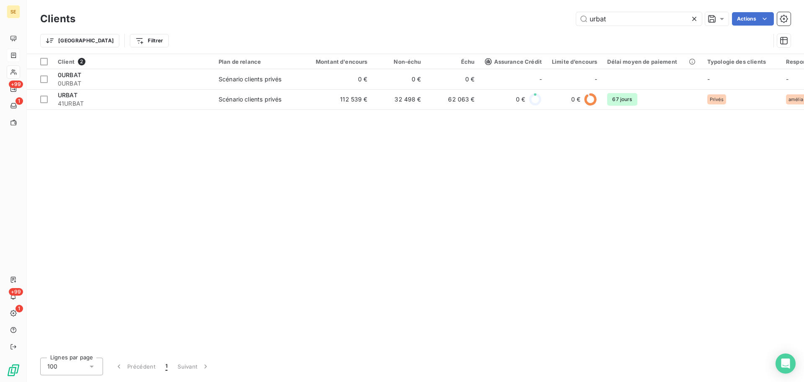
drag, startPoint x: 643, startPoint y: 23, endPoint x: 402, endPoint y: 22, distance: 240.9
click at [445, 22] on div "urbat Actions" at bounding box center [437, 18] width 705 height 13
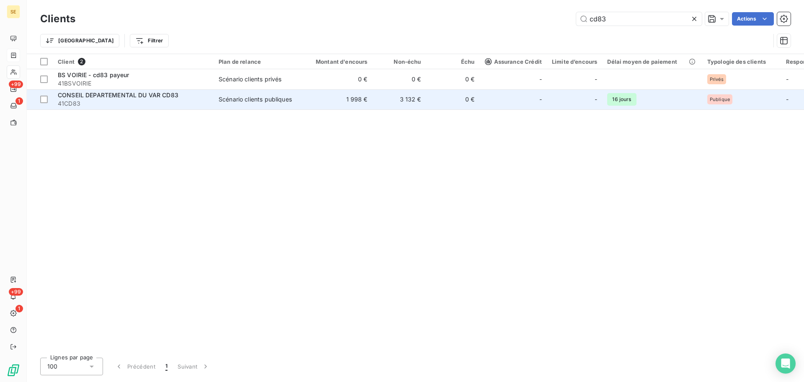
type input "cd83"
click at [123, 93] on span "CONSEIL DEPARTEMENTAL DU VAR CD83" at bounding box center [118, 94] width 121 height 7
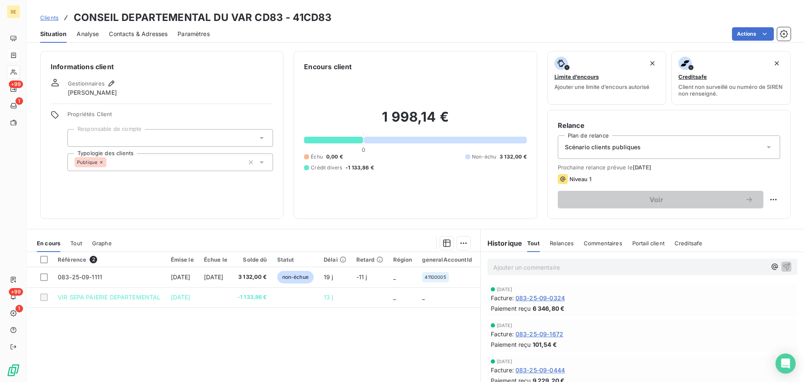
scroll to position [57, 0]
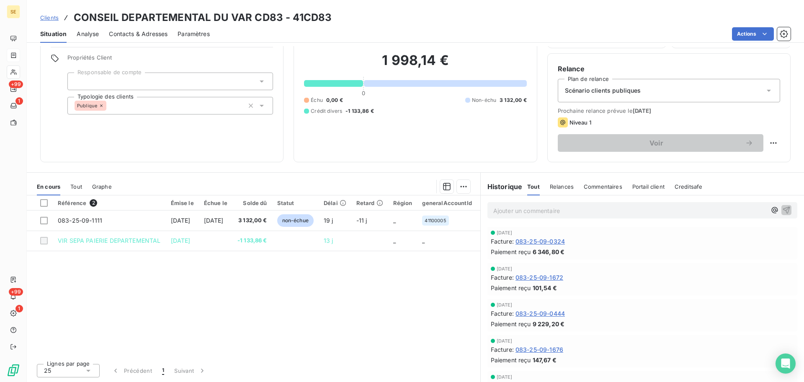
click at [570, 215] on p "Ajouter un commentaire ﻿" at bounding box center [629, 210] width 273 height 10
click at [675, 209] on p "Attention au lettrage des prochains imports - Note spock [PERSON_NAME]" at bounding box center [629, 210] width 273 height 10
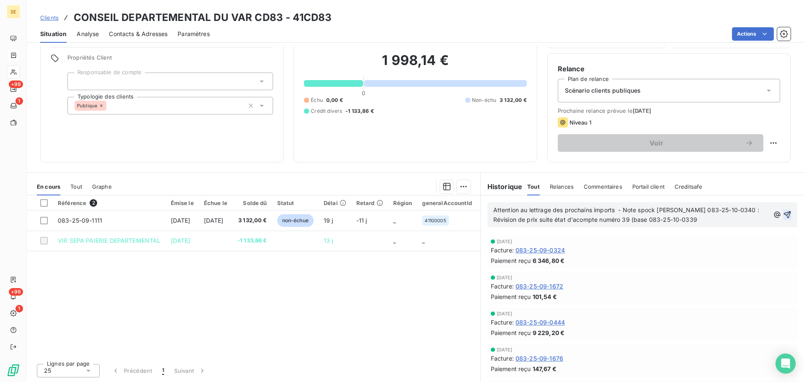
click at [783, 216] on icon "button" at bounding box center [787, 214] width 8 height 8
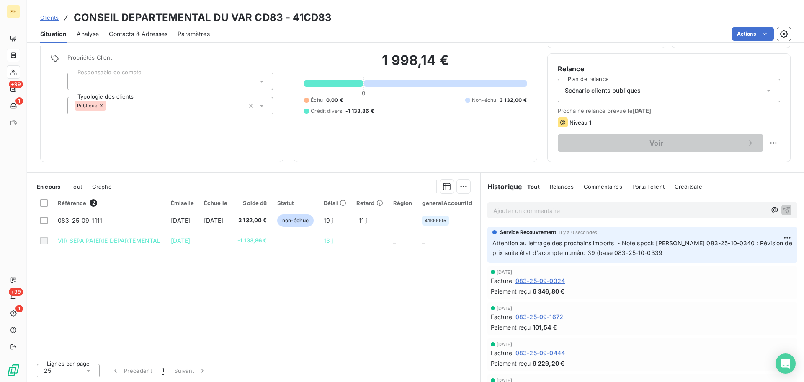
scroll to position [0, 0]
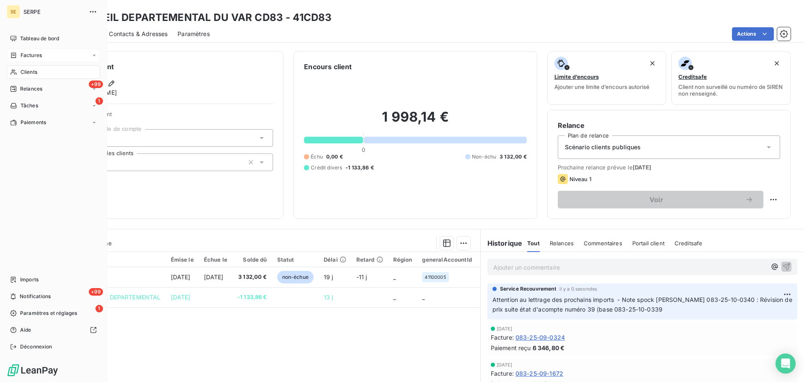
click at [41, 53] on span "Factures" at bounding box center [31, 56] width 21 height 8
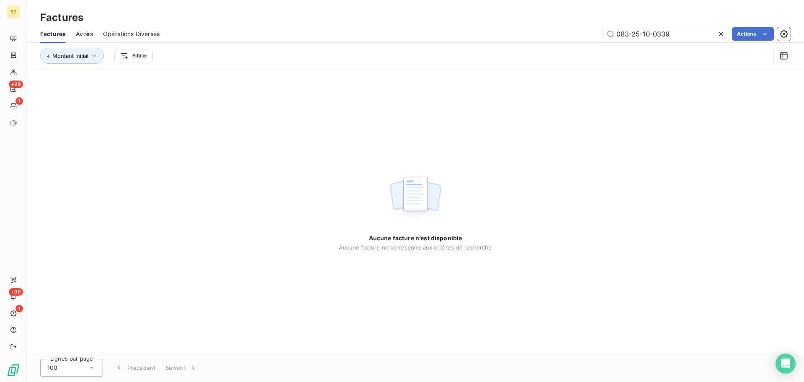
drag, startPoint x: 682, startPoint y: 33, endPoint x: 564, endPoint y: 27, distance: 118.3
click at [564, 27] on div "083-25-10-0339 Actions" at bounding box center [480, 33] width 621 height 13
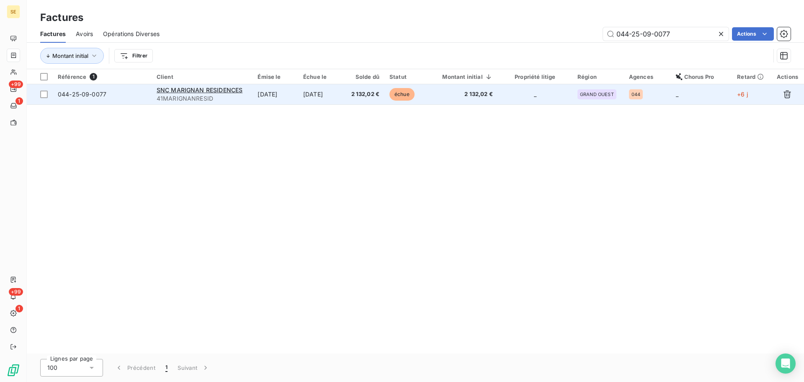
type input "044-25-09-0077"
click at [314, 90] on td "[DATE]" at bounding box center [321, 94] width 46 height 20
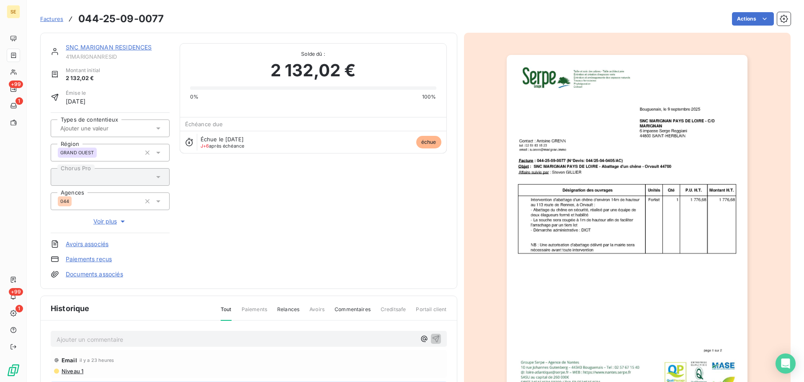
click at [113, 50] on link "SNC MARIGNAN RESIDENCES" at bounding box center [109, 47] width 86 height 7
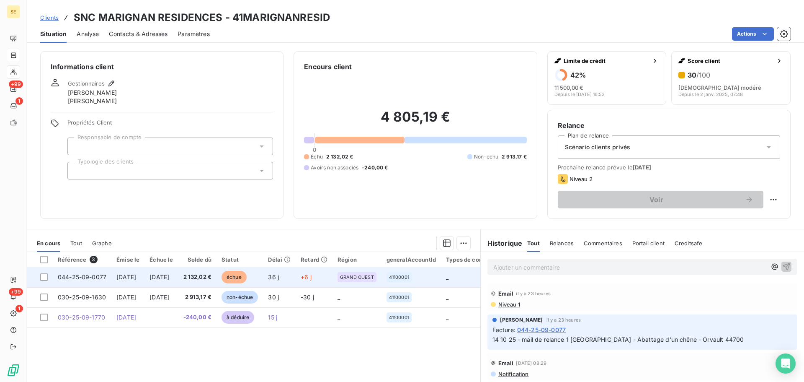
click at [121, 276] on span "[DATE]" at bounding box center [126, 276] width 20 height 7
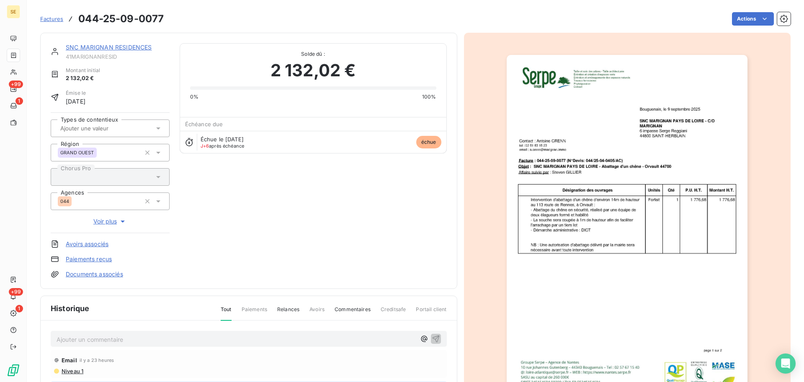
click at [111, 47] on link "SNC MARIGNAN RESIDENCES" at bounding box center [109, 47] width 86 height 7
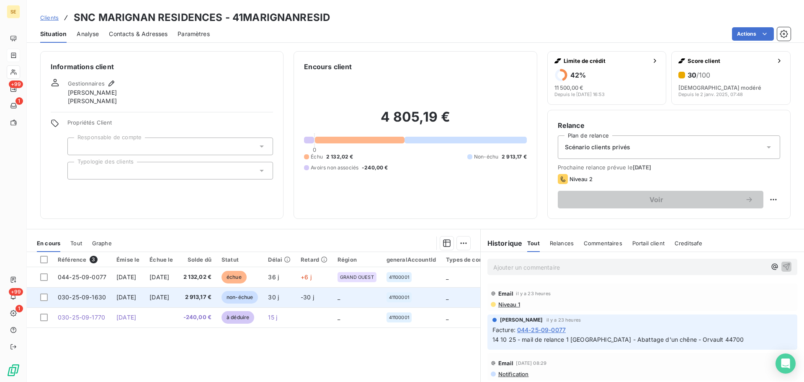
click at [175, 292] on td "[DATE]" at bounding box center [162, 297] width 34 height 20
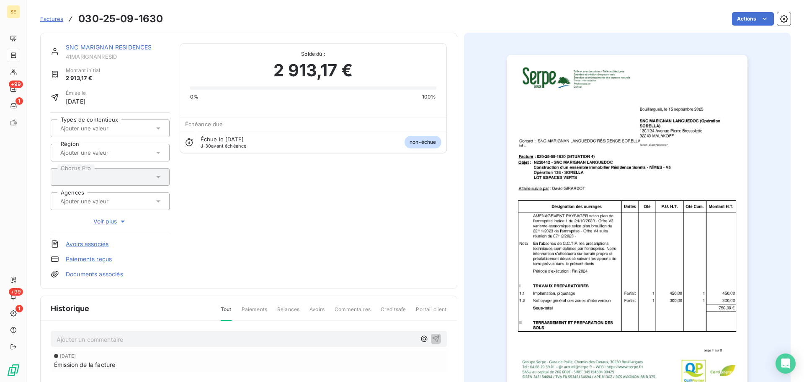
click at [97, 50] on link "SNC MARIGNAN RESIDENCES" at bounding box center [109, 47] width 86 height 7
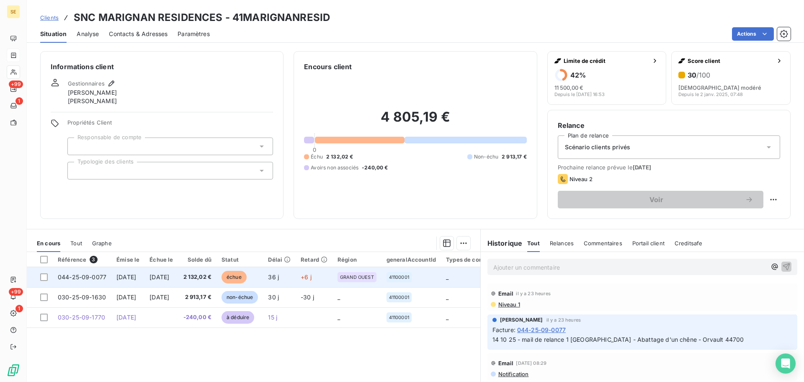
click at [166, 282] on td "[DATE]" at bounding box center [162, 277] width 34 height 20
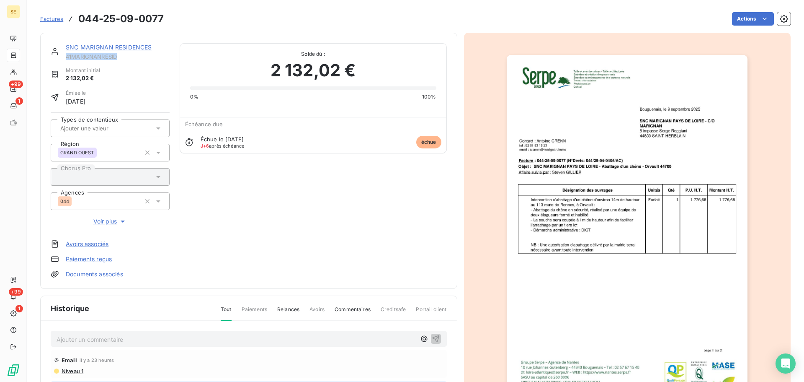
drag, startPoint x: 123, startPoint y: 58, endPoint x: 63, endPoint y: 59, distance: 59.5
click at [63, 59] on div "SNC MARIGNAN RESIDENCES 41MARIGNANRESID" at bounding box center [110, 51] width 119 height 17
copy span "41MARIGNANRESID"
click at [106, 45] on link "SNC MARIGNAN RESIDENCES" at bounding box center [109, 47] width 86 height 7
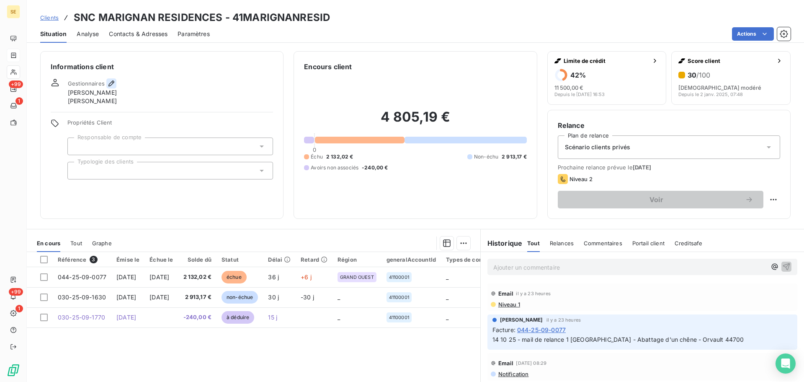
click at [111, 86] on icon "button" at bounding box center [111, 83] width 8 height 8
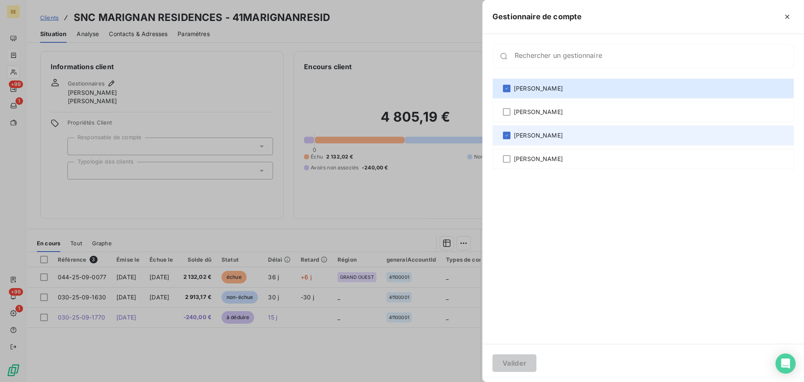
click at [522, 138] on span "[PERSON_NAME]" at bounding box center [538, 135] width 49 height 8
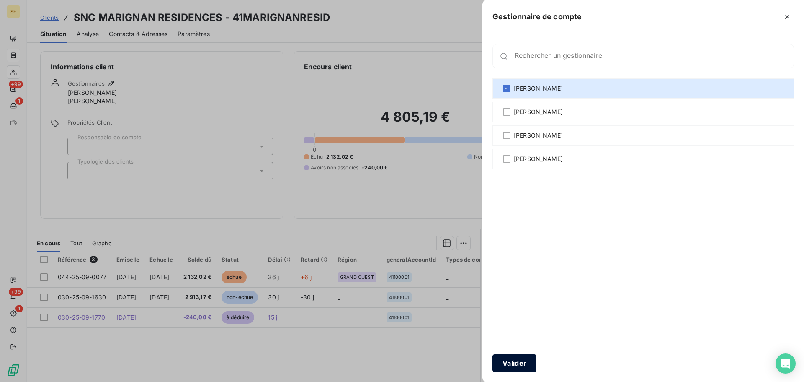
click at [522, 367] on button "Valider" at bounding box center [515, 363] width 44 height 18
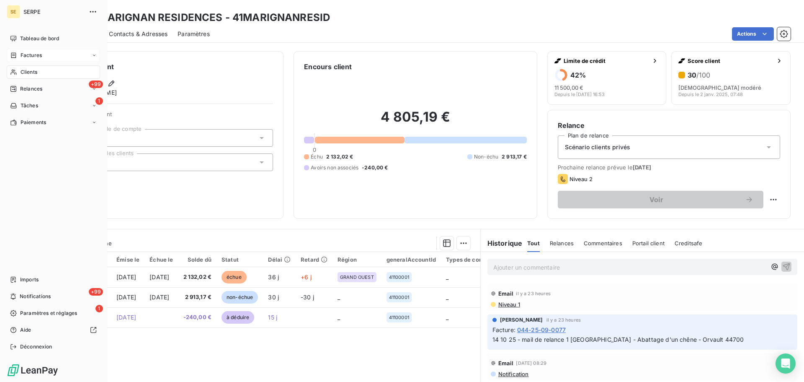
click at [28, 72] on span "Clients" at bounding box center [29, 72] width 17 height 8
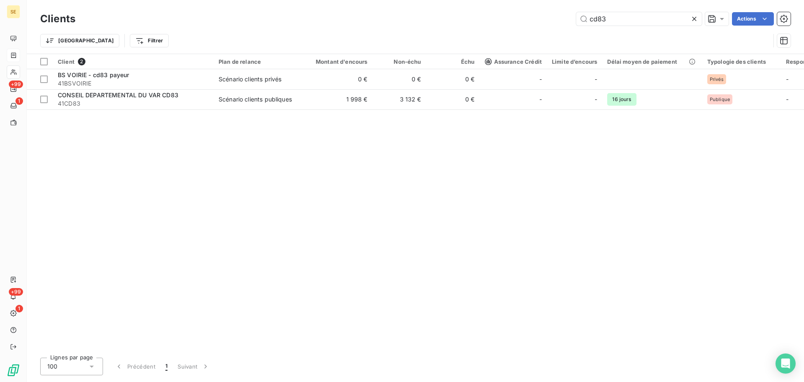
drag, startPoint x: 572, startPoint y: 18, endPoint x: 544, endPoint y: 18, distance: 27.7
click at [544, 18] on div "cd83 Actions" at bounding box center [437, 18] width 705 height 13
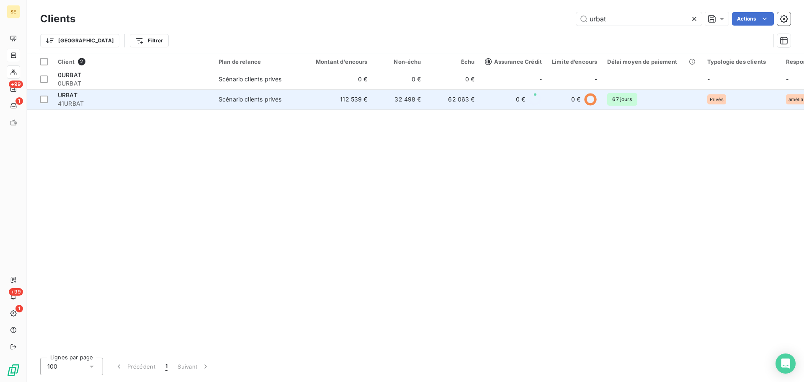
type input "urbat"
click at [404, 94] on td "32 498 €" at bounding box center [400, 99] width 54 height 20
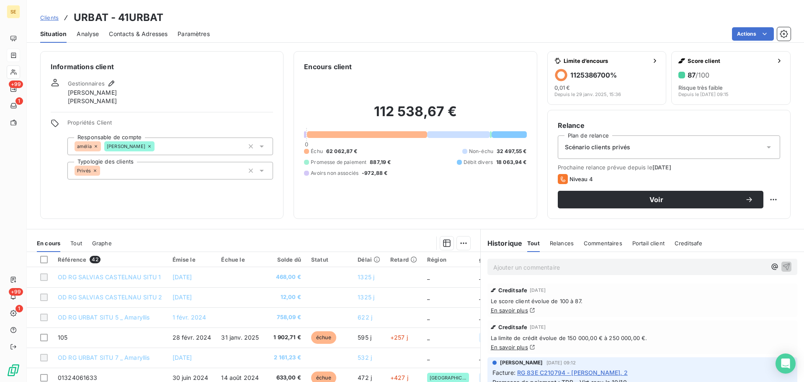
click at [138, 32] on span "Contacts & Adresses" at bounding box center [138, 34] width 59 height 8
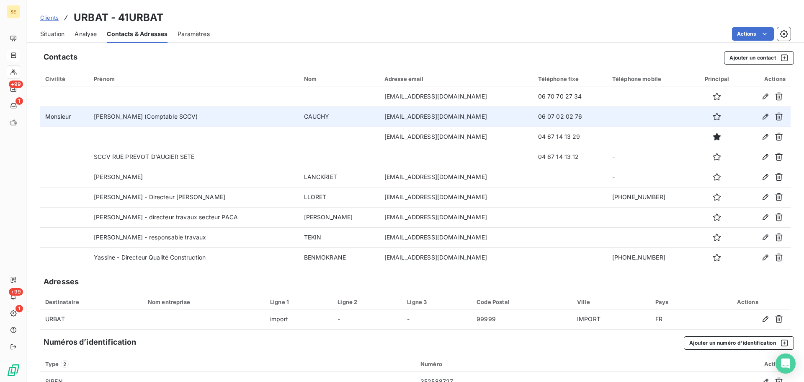
click at [415, 116] on td "[EMAIL_ADDRESS][DOMAIN_NAME]" at bounding box center [457, 116] width 154 height 20
copy td "[EMAIL_ADDRESS][DOMAIN_NAME]"
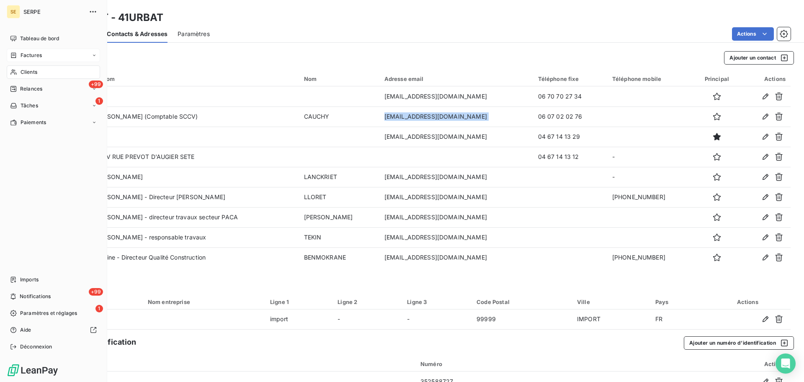
click at [17, 72] on div "Clients" at bounding box center [53, 71] width 93 height 13
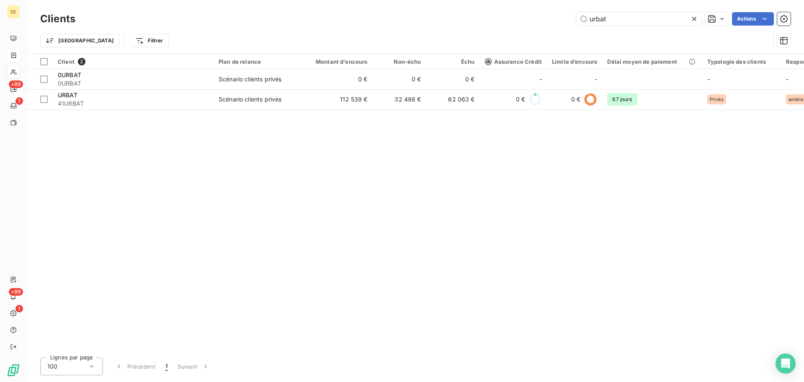
drag, startPoint x: 617, startPoint y: 21, endPoint x: 561, endPoint y: 16, distance: 56.4
click at [573, 18] on div "urbat Actions" at bounding box center [437, 18] width 705 height 13
type input "c"
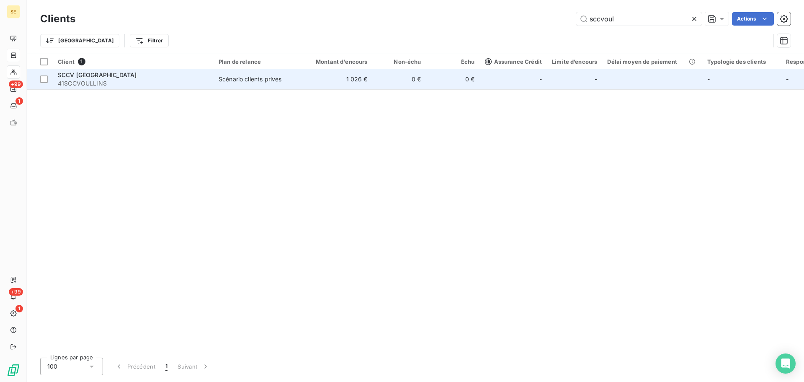
type input "sccvoul"
click at [281, 84] on td "Scénario clients privés" at bounding box center [257, 79] width 87 height 20
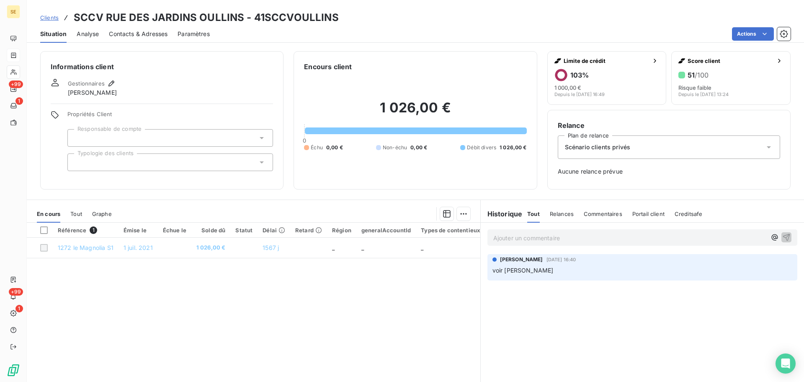
click at [553, 239] on p "Ajouter un commentaire ﻿" at bounding box center [629, 238] width 273 height 10
click at [493, 236] on span "[EMAIL_ADDRESS][DOMAIN_NAME]" at bounding box center [544, 236] width 103 height 7
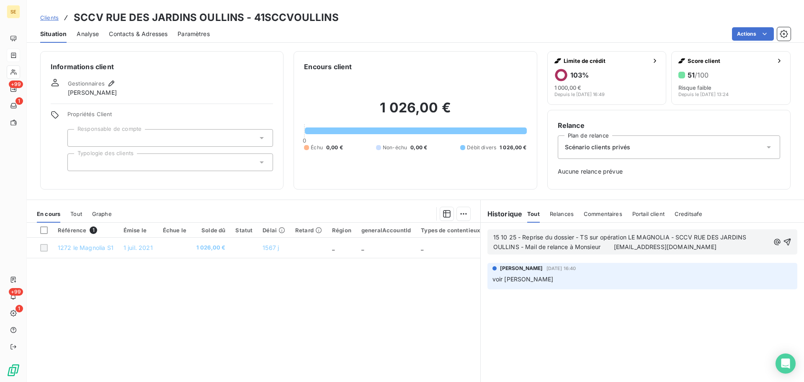
click at [678, 247] on p "15 10 25 - Reprise du dossier - TS sur opération LE MAGNOLIA - SCCV RUE DES JAR…" at bounding box center [631, 242] width 276 height 19
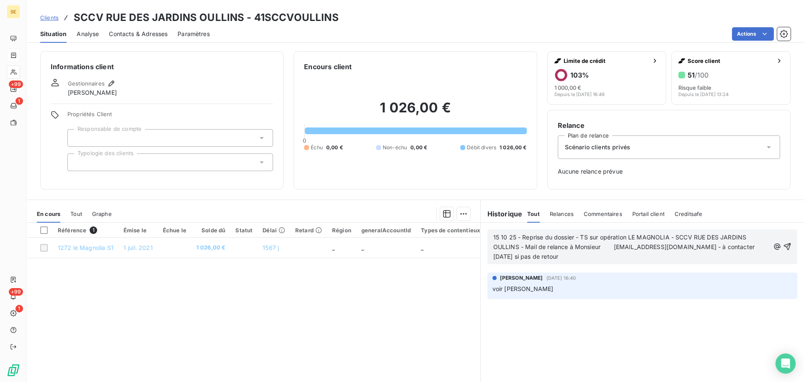
click at [518, 235] on span "15 10 25 - Reprise du dossier - TS sur opération LE MAGNOLIA - SCCV RUE DES JAR…" at bounding box center [624, 246] width 263 height 26
click at [785, 243] on icon "button" at bounding box center [787, 246] width 8 height 8
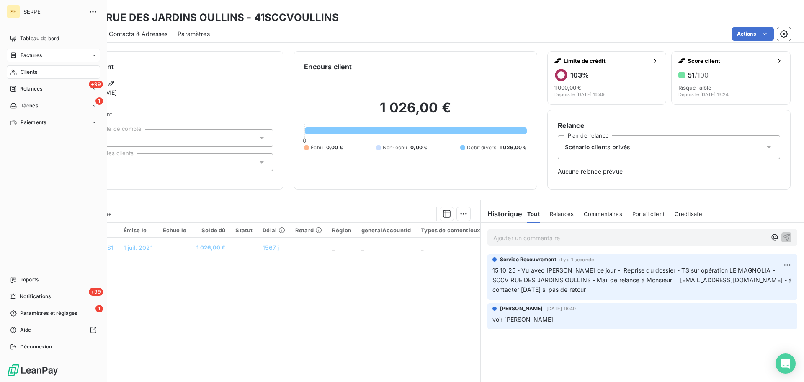
click at [16, 72] on icon at bounding box center [13, 72] width 7 height 7
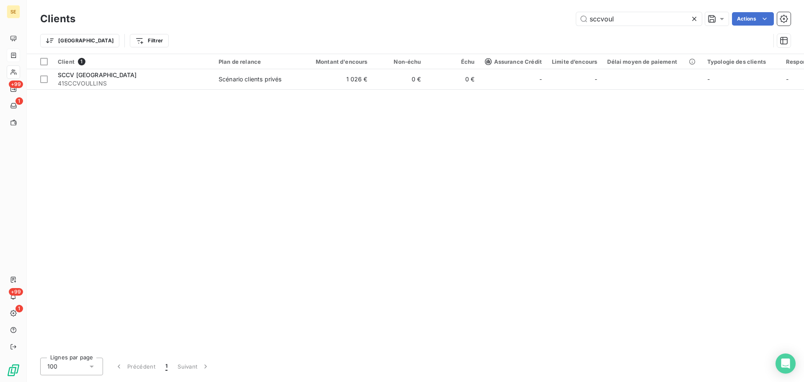
drag, startPoint x: 616, startPoint y: 16, endPoint x: 511, endPoint y: 16, distance: 105.2
click at [513, 16] on div "sccvoul Actions" at bounding box center [437, 18] width 705 height 13
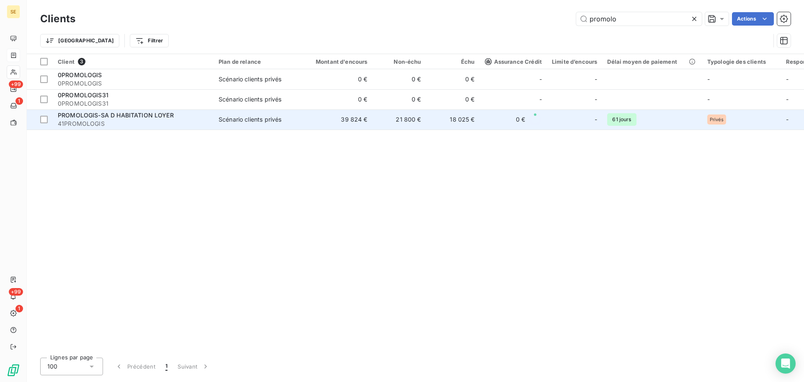
type input "promolo"
click at [330, 125] on td "39 824 €" at bounding box center [337, 119] width 72 height 20
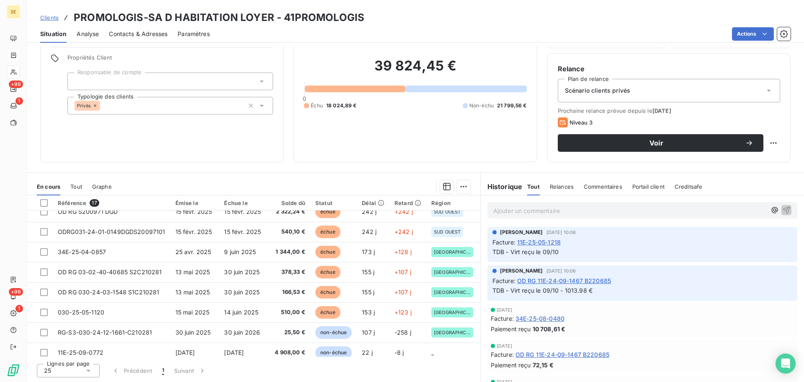
scroll to position [199, 0]
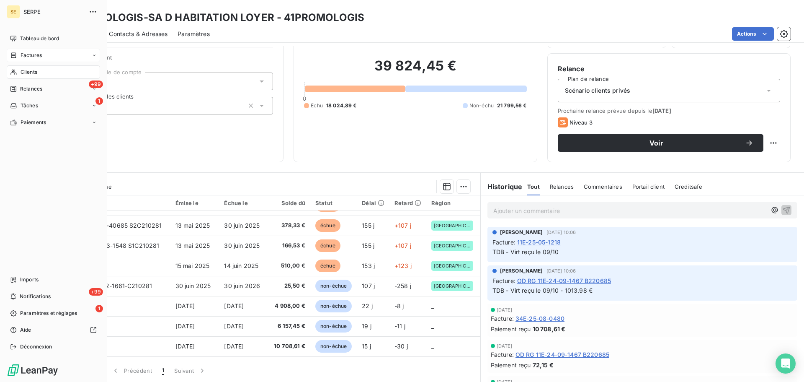
drag, startPoint x: 30, startPoint y: 67, endPoint x: 38, endPoint y: 62, distance: 9.1
click at [30, 67] on div "Clients" at bounding box center [53, 71] width 93 height 13
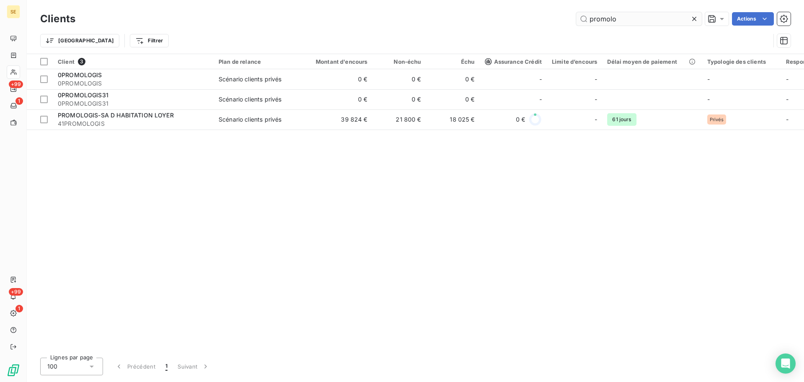
drag, startPoint x: 607, startPoint y: 17, endPoint x: 575, endPoint y: 14, distance: 32.4
click at [583, 16] on input "promolo" at bounding box center [639, 18] width 126 height 13
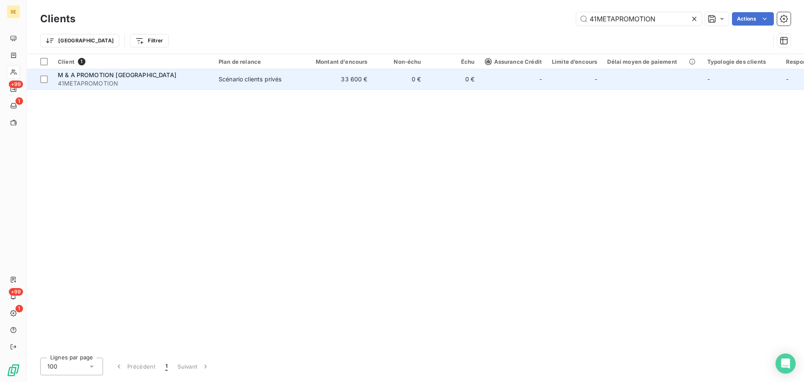
type input "41METAPROMOTION"
click at [325, 86] on td "33 600 €" at bounding box center [337, 79] width 72 height 20
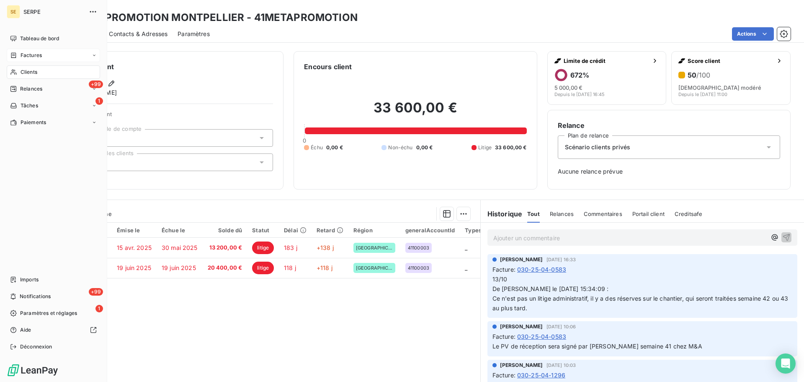
drag, startPoint x: 29, startPoint y: 67, endPoint x: 71, endPoint y: 49, distance: 45.6
click at [29, 67] on div "Clients" at bounding box center [53, 71] width 93 height 13
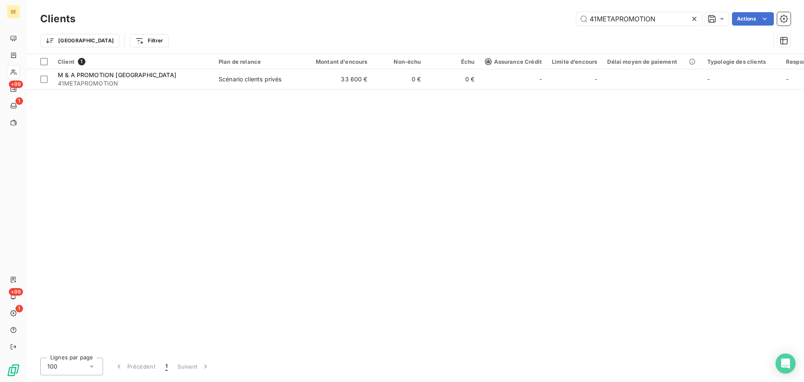
drag, startPoint x: 663, startPoint y: 22, endPoint x: 551, endPoint y: 21, distance: 111.9
click at [564, 18] on div "41METAPROMOTION Actions" at bounding box center [437, 18] width 705 height 13
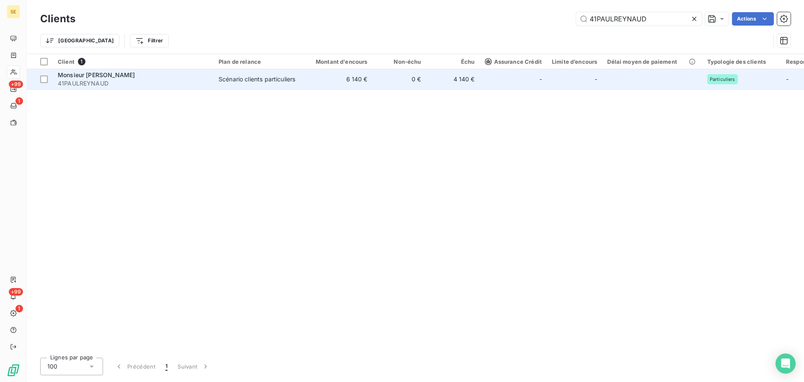
type input "41PAULREYNAUD"
click at [225, 76] on div "Scénario clients particuliers" at bounding box center [257, 79] width 77 height 8
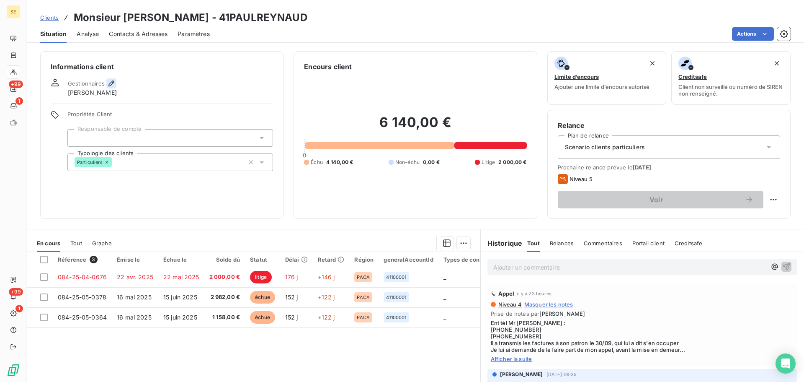
click at [112, 82] on icon "button" at bounding box center [111, 83] width 8 height 8
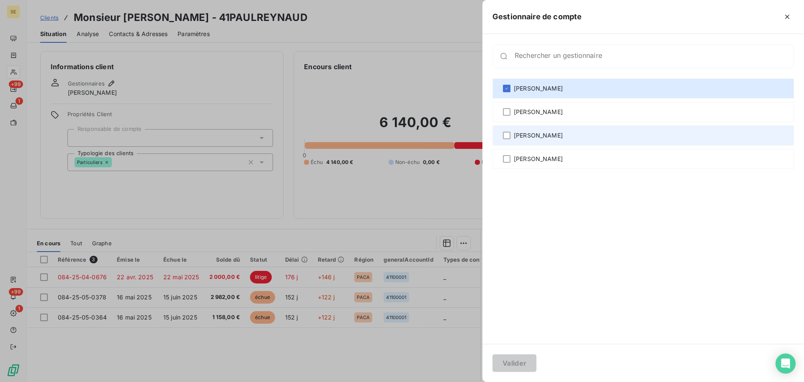
click at [533, 135] on span "[PERSON_NAME]" at bounding box center [538, 135] width 49 height 8
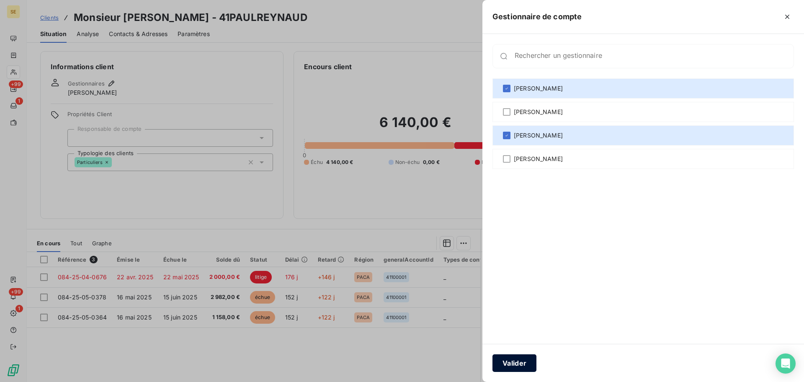
click at [510, 364] on button "Valider" at bounding box center [515, 363] width 44 height 18
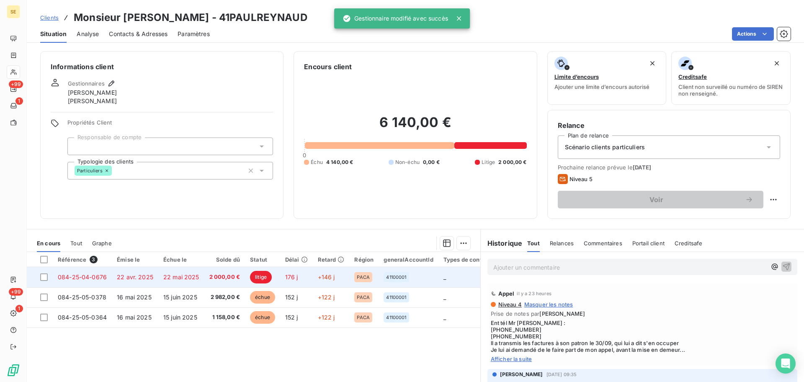
click at [147, 277] on span "22 avr. 2025" at bounding box center [135, 276] width 36 height 7
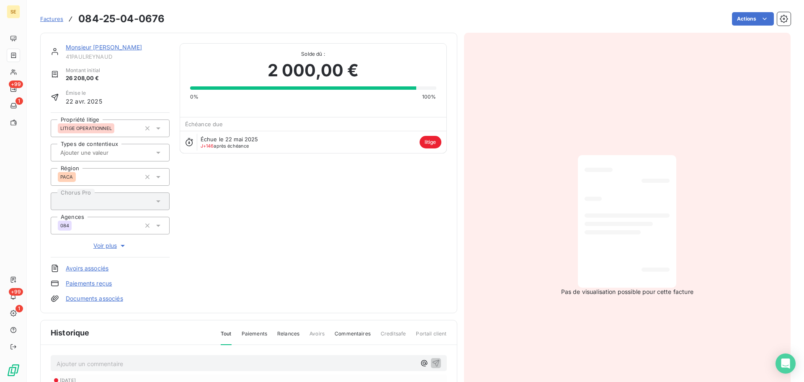
click at [119, 49] on link "Monsieur [PERSON_NAME]" at bounding box center [104, 47] width 76 height 7
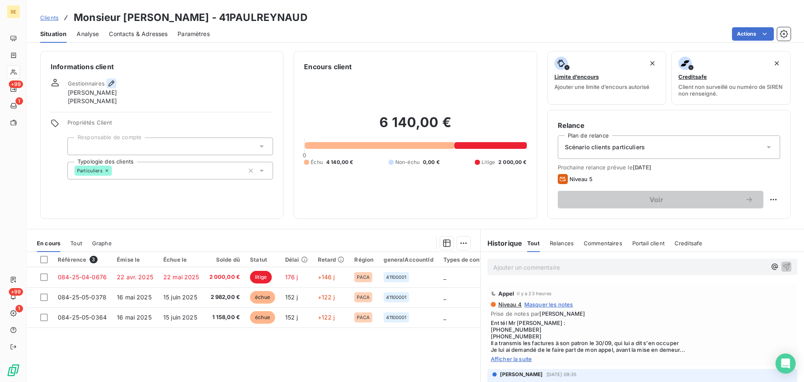
click at [111, 85] on icon "button" at bounding box center [112, 83] width 6 height 6
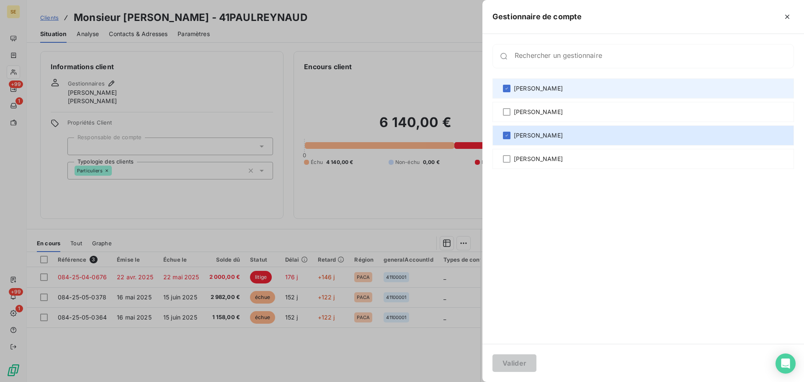
click at [540, 88] on span "[PERSON_NAME]" at bounding box center [538, 88] width 49 height 8
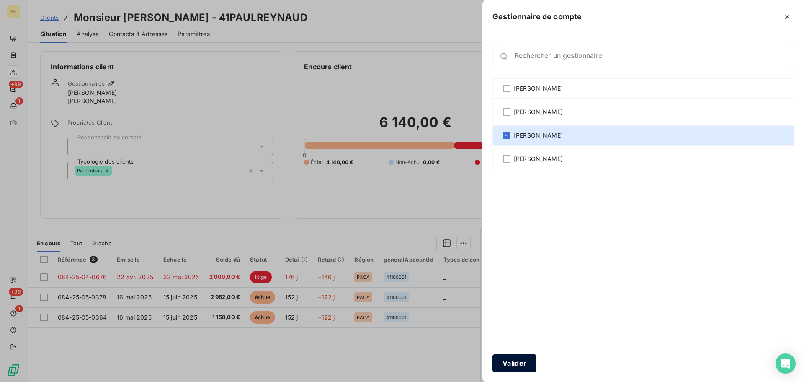
click at [519, 362] on button "Valider" at bounding box center [515, 363] width 44 height 18
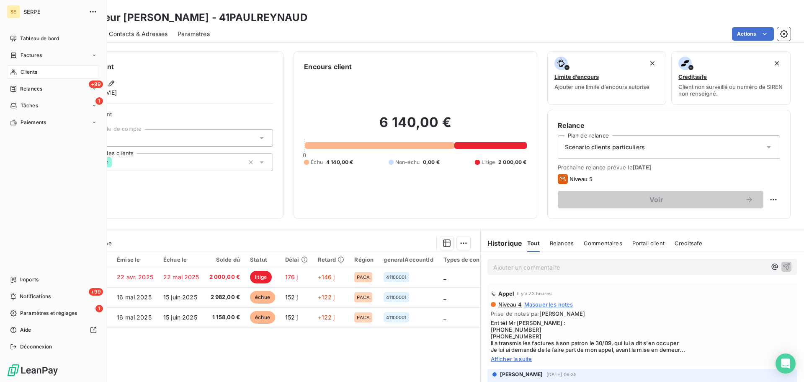
click at [24, 75] on span "Clients" at bounding box center [29, 72] width 17 height 8
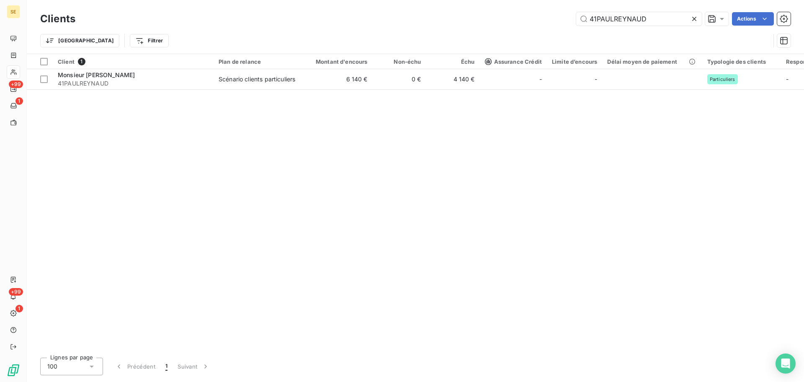
drag, startPoint x: 650, startPoint y: 16, endPoint x: 455, endPoint y: 21, distance: 194.4
click at [455, 21] on div "41PAULREYNAUD Actions" at bounding box center [437, 18] width 705 height 13
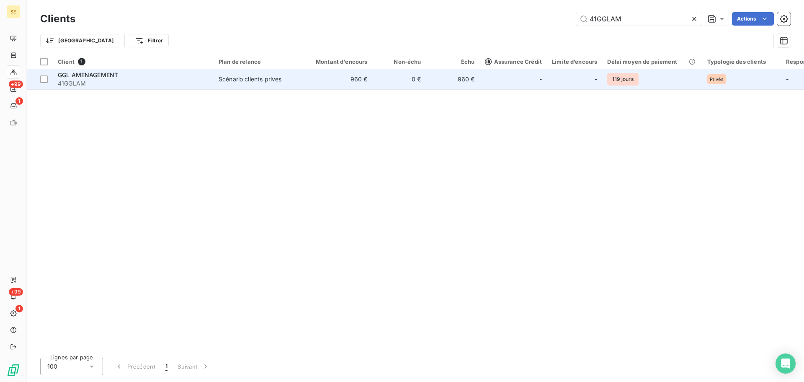
type input "41GGLAM"
click at [340, 76] on td "960 €" at bounding box center [337, 79] width 72 height 20
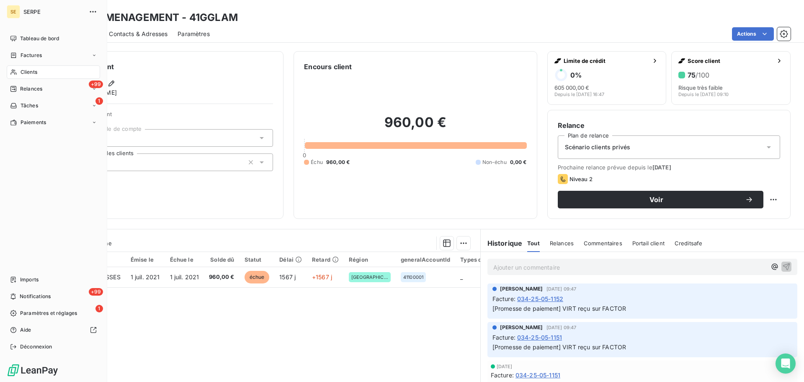
click at [24, 71] on span "Clients" at bounding box center [29, 72] width 17 height 8
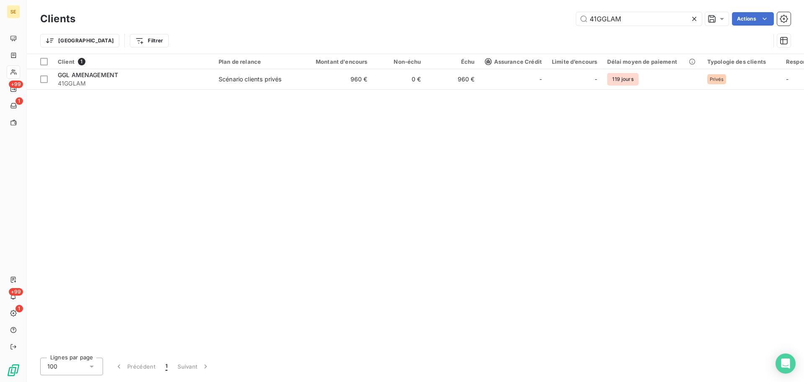
drag, startPoint x: 625, startPoint y: 17, endPoint x: 567, endPoint y: 14, distance: 57.5
click at [567, 14] on div "41GGLAM Actions" at bounding box center [437, 18] width 705 height 13
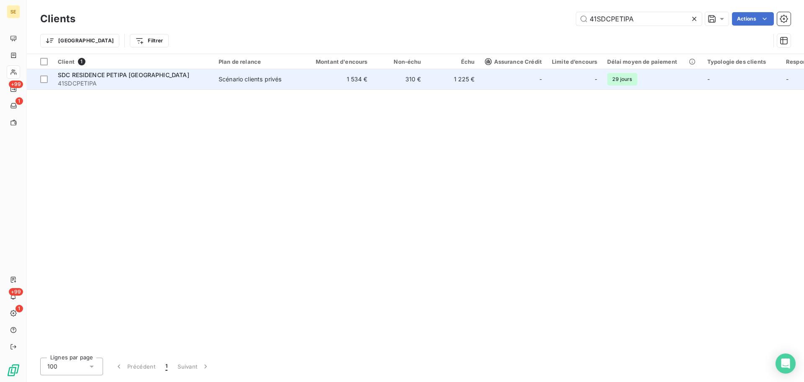
type input "41SDCPETIPA"
click at [121, 87] on span "41SDCPETIPA" at bounding box center [133, 83] width 151 height 8
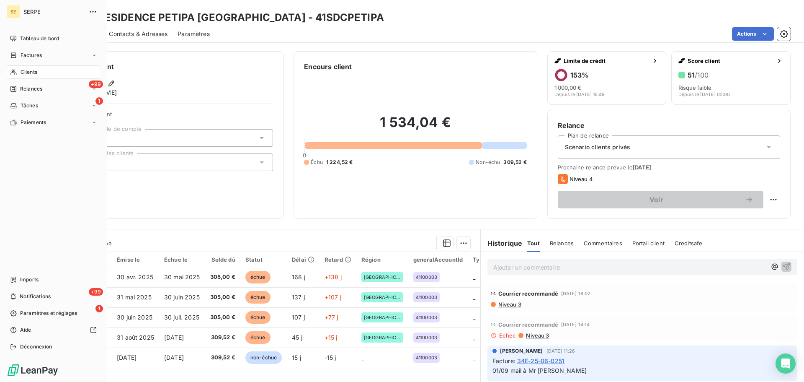
click at [32, 72] on span "Clients" at bounding box center [29, 72] width 17 height 8
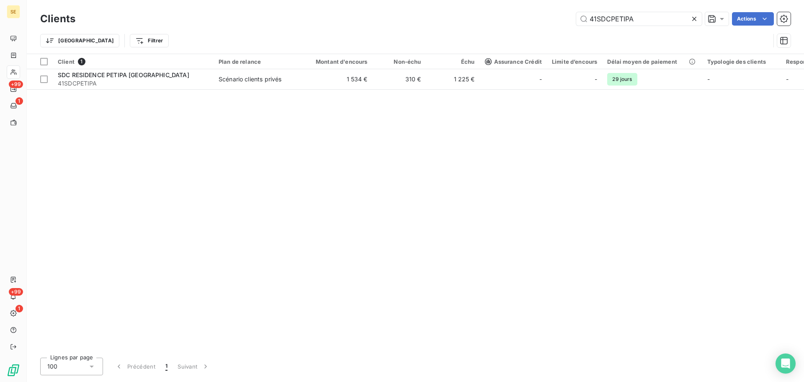
drag, startPoint x: 471, startPoint y: 18, endPoint x: 448, endPoint y: 18, distance: 23.0
click at [448, 18] on div "Clients 41SDCPETIPA Actions" at bounding box center [415, 19] width 751 height 18
click at [647, 15] on input "41SDCPETIPA" at bounding box center [639, 18] width 126 height 13
click at [647, 16] on input "41SDCPETIPA" at bounding box center [639, 18] width 126 height 13
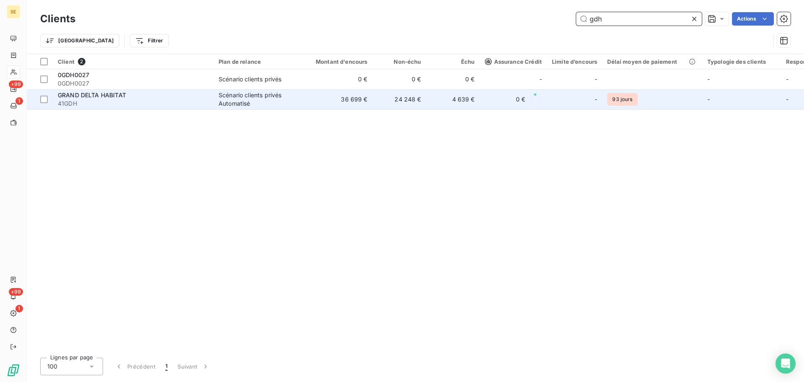
type input "gdh"
click at [184, 91] on div "GRAND DELTA HABITAT" at bounding box center [133, 95] width 151 height 8
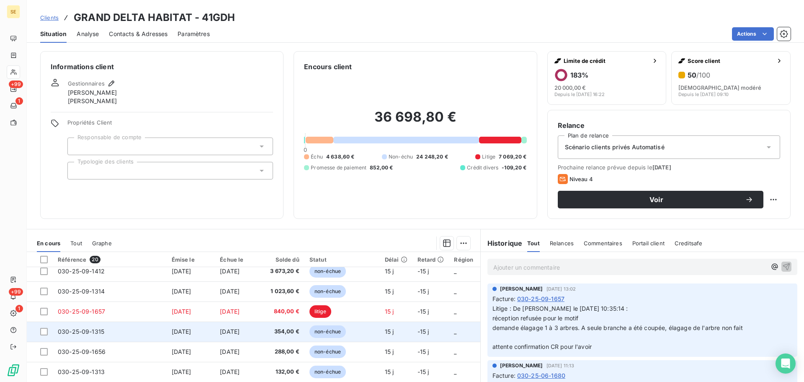
scroll to position [260, 0]
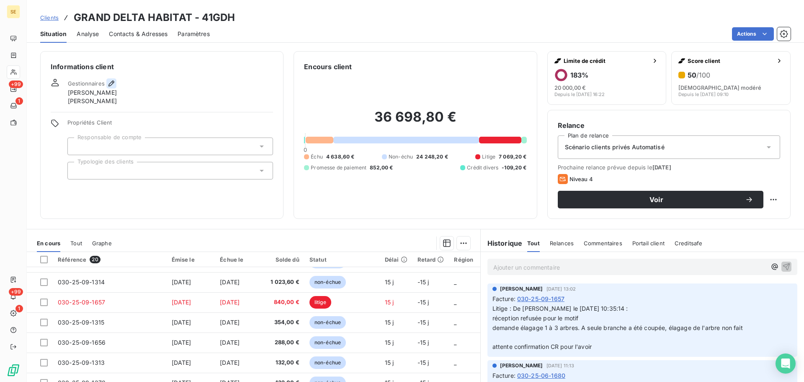
click at [109, 87] on icon "button" at bounding box center [111, 83] width 8 height 8
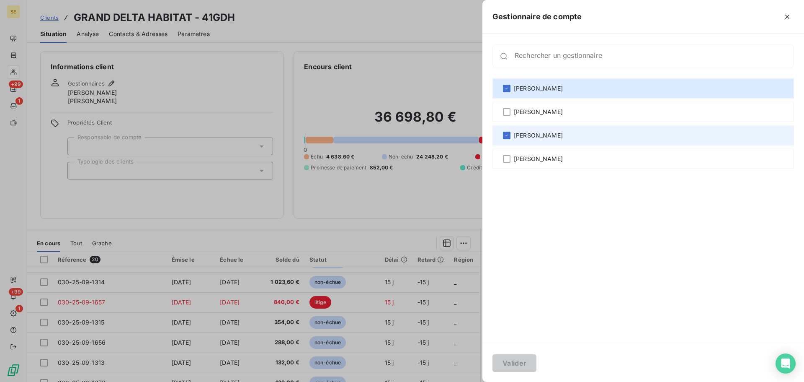
click at [551, 140] on div "[PERSON_NAME]" at bounding box center [644, 135] width 302 height 20
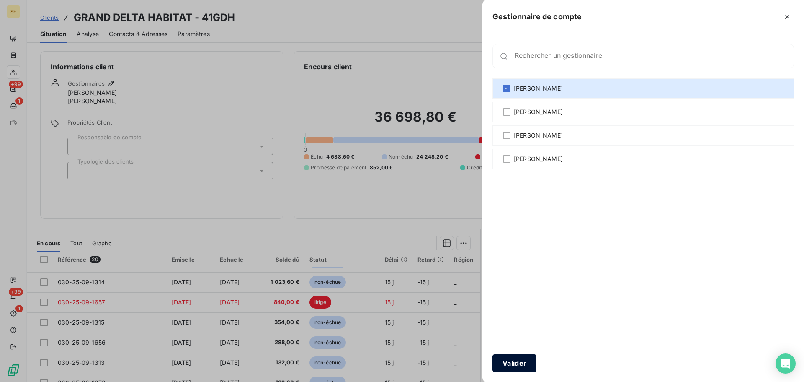
click at [512, 366] on button "Valider" at bounding box center [515, 363] width 44 height 18
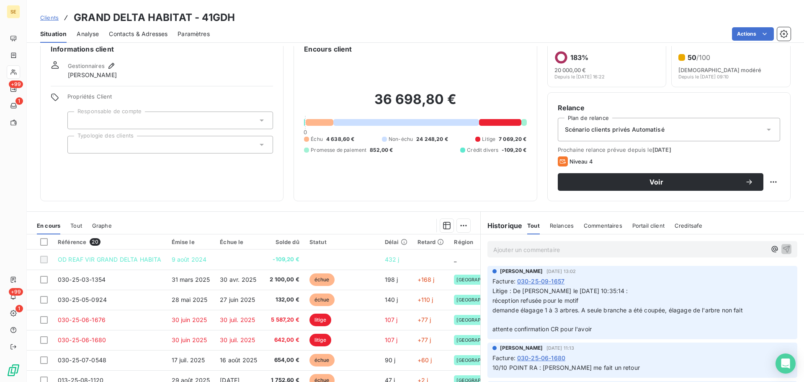
scroll to position [0, 0]
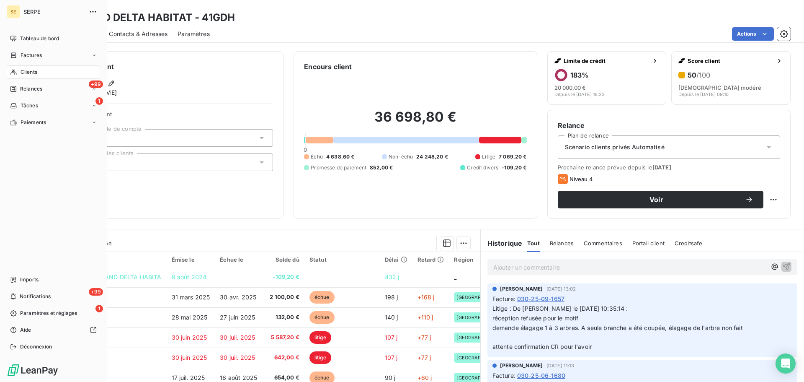
click at [40, 53] on span "Factures" at bounding box center [31, 56] width 21 height 8
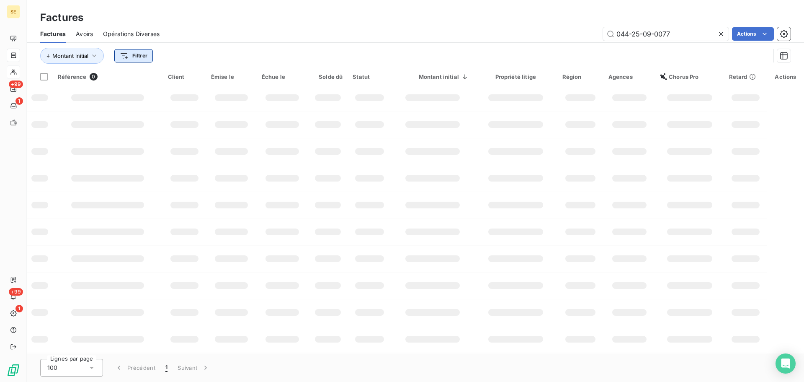
click at [134, 54] on html "SE +99 1 +99 1 Factures Factures Avoirs Opérations Diverses 044-25-09-0077 Acti…" at bounding box center [402, 191] width 804 height 382
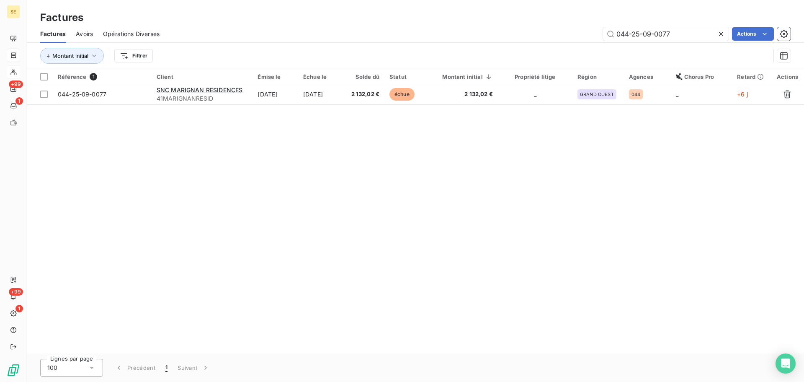
click at [139, 57] on html "SE +99 1 +99 1 Factures Factures Avoirs Opérations Diverses 044-25-09-0077 Acti…" at bounding box center [402, 191] width 804 height 382
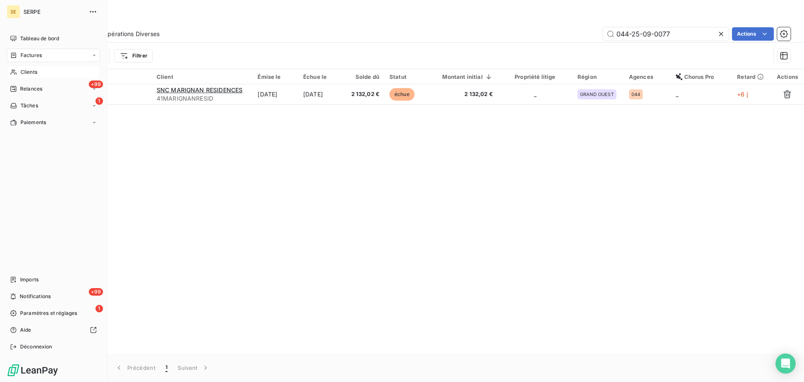
click at [39, 57] on span "Factures" at bounding box center [31, 56] width 21 height 8
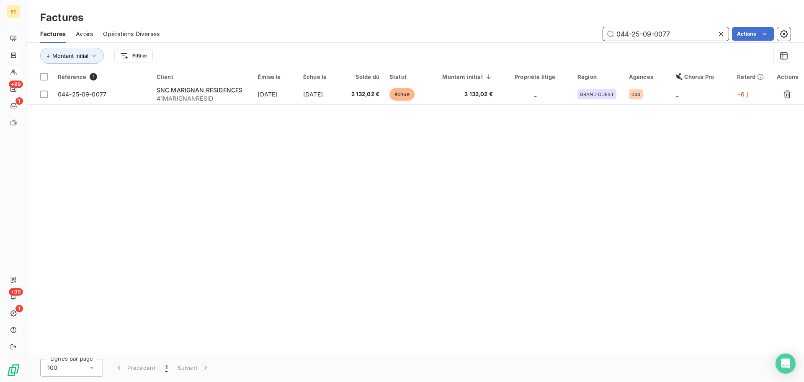
click at [678, 39] on input "044-25-09-0077" at bounding box center [666, 33] width 126 height 13
click at [677, 39] on input "044-25-09-0077" at bounding box center [666, 33] width 126 height 13
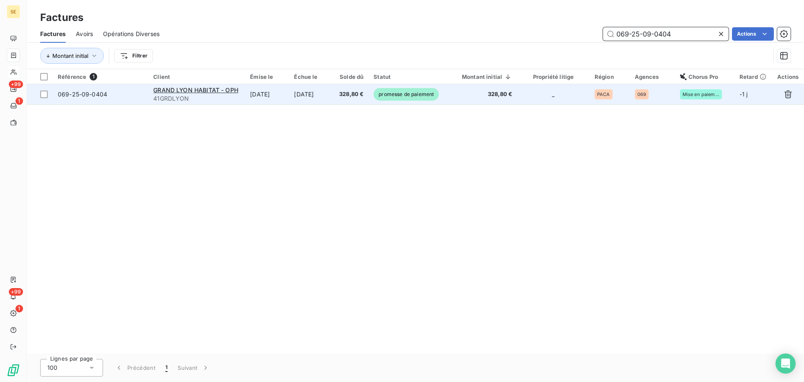
type input "069-25-09-0404"
click at [340, 94] on td "328,80 €" at bounding box center [351, 94] width 35 height 20
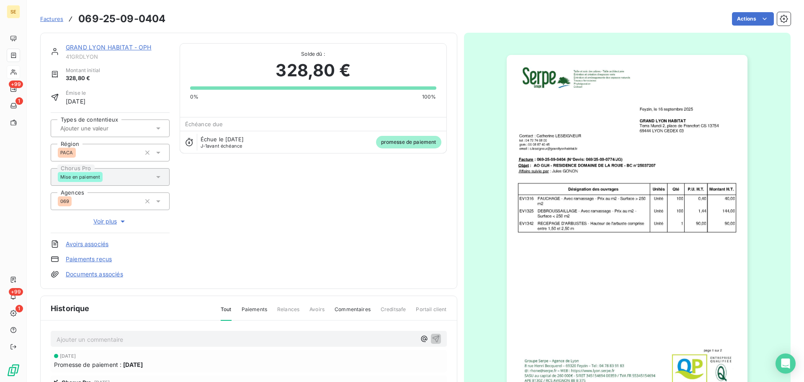
click at [120, 50] on link "GRAND LYON HABITAT - OPH" at bounding box center [109, 47] width 86 height 7
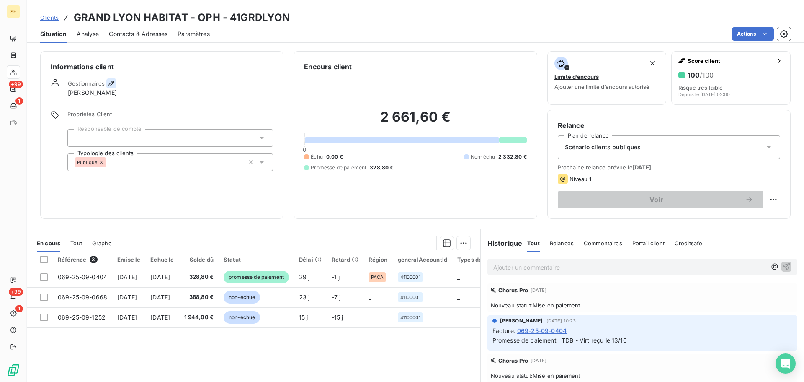
click at [113, 82] on icon "button" at bounding box center [111, 83] width 8 height 8
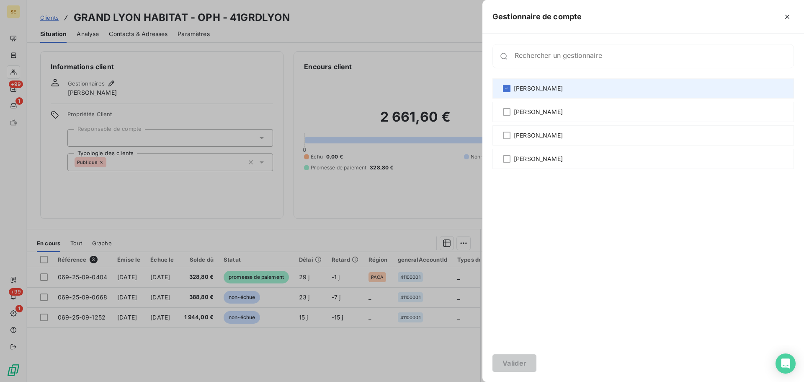
click at [527, 91] on span "[PERSON_NAME]" at bounding box center [538, 88] width 49 height 8
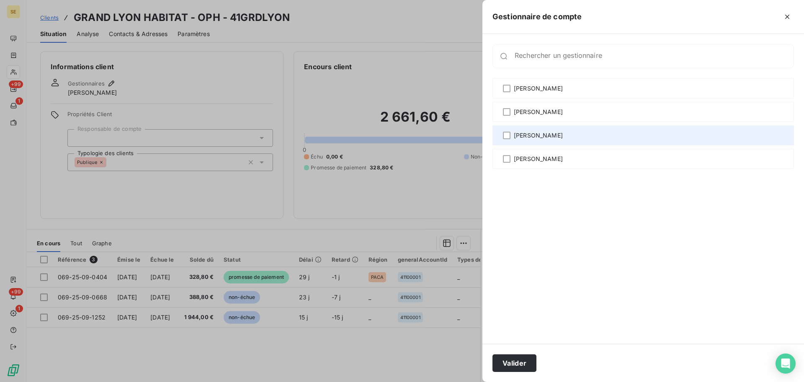
click at [525, 143] on div "[PERSON_NAME]" at bounding box center [644, 135] width 302 height 20
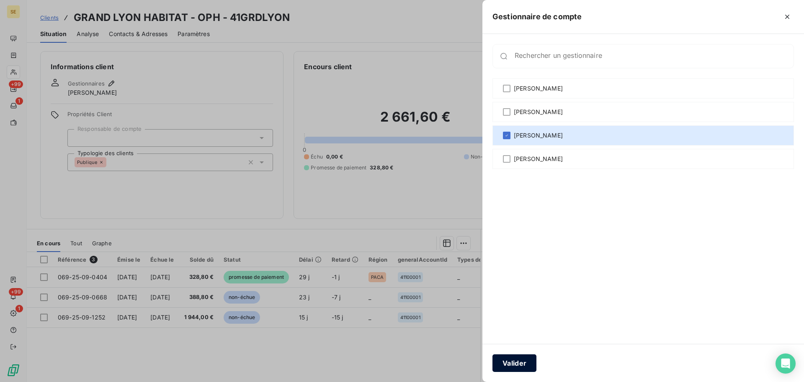
click at [526, 367] on button "Valider" at bounding box center [515, 363] width 44 height 18
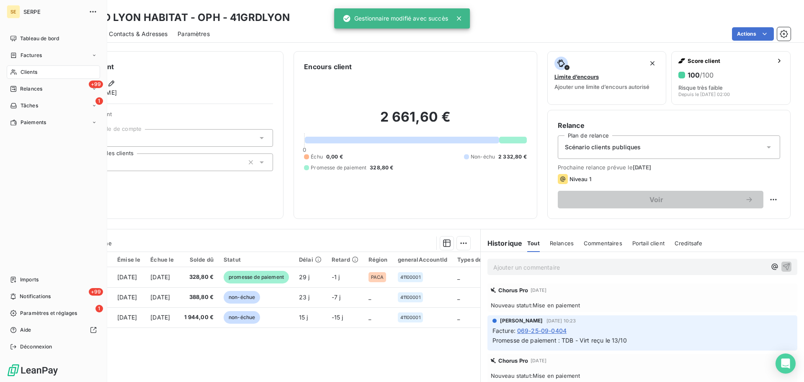
click at [12, 54] on icon at bounding box center [13, 55] width 7 height 7
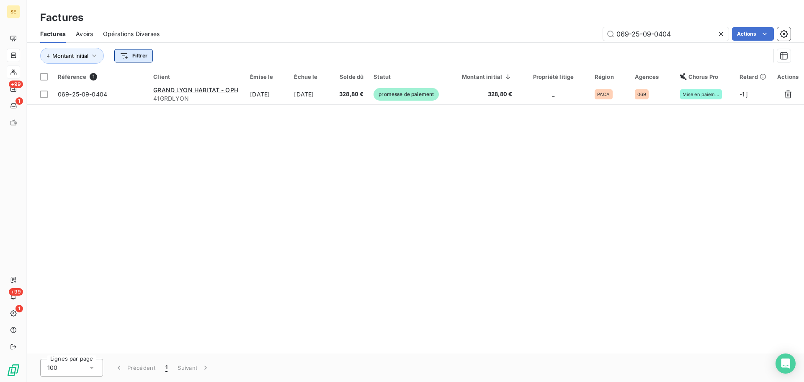
click at [136, 57] on html "SE +99 1 +99 1 Factures Factures Avoirs Opérations Diverses 069-25-09-0404 Acti…" at bounding box center [402, 191] width 804 height 382
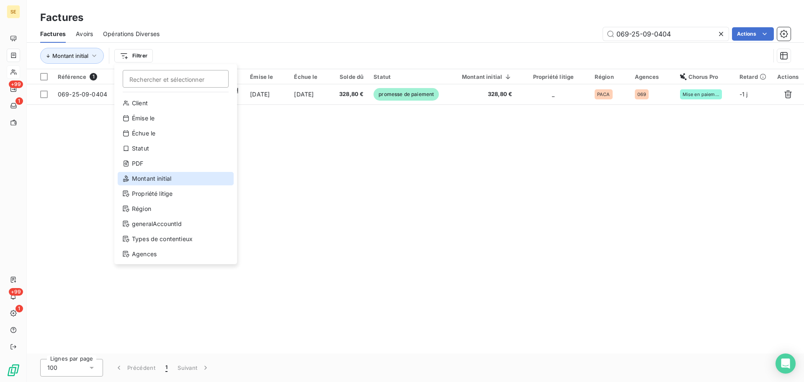
click at [186, 176] on div "Montant initial" at bounding box center [176, 178] width 116 height 13
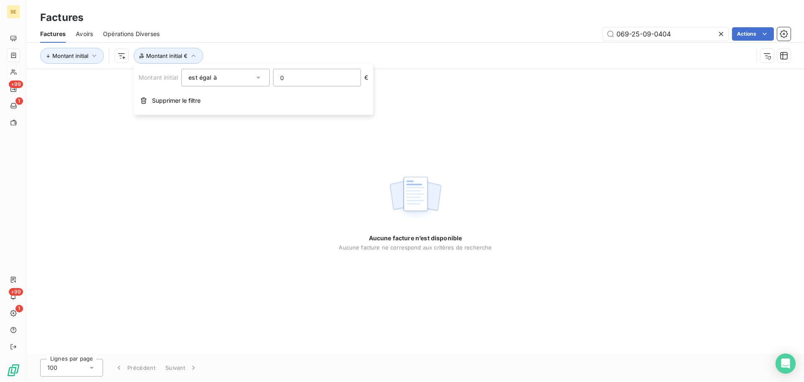
click at [301, 77] on input "0" at bounding box center [317, 77] width 87 height 17
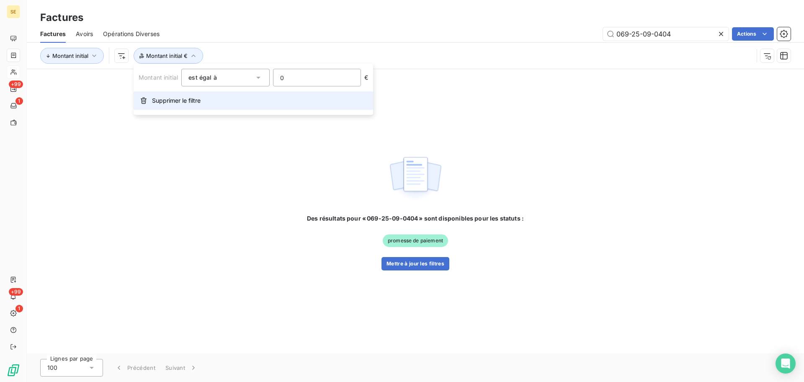
click at [166, 101] on span "Supprimer le filtre" at bounding box center [176, 100] width 49 height 8
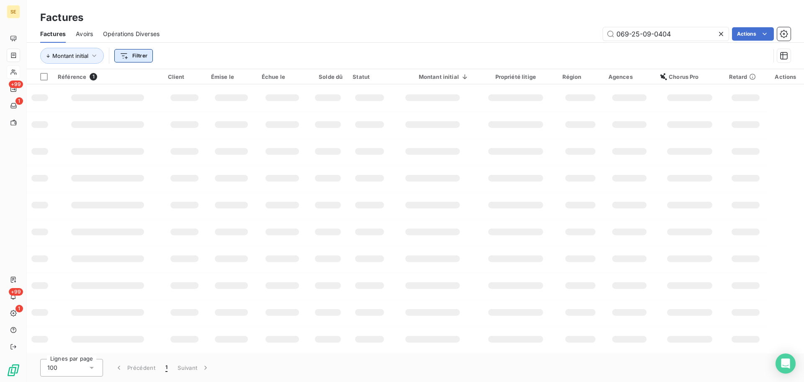
click at [126, 56] on html "SE +99 1 +99 1 Factures Factures Avoirs Opérations Diverses 069-25-09-0404 Acti…" at bounding box center [402, 191] width 804 height 382
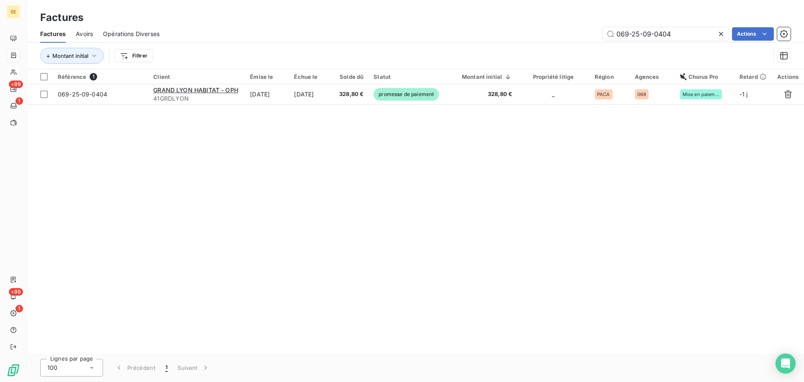
click at [723, 36] on html "SE +99 1 +99 1 Factures Factures Avoirs Opérations Diverses 069-25-09-0404 Acti…" at bounding box center [402, 191] width 804 height 382
click at [717, 37] on icon at bounding box center [721, 34] width 8 height 8
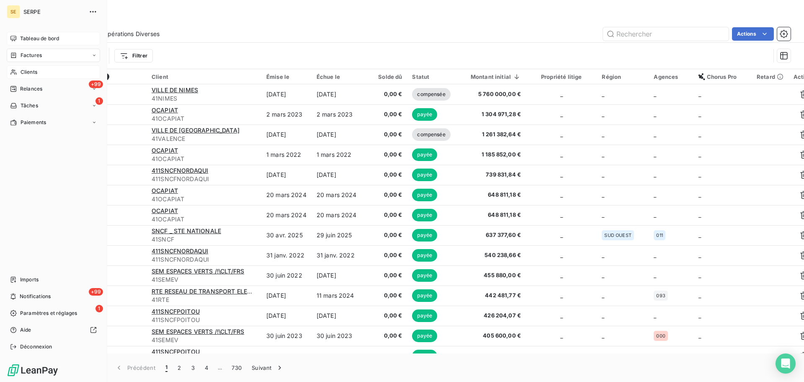
click at [35, 40] on span "Tableau de bord" at bounding box center [39, 39] width 39 height 8
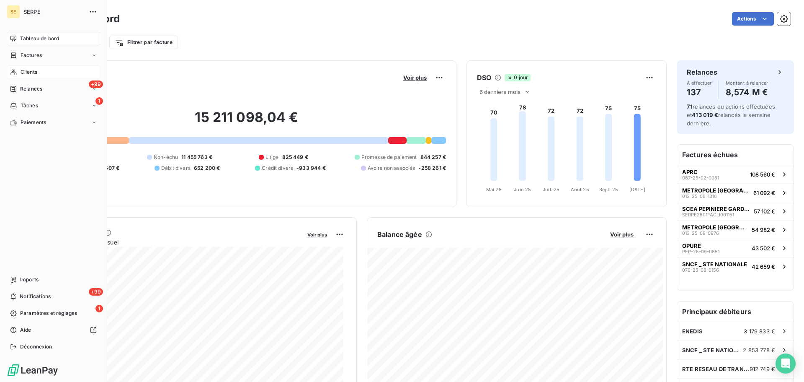
click at [26, 74] on span "Clients" at bounding box center [29, 72] width 17 height 8
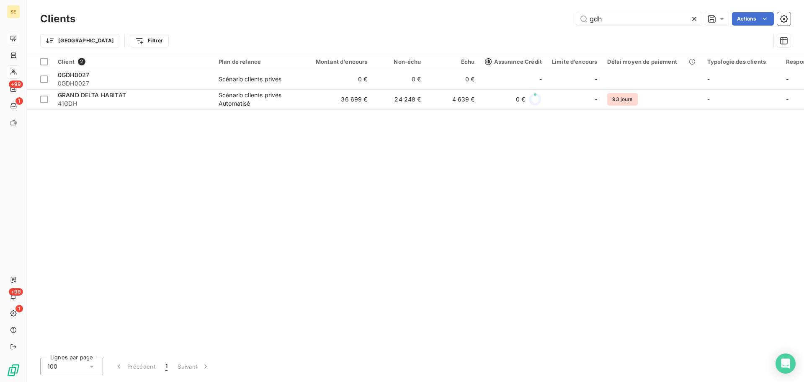
click at [697, 18] on icon at bounding box center [694, 19] width 8 height 8
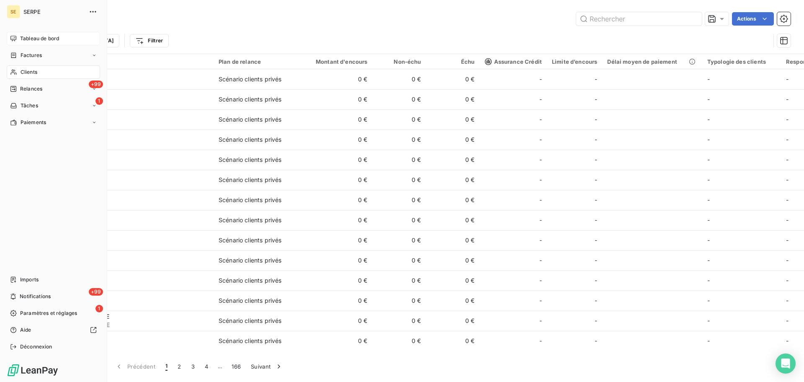
click at [18, 75] on div "Clients" at bounding box center [53, 71] width 93 height 13
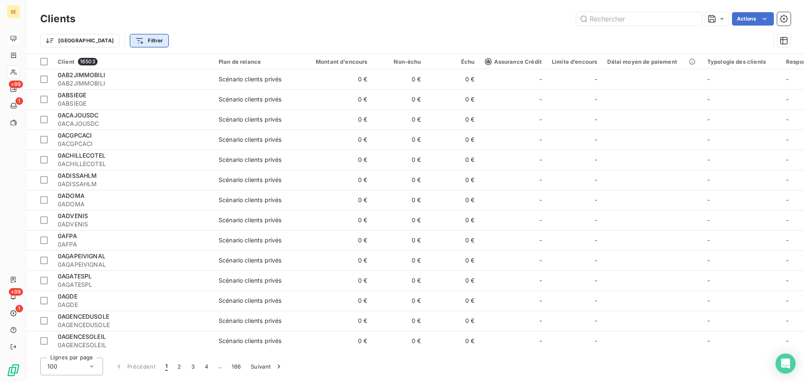
click at [108, 39] on html "SE +99 1 +99 1 Clients Actions Trier Filtrer Client 16503 Plan de relance Monta…" at bounding box center [402, 191] width 804 height 382
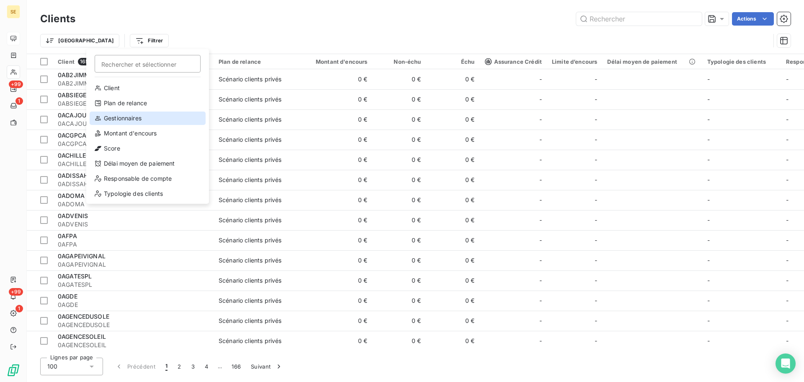
click at [142, 119] on div "Gestionnaires" at bounding box center [148, 117] width 116 height 13
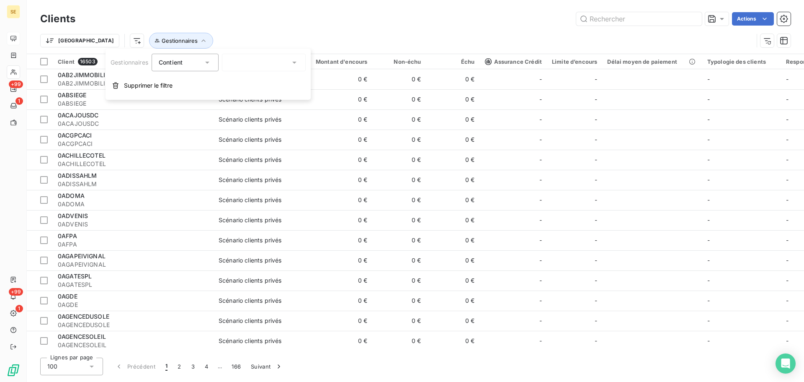
click at [299, 63] on icon at bounding box center [294, 62] width 8 height 8
click at [275, 116] on span "[PERSON_NAME]" at bounding box center [264, 115] width 49 height 8
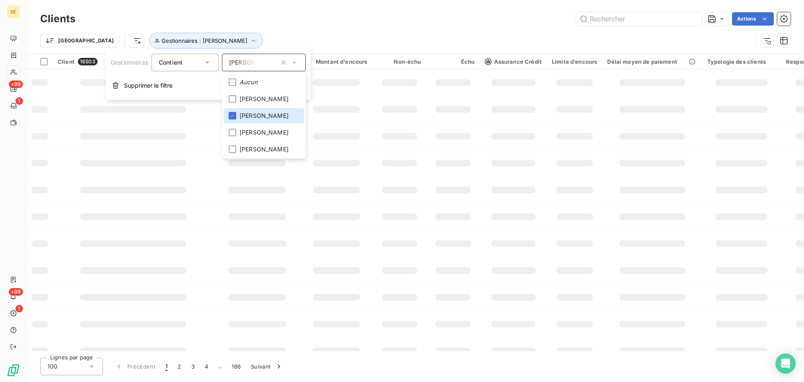
click at [314, 38] on div "Trier Gestionnaires : [PERSON_NAME]" at bounding box center [396, 41] width 713 height 16
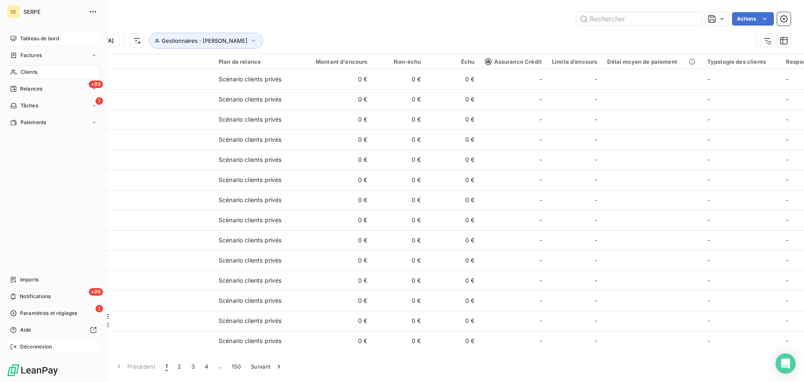
click at [38, 350] on span "Déconnexion" at bounding box center [36, 347] width 32 height 8
